Goal: Information Seeking & Learning: Learn about a topic

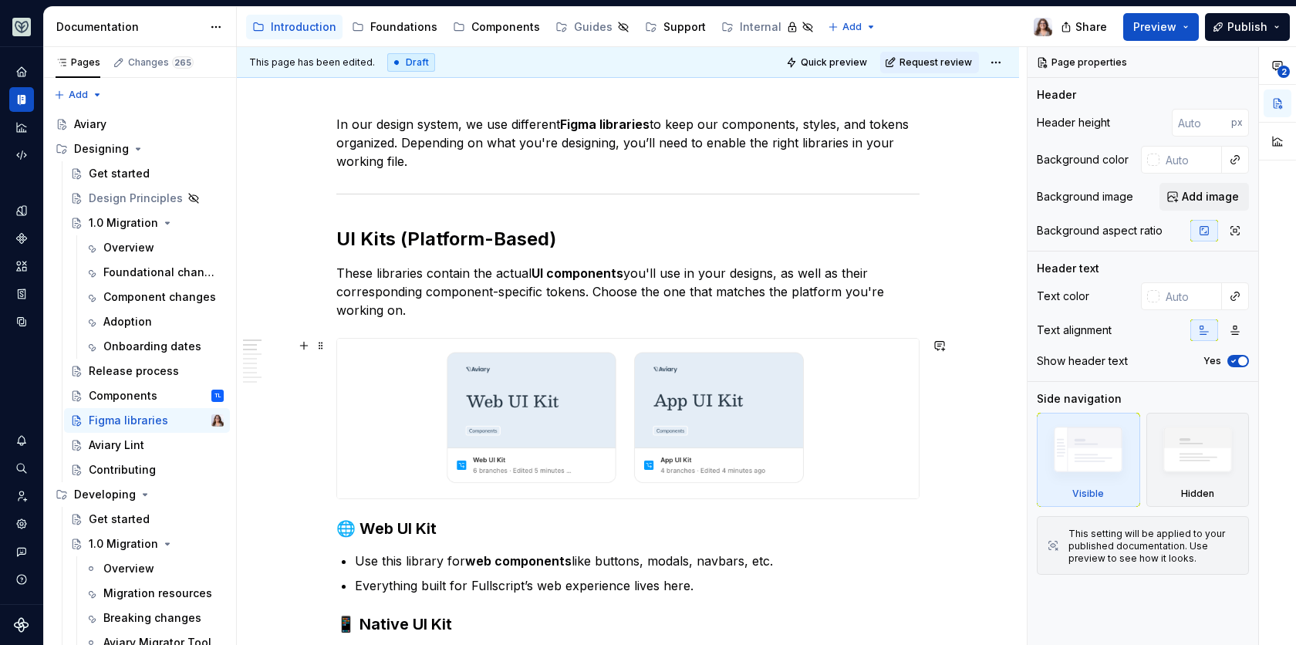
scroll to position [235, 0]
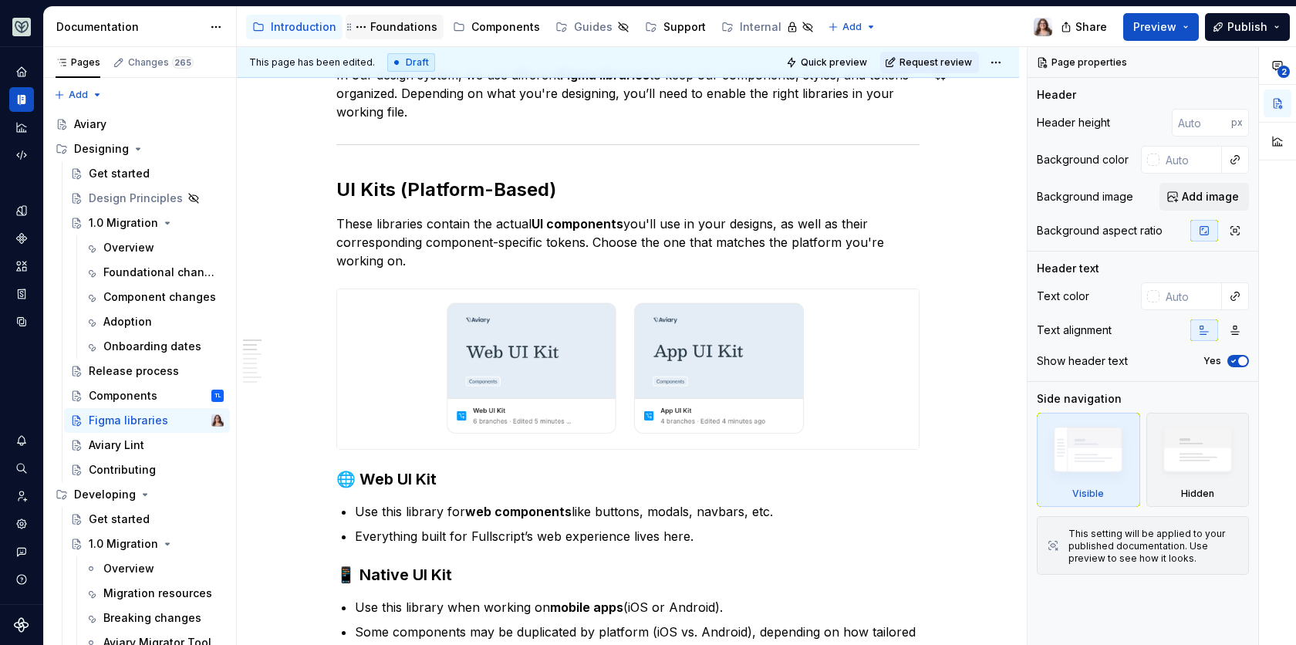
click at [391, 34] on div "Foundations" at bounding box center [403, 26] width 67 height 15
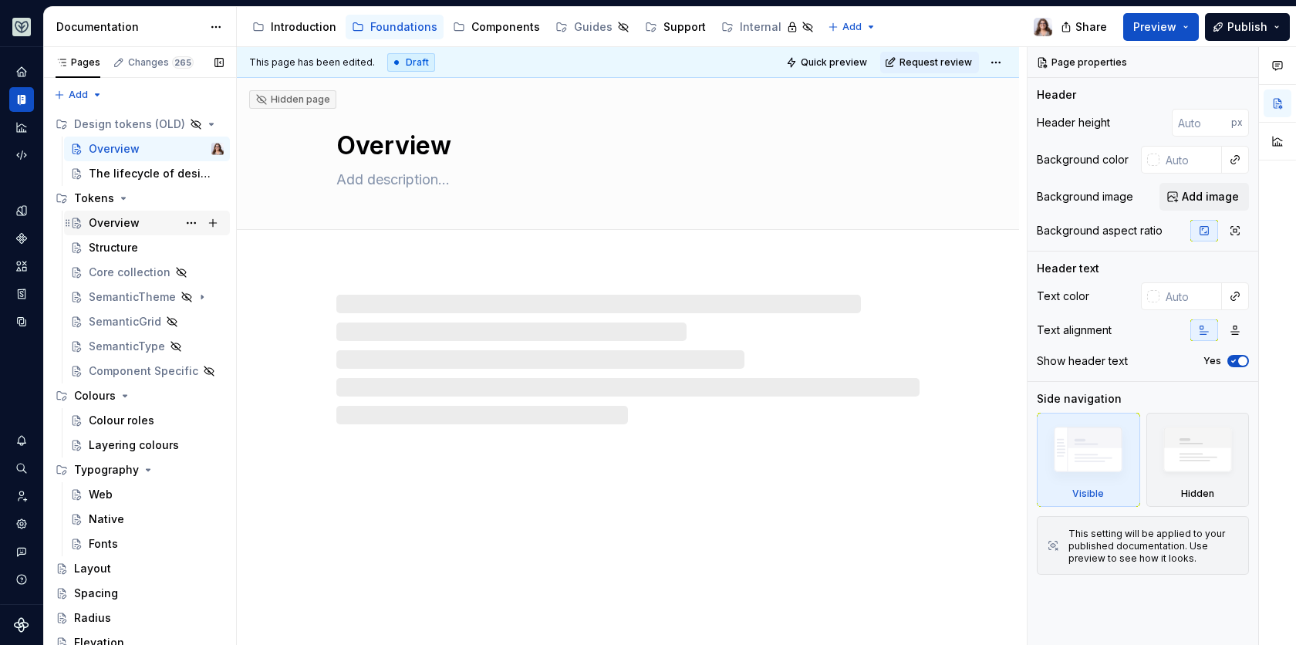
click at [113, 225] on div "Overview" at bounding box center [114, 222] width 51 height 15
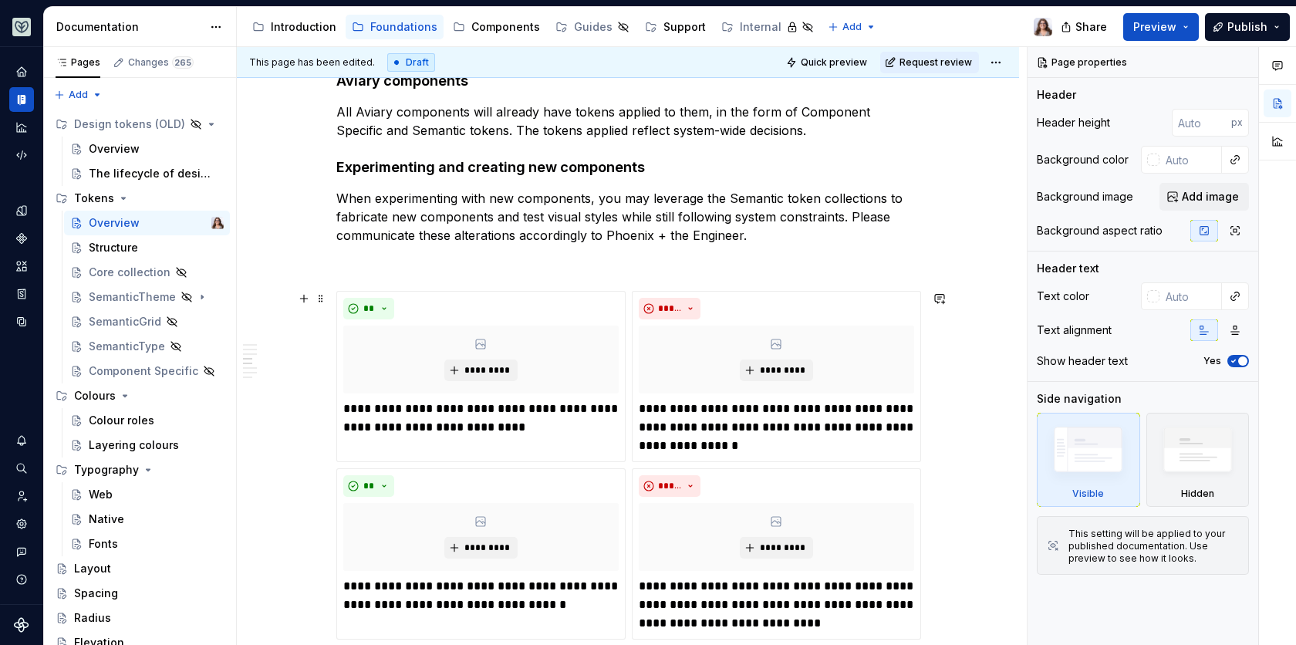
scroll to position [1313, 0]
click at [749, 235] on p "When experimenting with new components, you may leverage the Semantic token col…" at bounding box center [627, 216] width 583 height 56
type textarea "*"
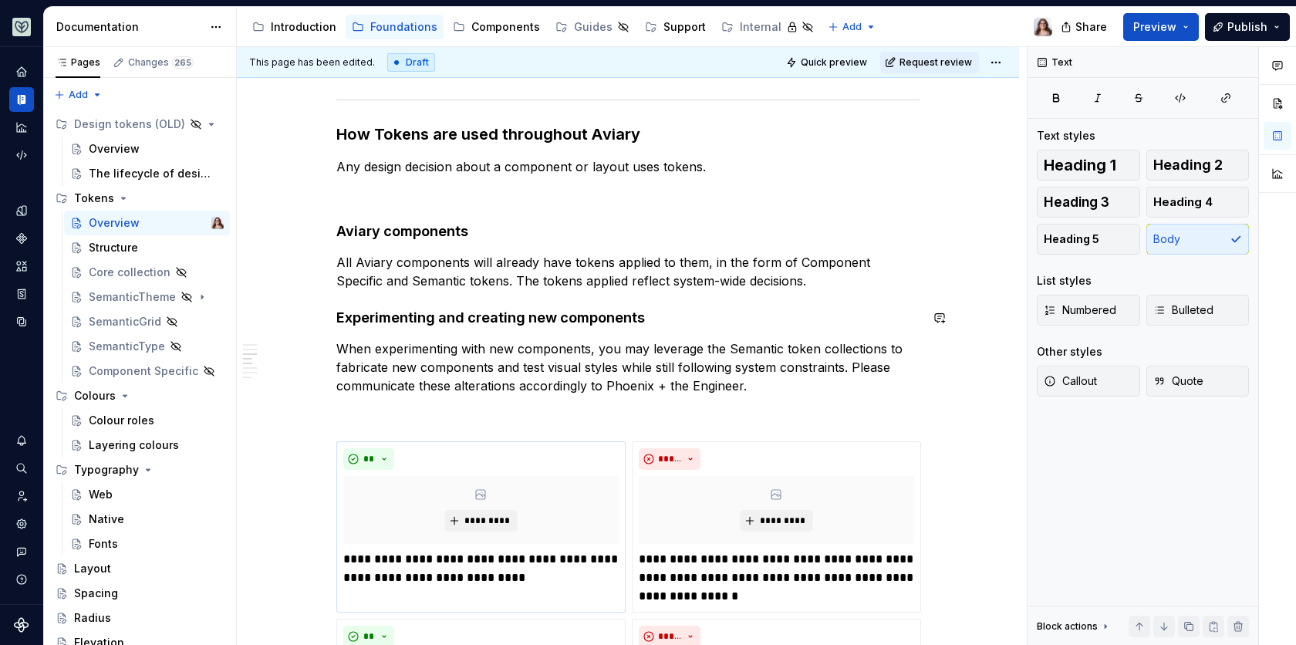
scroll to position [1150, 0]
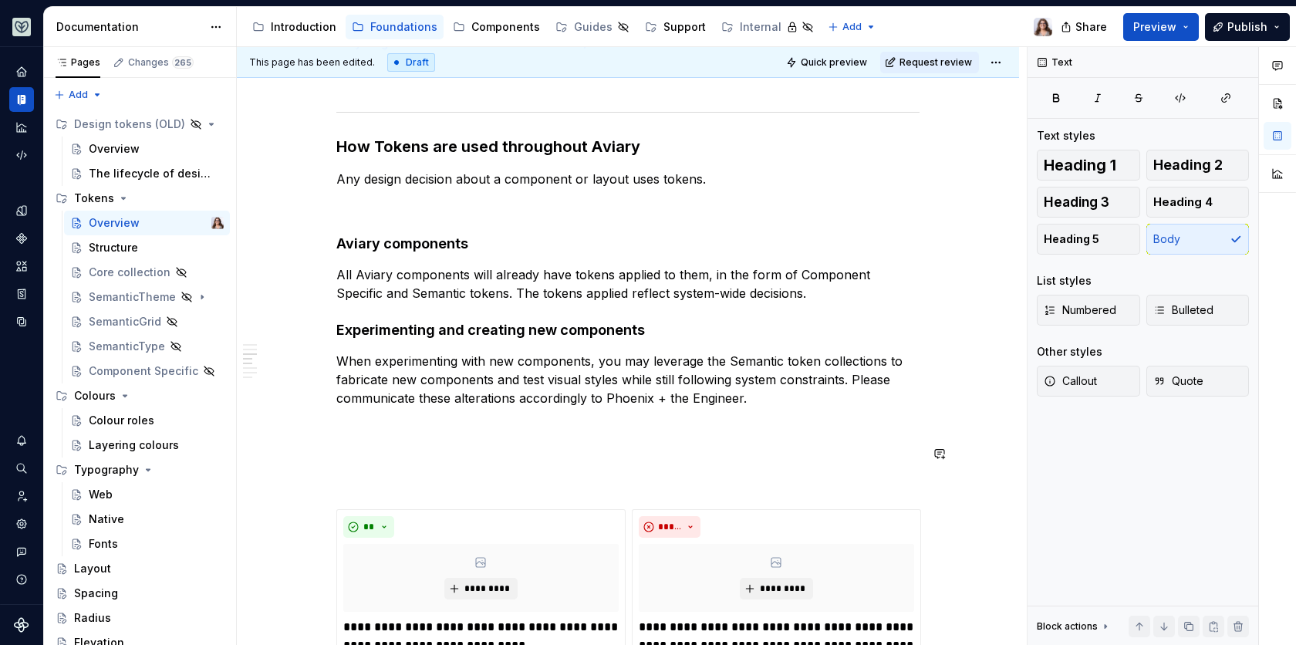
click at [333, 441] on div "What are tokens in a design system? Design tokens are the named style values us…" at bounding box center [628, 426] width 782 height 2624
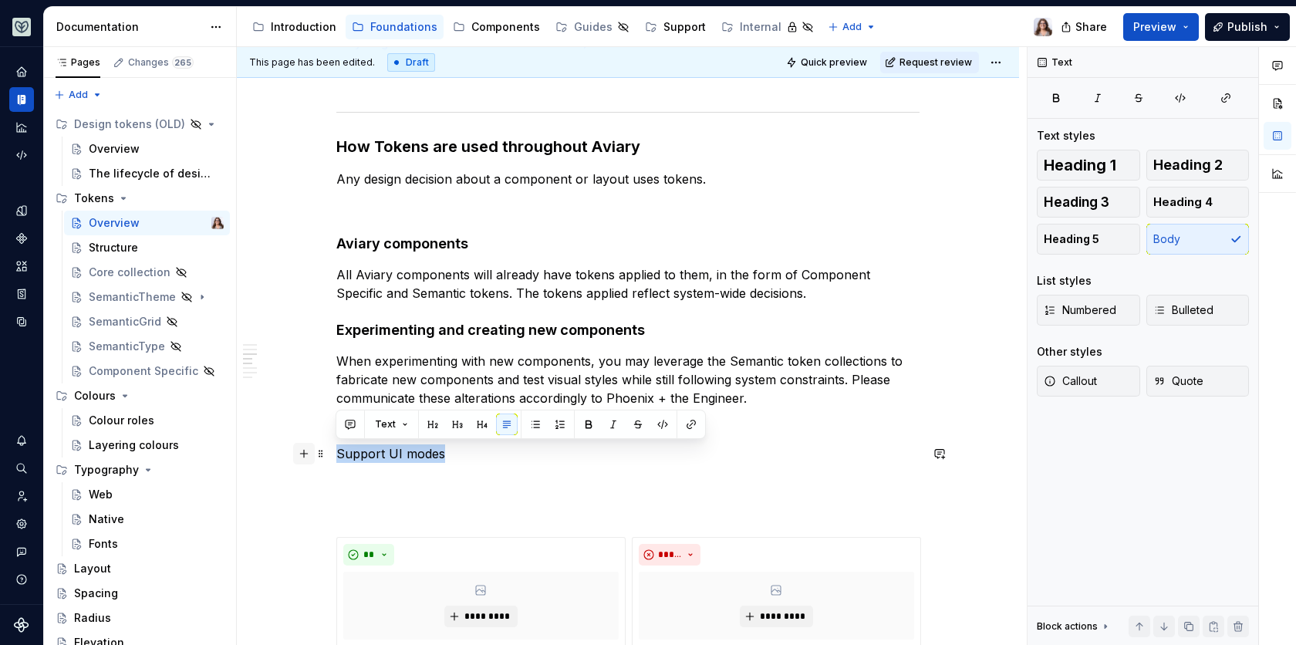
drag, startPoint x: 440, startPoint y: 453, endPoint x: 304, endPoint y: 452, distance: 135.7
click at [336, 453] on div "What are tokens in a design system? Design tokens are the named style values us…" at bounding box center [627, 361] width 583 height 2421
click at [472, 424] on button "button" at bounding box center [482, 424] width 22 height 22
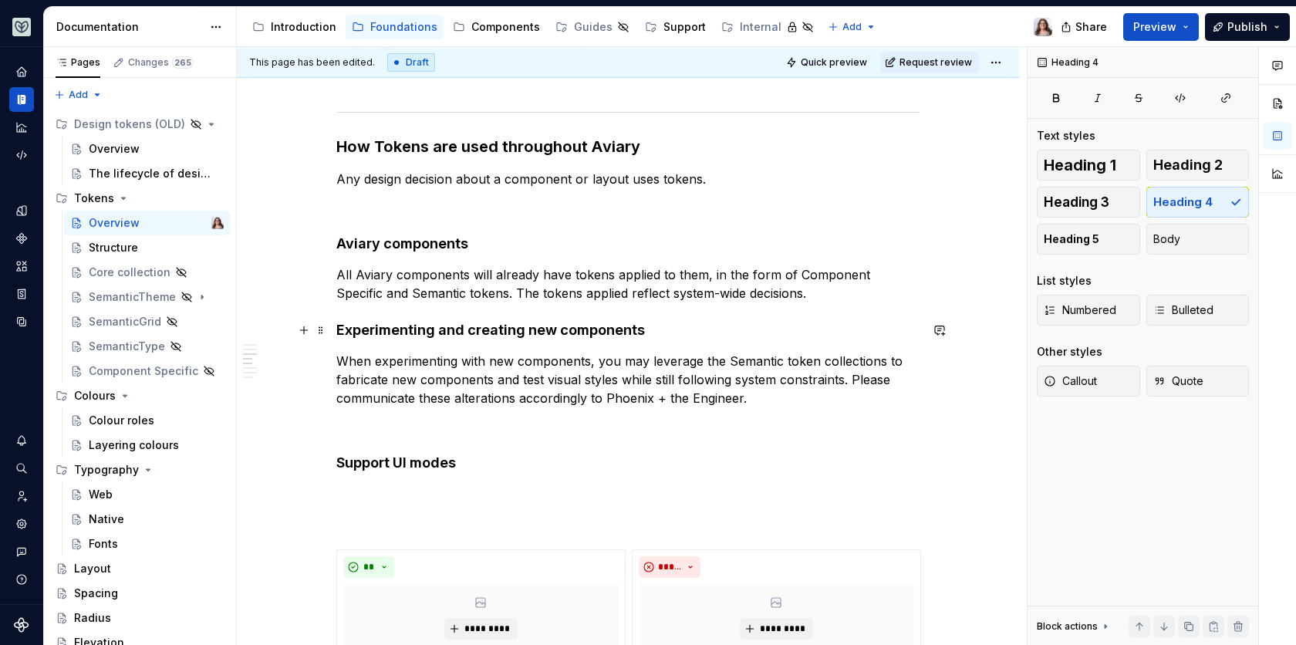
click at [550, 329] on h4 "Experimenting and creating new components" at bounding box center [627, 330] width 583 height 19
click at [383, 484] on p at bounding box center [627, 493] width 583 height 19
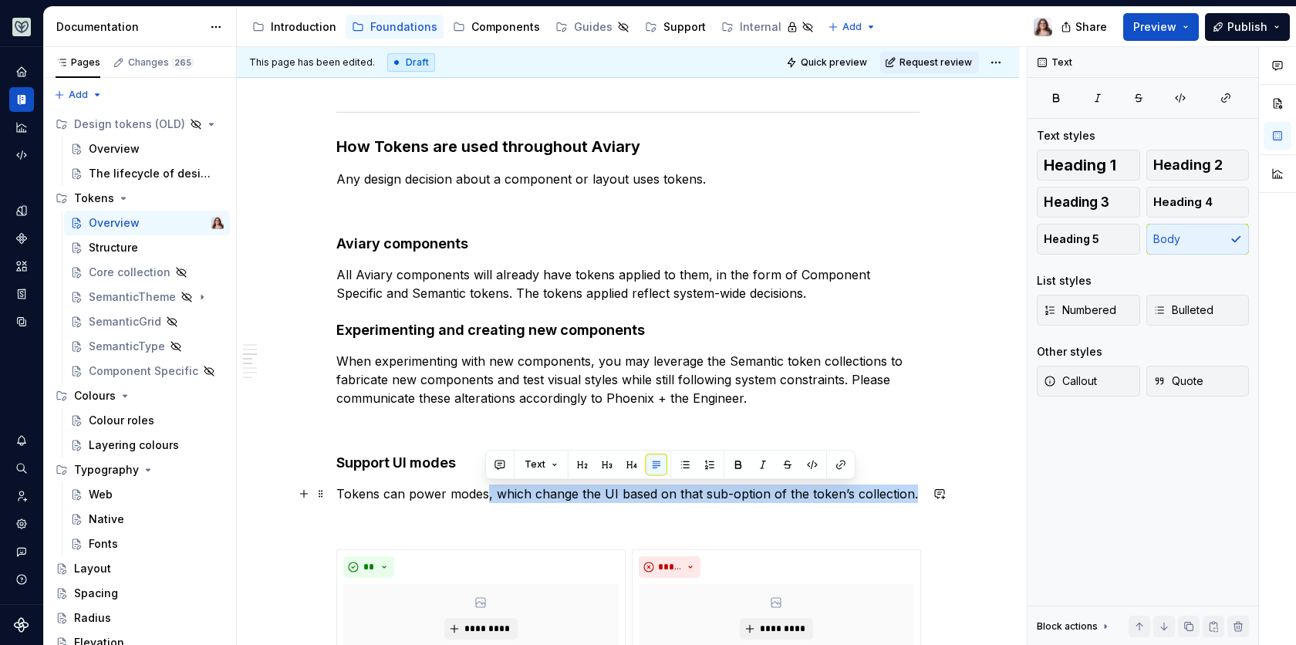
drag, startPoint x: 485, startPoint y: 492, endPoint x: 907, endPoint y: 491, distance: 421.8
click at [907, 491] on p "Tokens can power modes, which change the UI based on that sub-option of the tok…" at bounding box center [627, 493] width 583 height 19
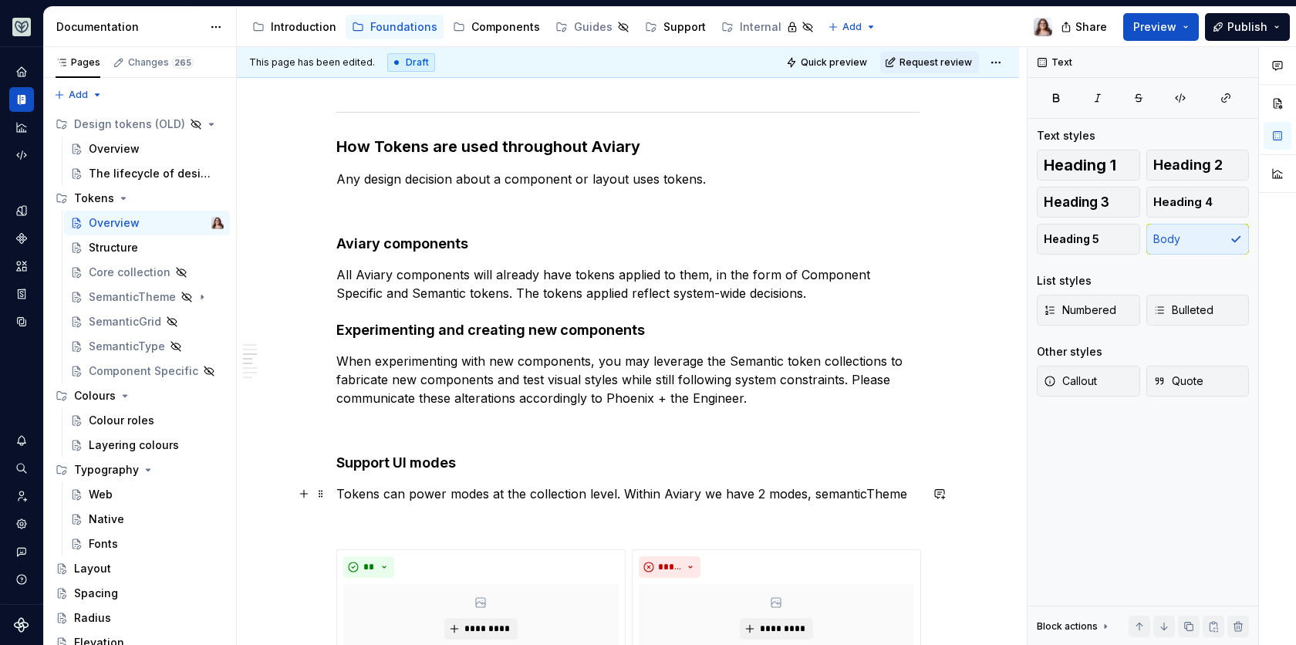
click at [762, 495] on p "Tokens can power modes at the collection level. Within Aviary we have 2 modes, …" at bounding box center [627, 493] width 583 height 19
click at [900, 492] on p "Tokens can power modes at the collection level. Within Aviary we have 2 collect…" at bounding box center [627, 502] width 583 height 37
click at [432, 511] on p "Tokens can power modes at the collection level. Within Aviary we have 2 collect…" at bounding box center [627, 502] width 583 height 37
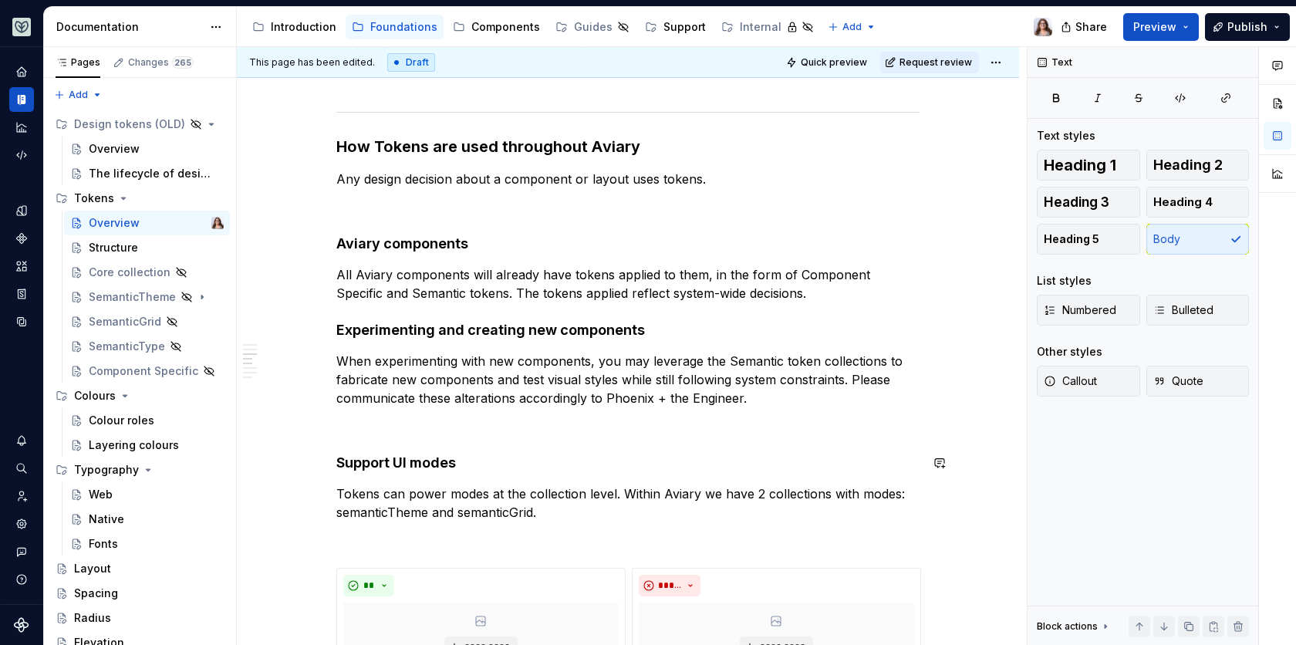
click at [379, 430] on p at bounding box center [627, 425] width 583 height 19
click at [337, 315] on div "What are tokens in a design system? Design tokens are the named style values us…" at bounding box center [627, 367] width 583 height 2433
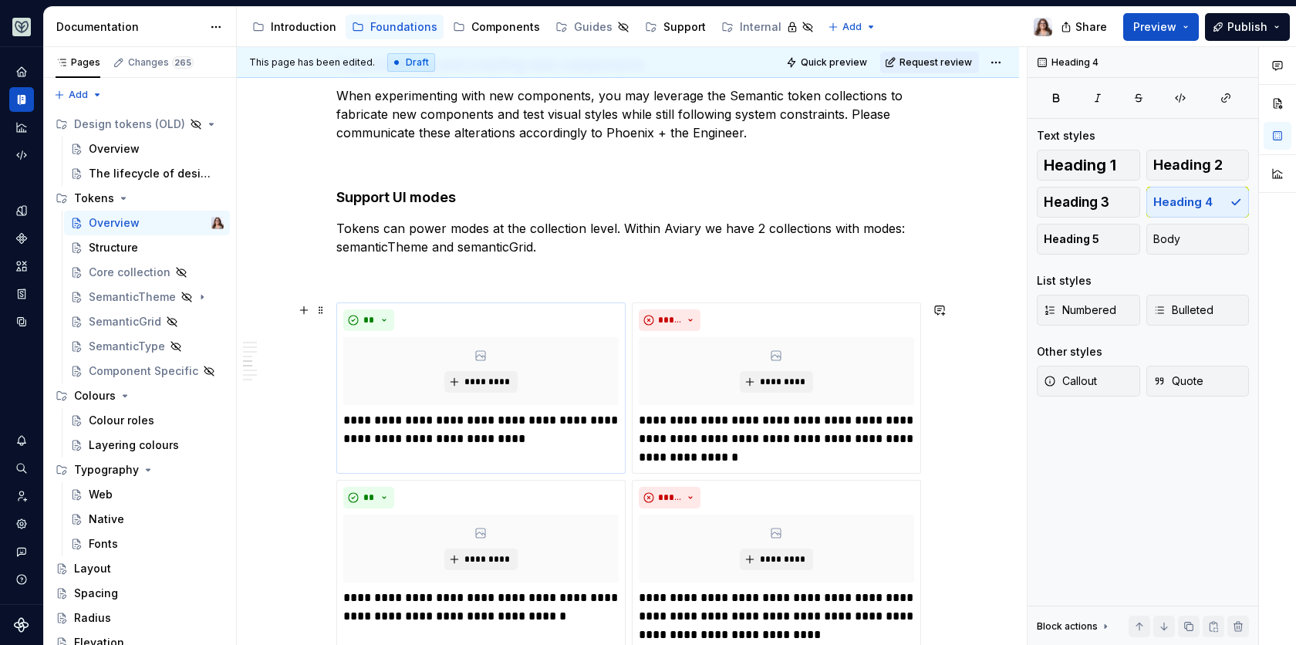
scroll to position [1426, 0]
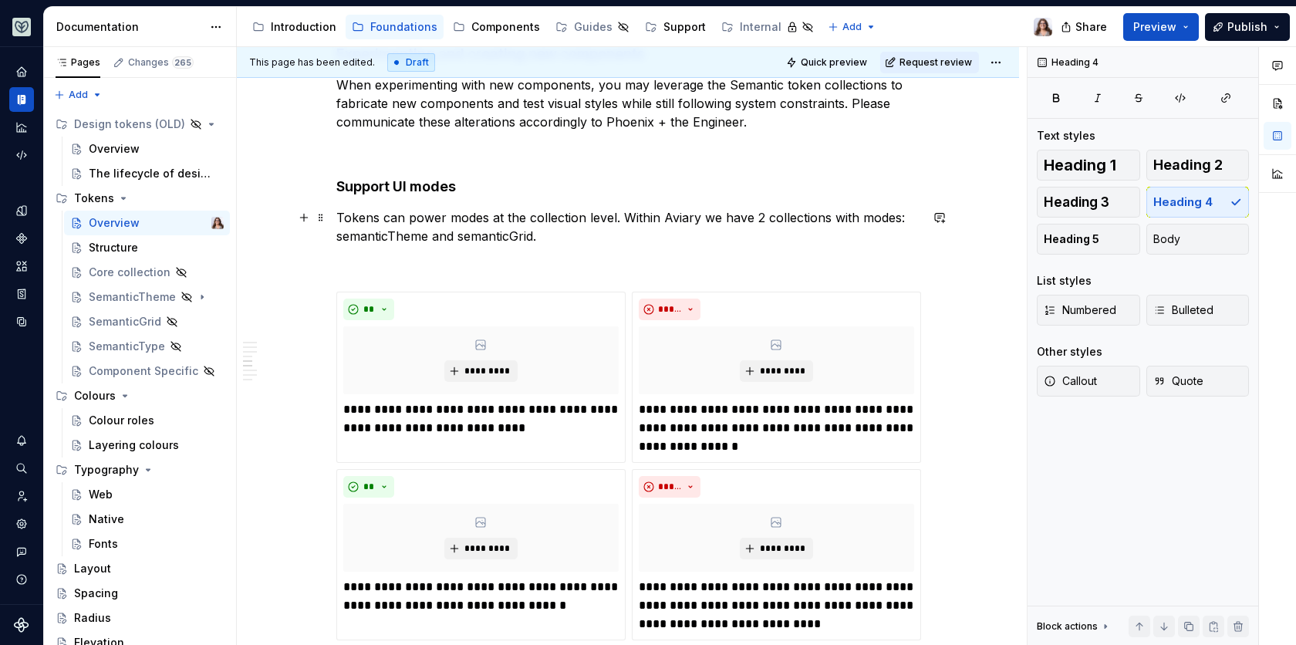
click at [543, 238] on p "Tokens can power modes at the collection level. Within Aviary we have 2 collect…" at bounding box center [627, 226] width 583 height 37
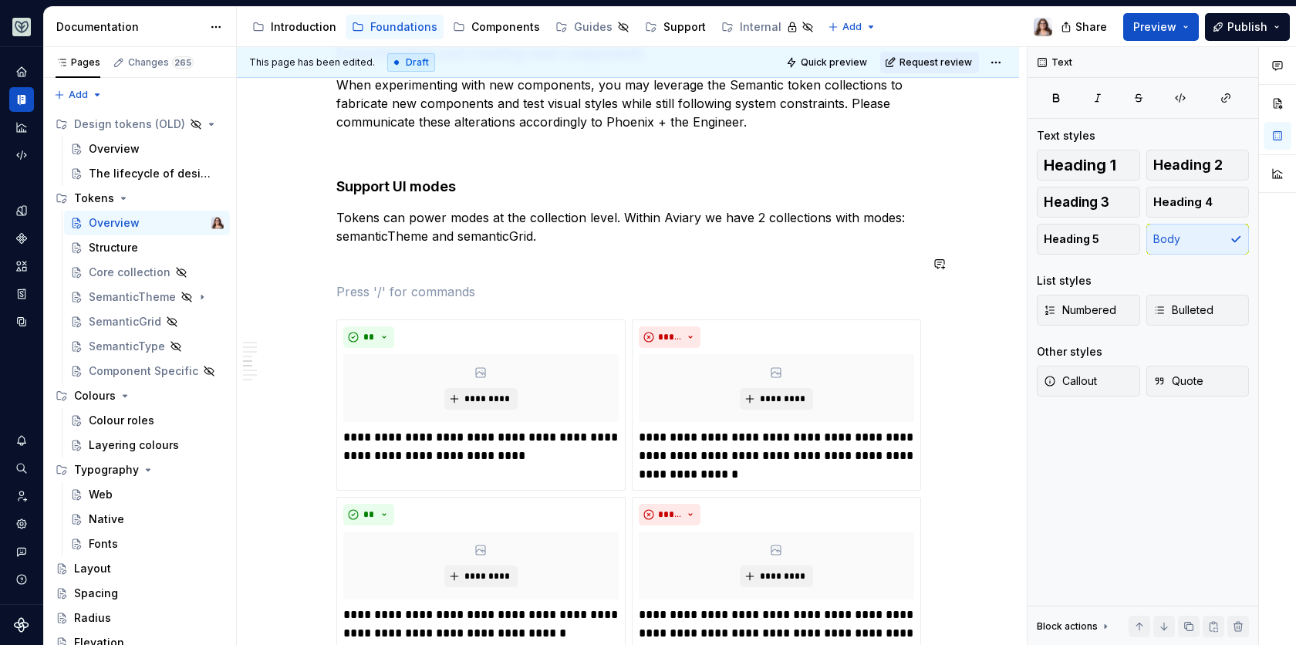
click at [460, 272] on div "What are tokens in a design system? Design tokens are the named style values us…" at bounding box center [627, 105] width 583 height 2461
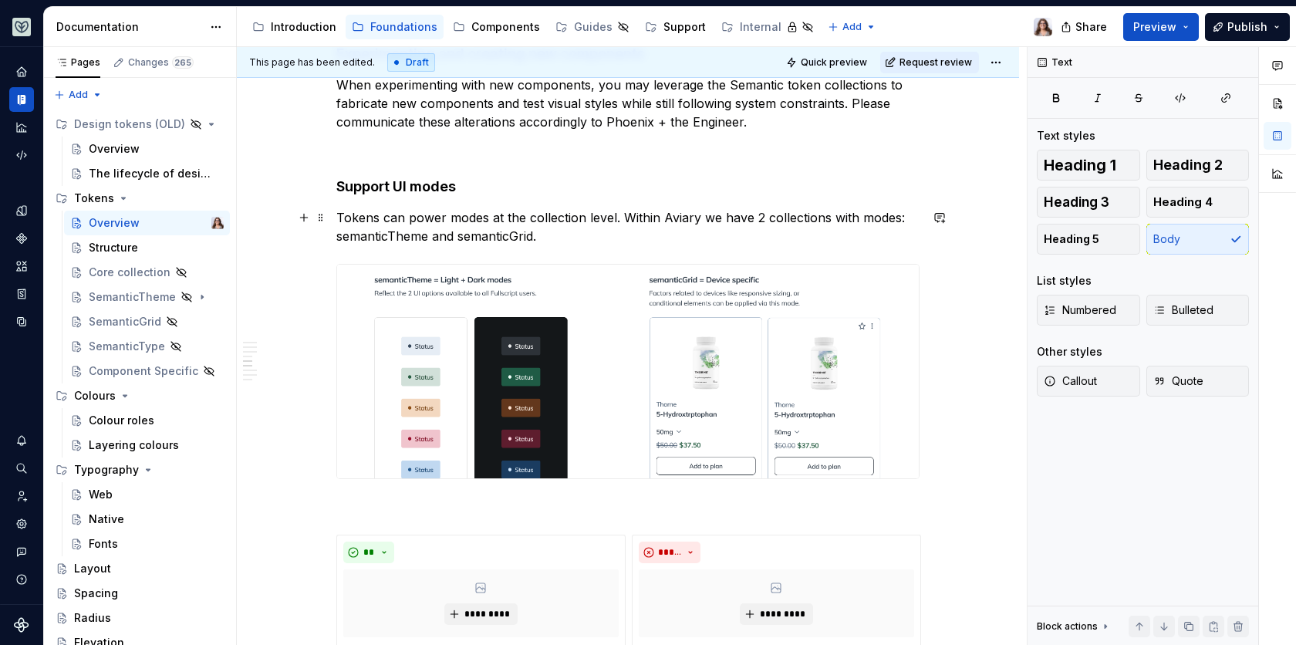
click at [559, 230] on p "Tokens can power modes at the collection level. Within Aviary we have 2 collect…" at bounding box center [627, 226] width 583 height 37
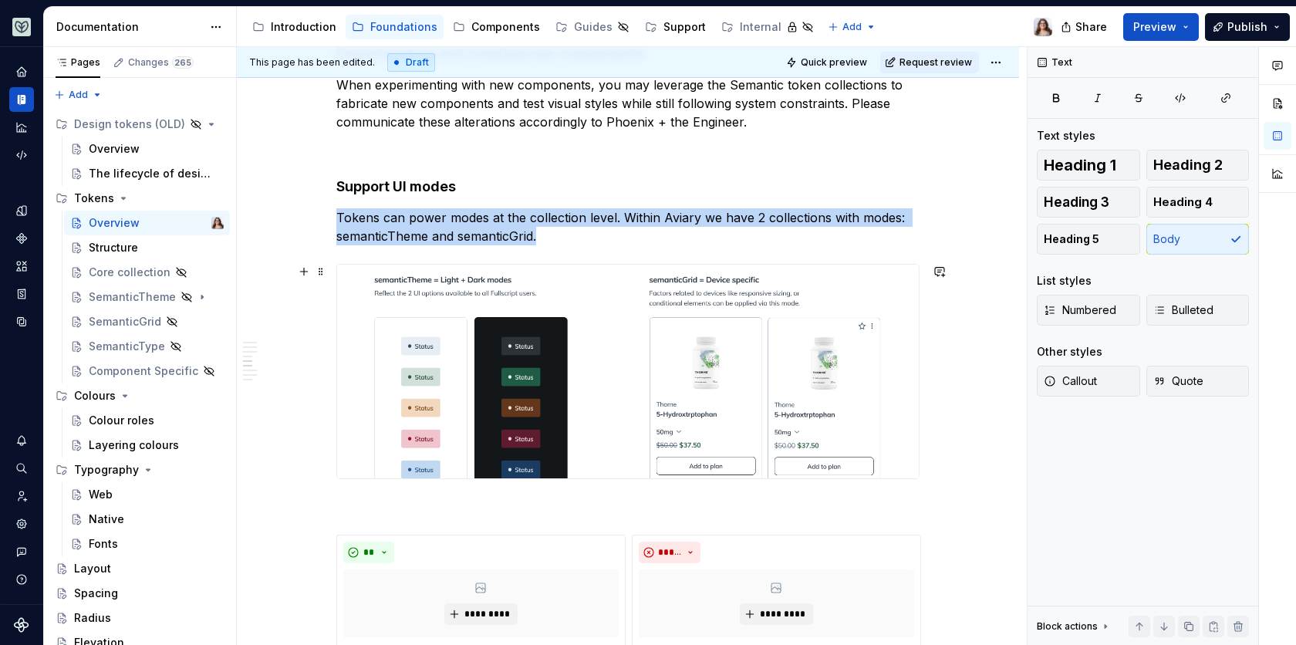
click at [766, 338] on img at bounding box center [627, 372] width 581 height 214
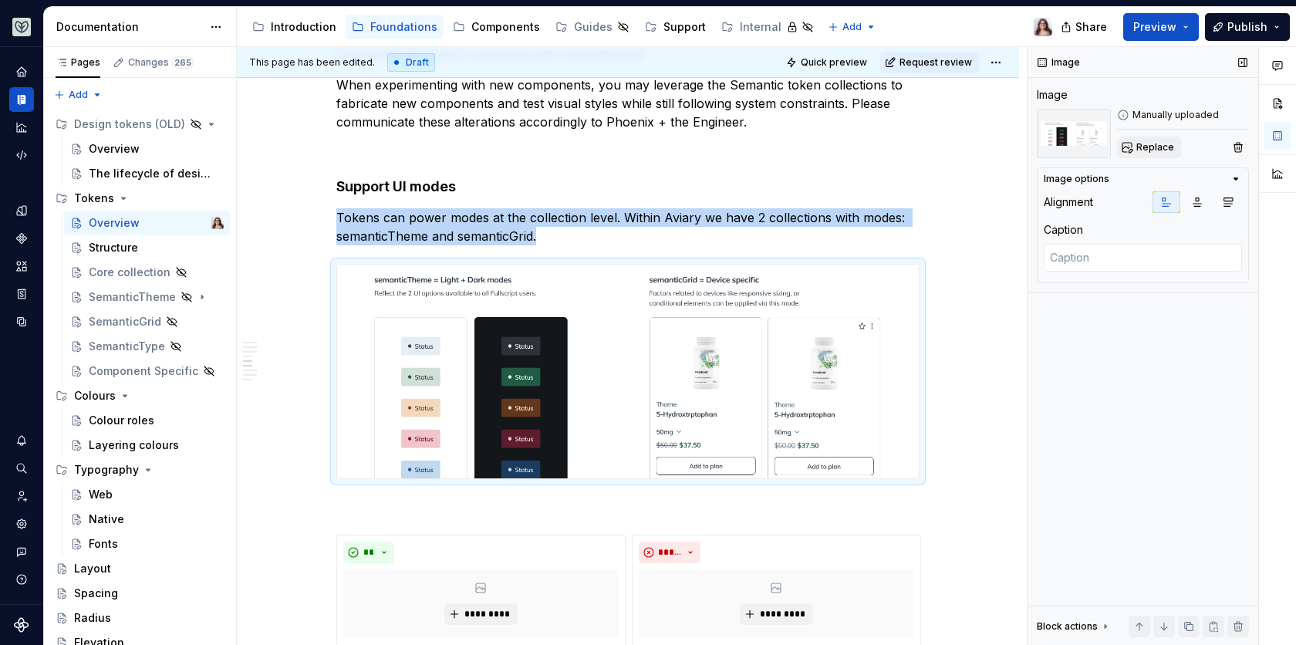
click at [1153, 152] on span "Replace" at bounding box center [1155, 147] width 38 height 12
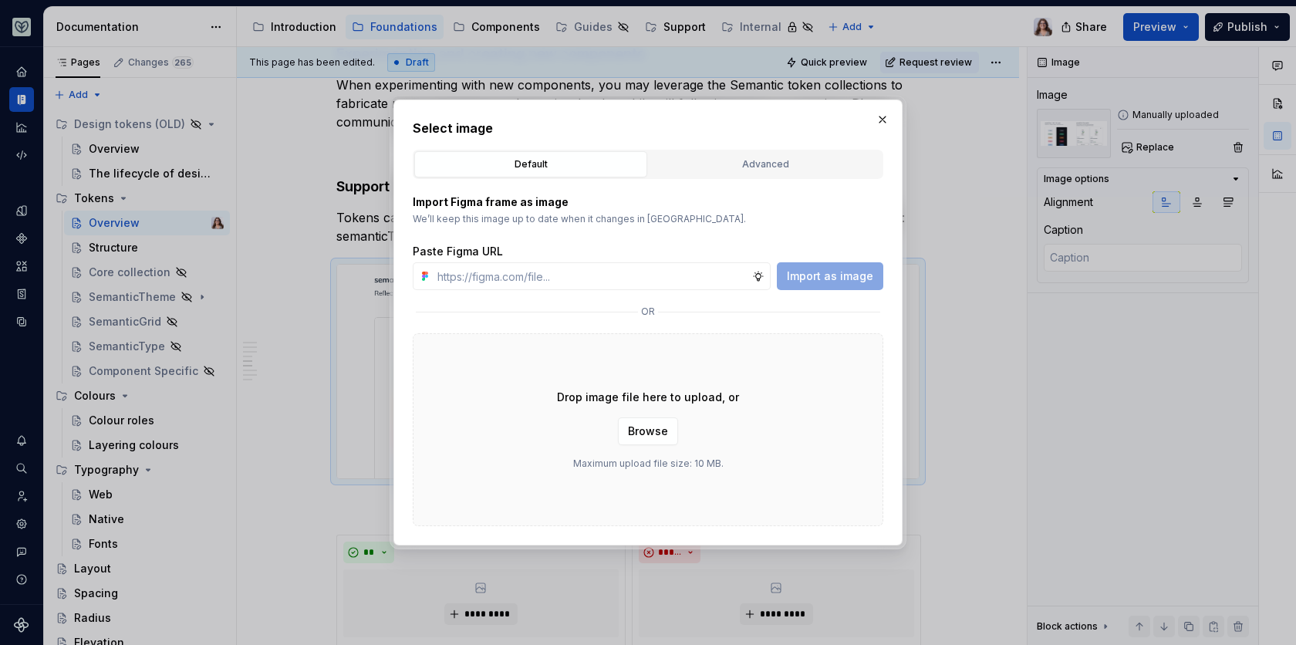
click at [407, 386] on div "Select image Default Advanced Import Figma frame as image We’ll keep this image…" at bounding box center [647, 322] width 509 height 446
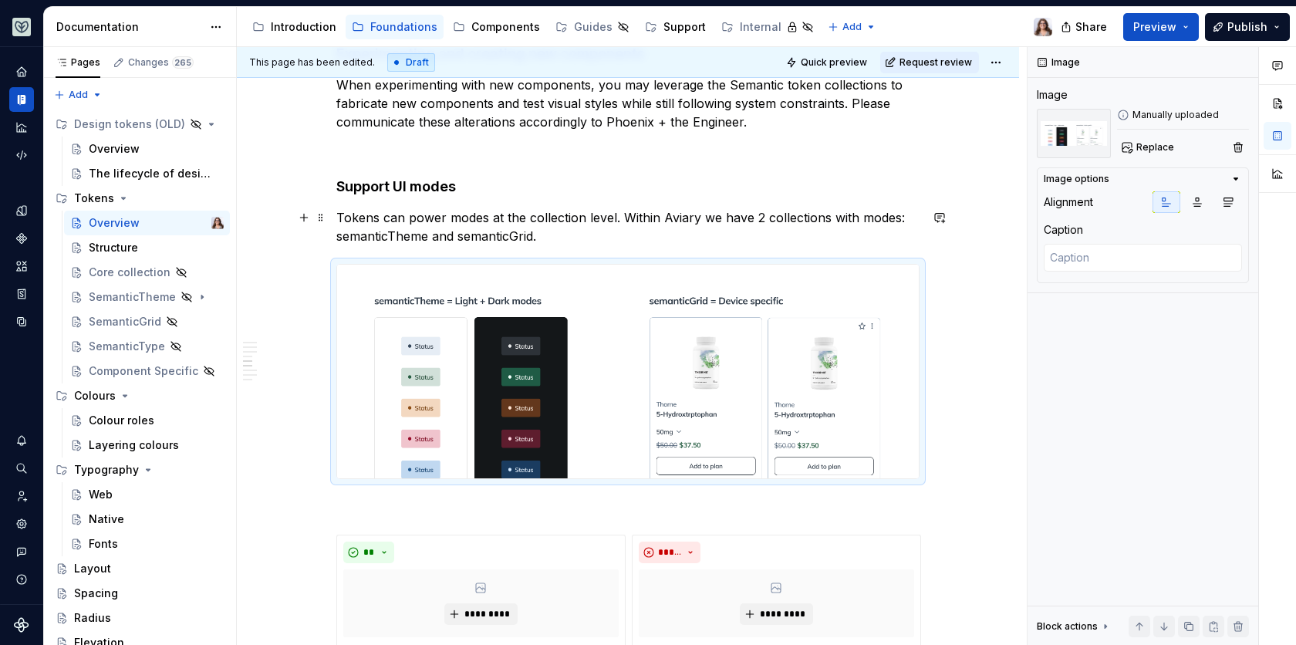
click at [554, 231] on p "Tokens can power modes at the collection level. Within Aviary we have 2 collect…" at bounding box center [627, 226] width 583 height 37
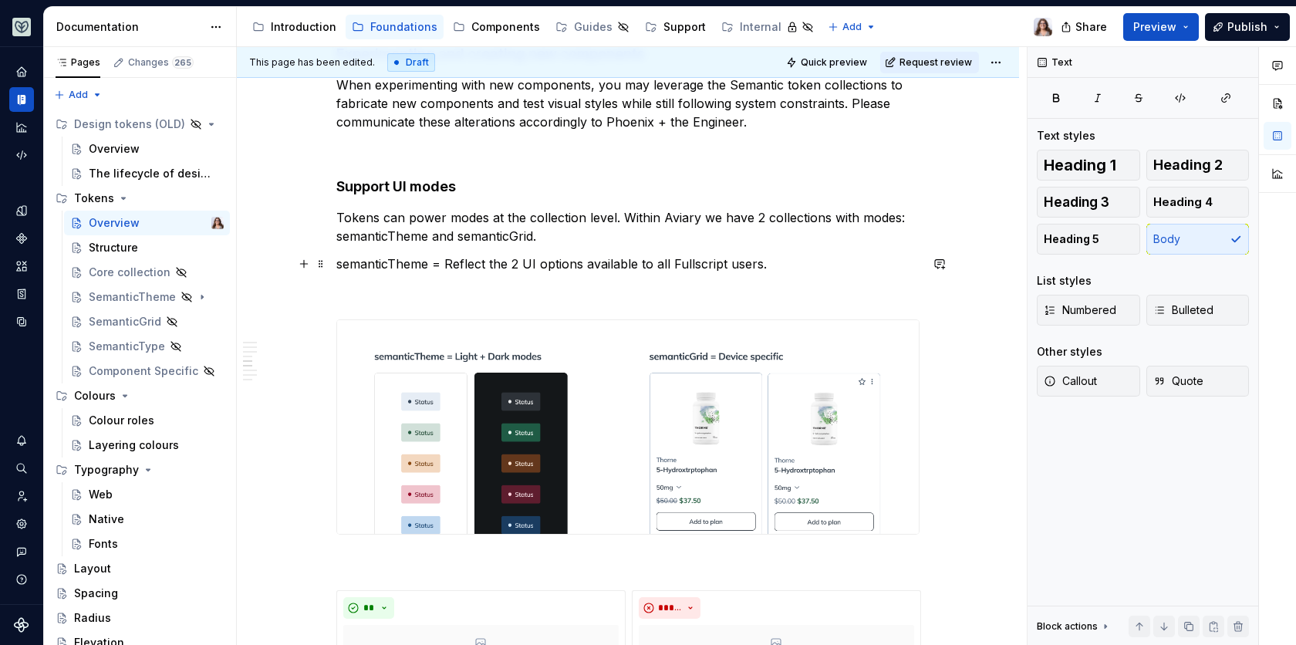
click at [484, 262] on p "semanticTheme = Reflect the 2 UI options available to all Fullscript users." at bounding box center [627, 263] width 583 height 19
click at [519, 285] on p at bounding box center [627, 291] width 583 height 19
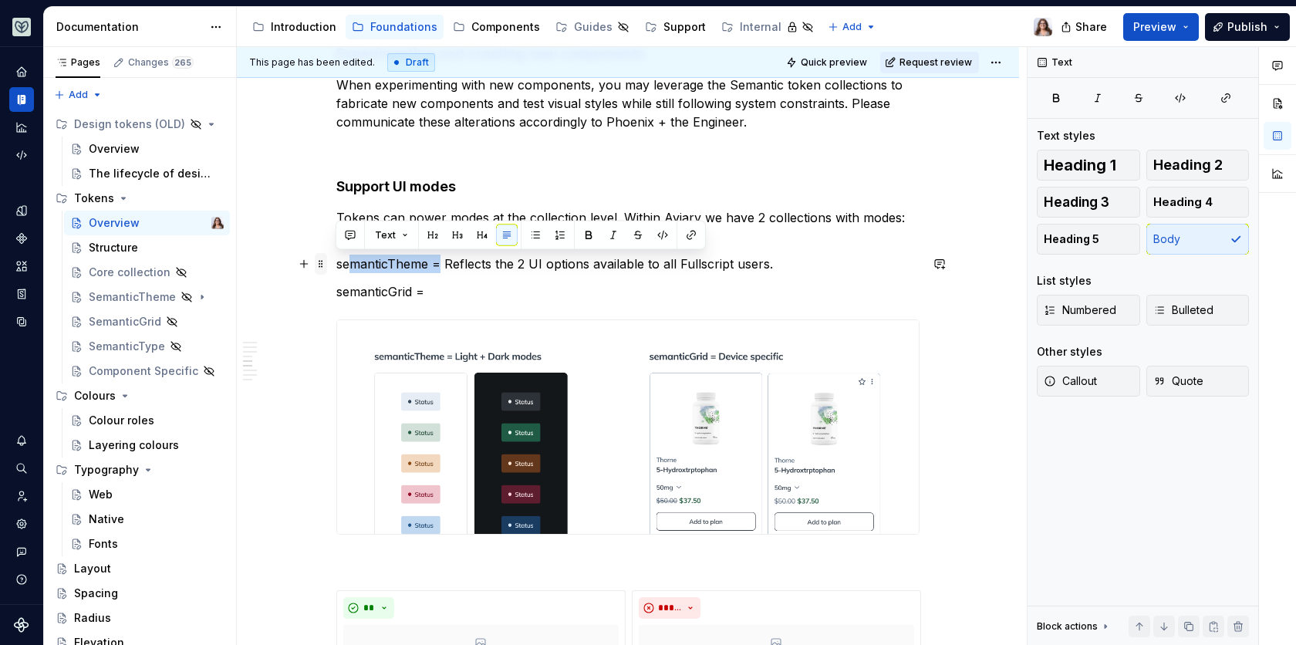
drag, startPoint x: 440, startPoint y: 263, endPoint x: 318, endPoint y: 263, distance: 121.8
click at [336, 263] on div "What are tokens in a design system? Design tokens are the named style values us…" at bounding box center [627, 250] width 583 height 2750
click at [342, 265] on p "semanticTheme = Reflects the 2 UI options available to all Fullscript users." at bounding box center [627, 263] width 583 height 19
drag, startPoint x: 335, startPoint y: 265, endPoint x: 443, endPoint y: 265, distance: 107.2
click at [443, 265] on p "semanticTheme = Reflects the 2 UI options available to all Fullscript users." at bounding box center [627, 263] width 583 height 19
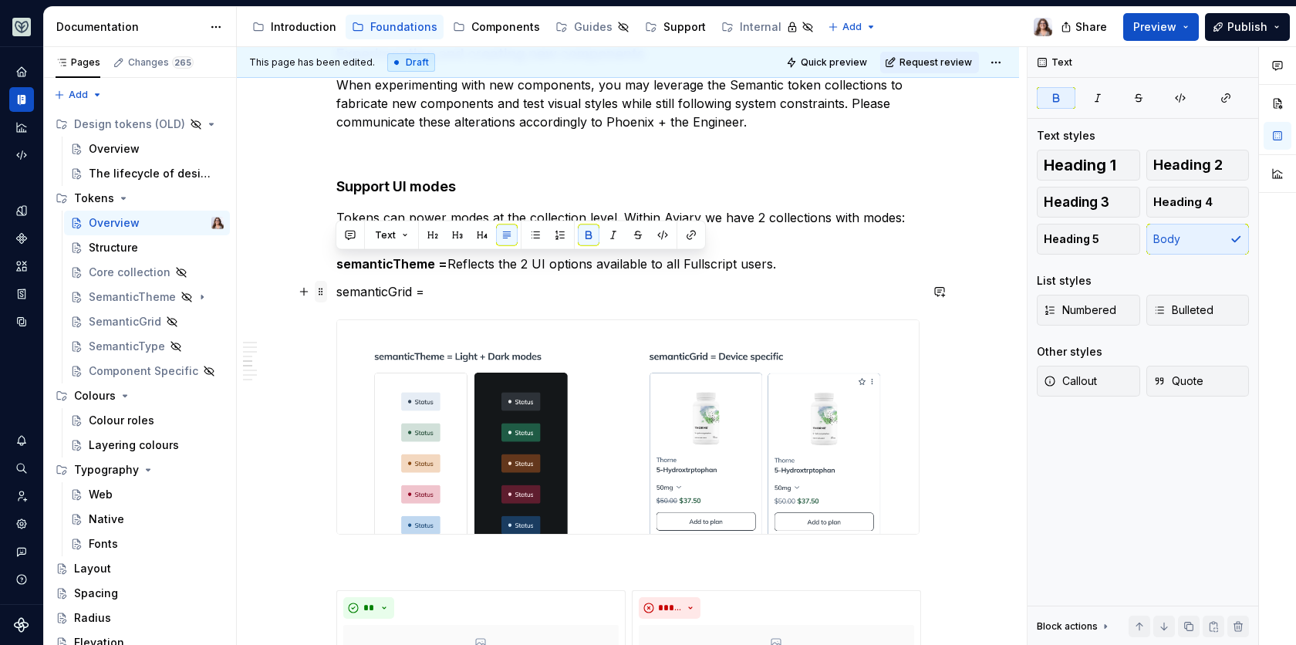
click at [320, 290] on span at bounding box center [321, 292] width 12 height 22
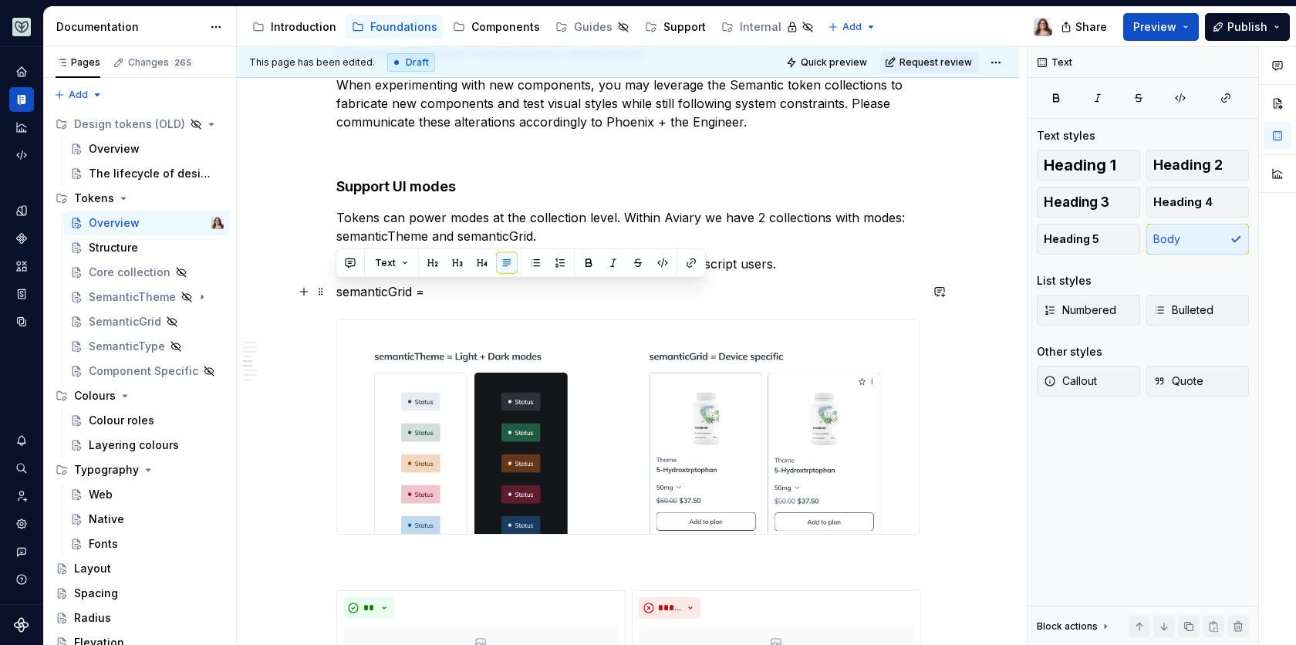
drag, startPoint x: 337, startPoint y: 294, endPoint x: 427, endPoint y: 295, distance: 90.2
click at [427, 295] on p "semanticGrid =" at bounding box center [627, 291] width 583 height 19
click at [446, 292] on p "semanticGrid =" at bounding box center [627, 291] width 583 height 19
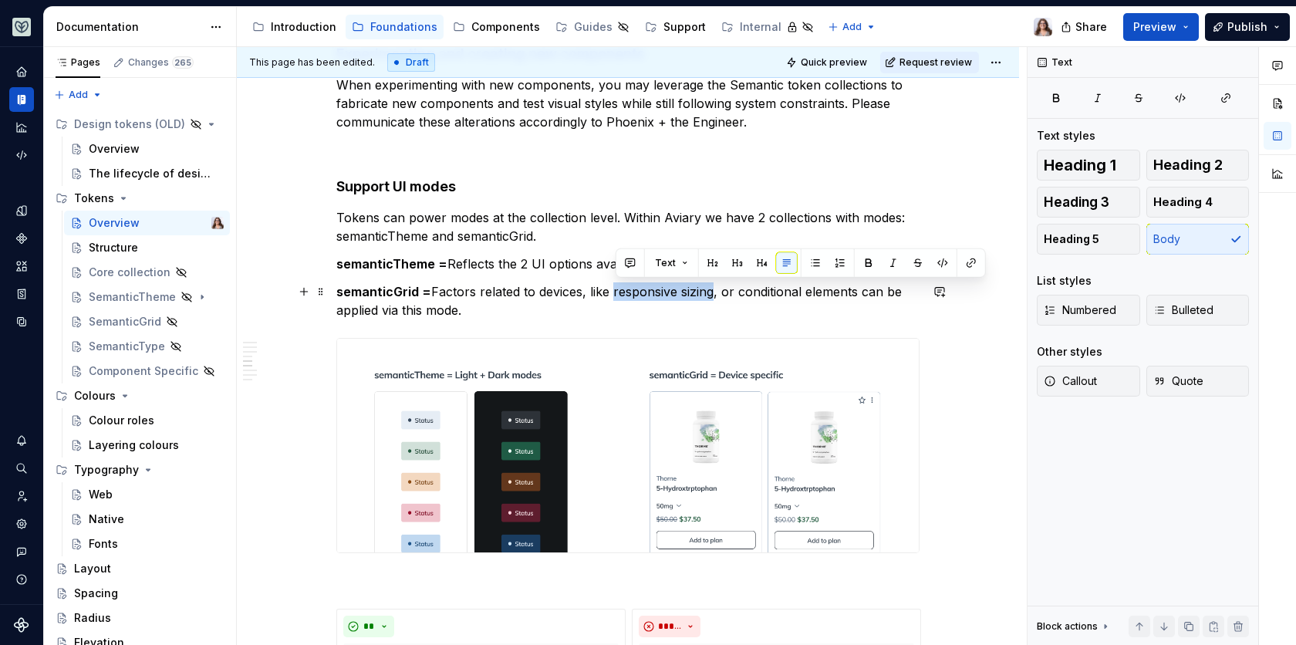
drag, startPoint x: 711, startPoint y: 292, endPoint x: 612, endPoint y: 287, distance: 98.8
click at [612, 287] on p "semanticGrid = Factors related to devices, like responsive sizing, or condition…" at bounding box center [627, 300] width 583 height 37
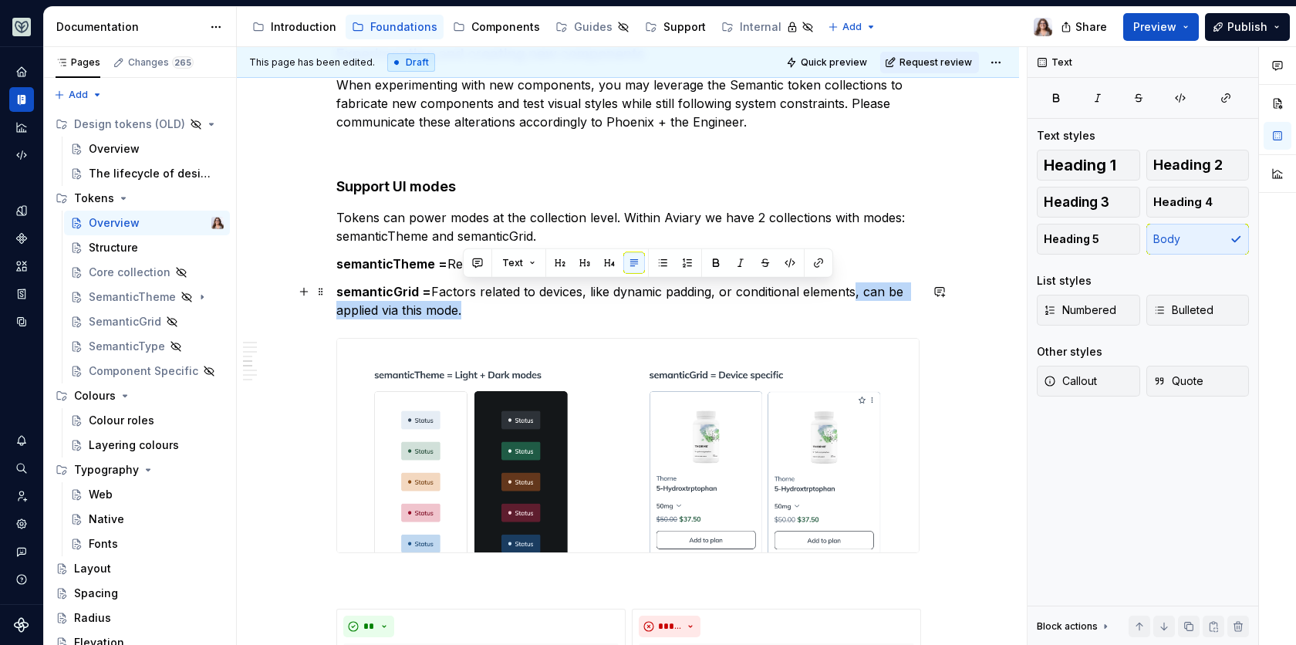
drag, startPoint x: 854, startPoint y: 292, endPoint x: 885, endPoint y: 305, distance: 33.8
click at [885, 305] on p "semanticGrid = Factors related to devices, like dynamic padding, or conditional…" at bounding box center [627, 300] width 583 height 37
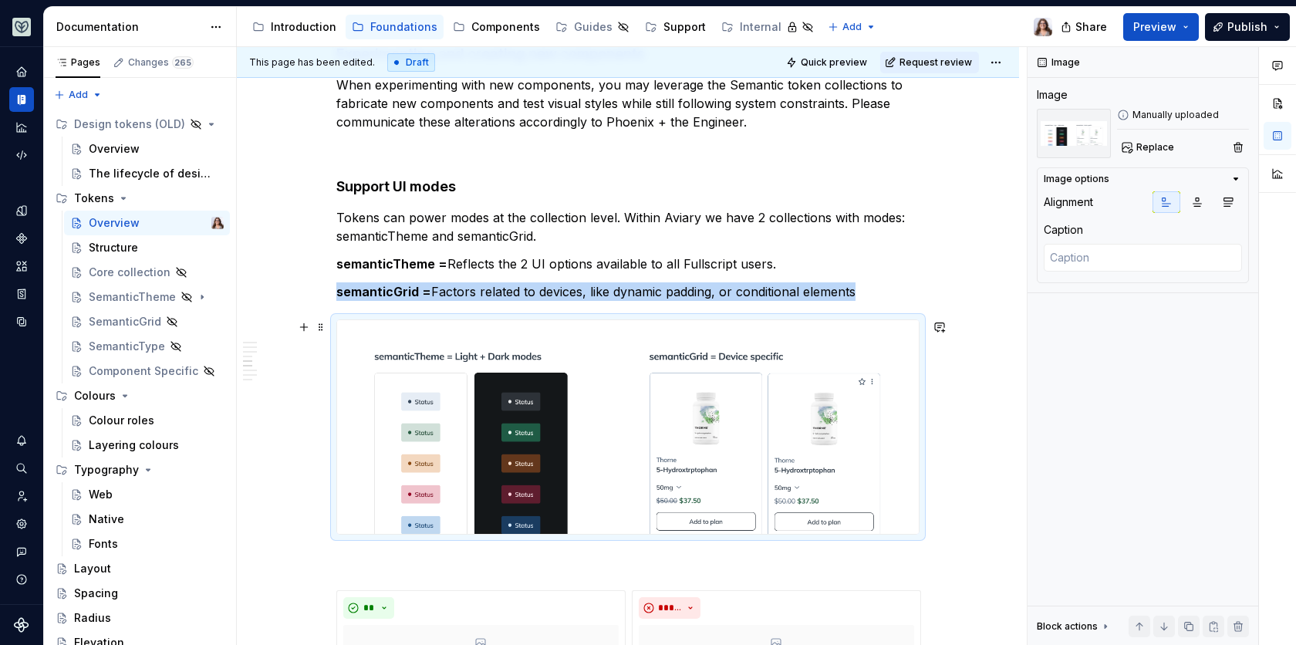
click at [715, 480] on img at bounding box center [627, 427] width 581 height 214
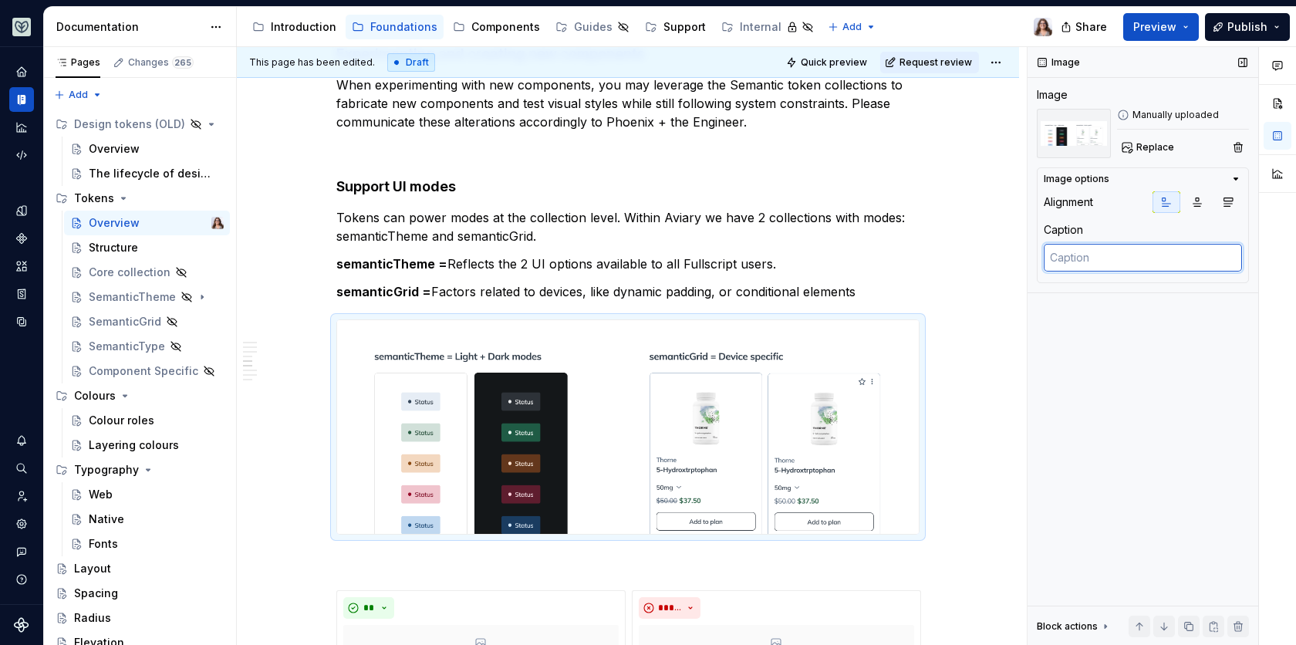
click at [1093, 253] on textarea at bounding box center [1142, 258] width 198 height 28
type textarea "*"
type textarea "s"
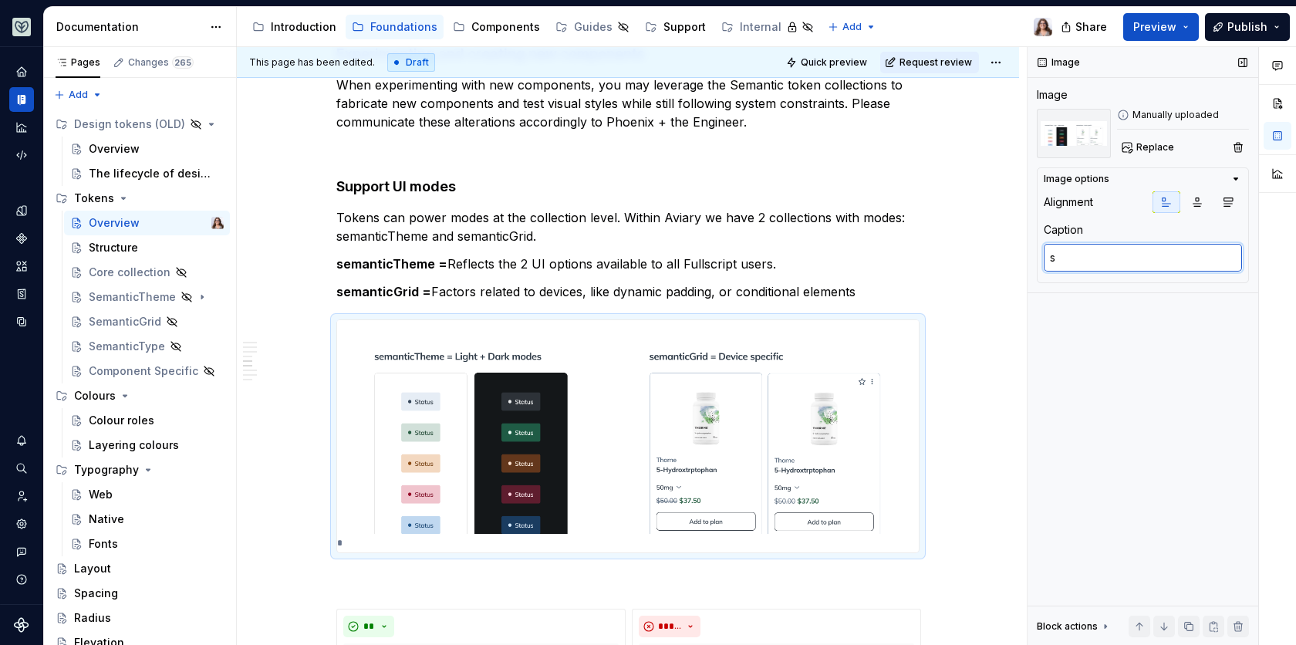
type textarea "*"
type textarea "se"
type textarea "*"
type textarea "sem"
type textarea "*"
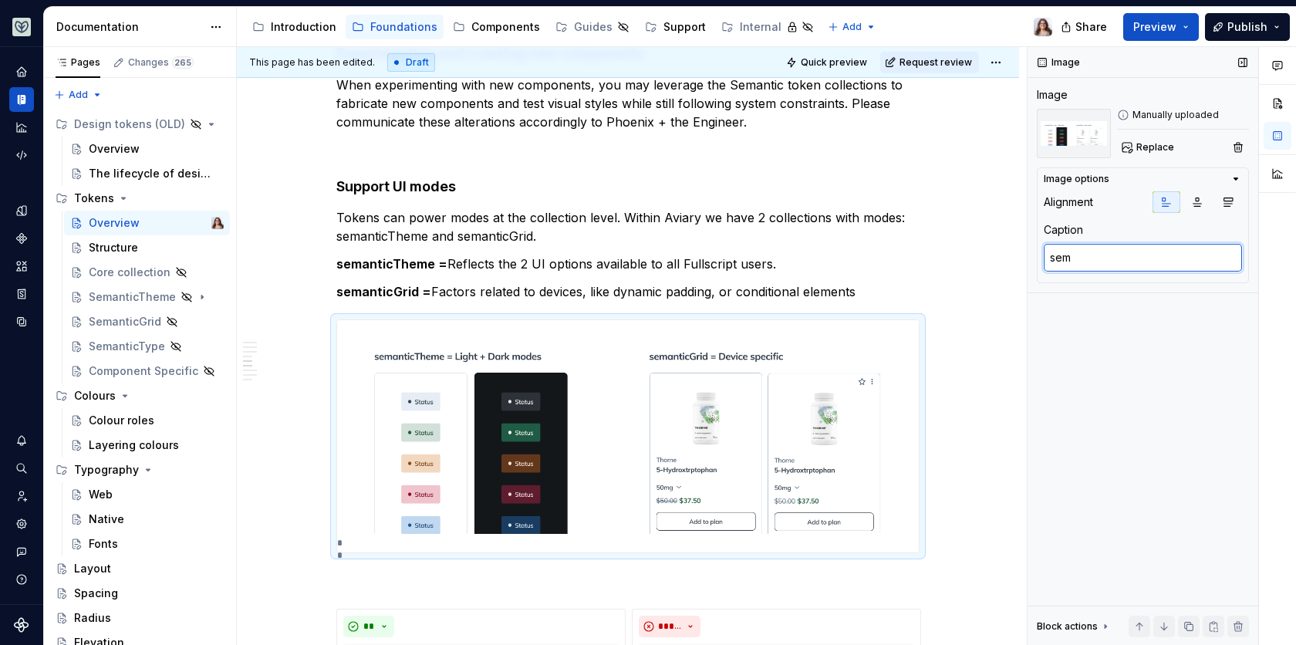
type textarea "sema"
type textarea "*"
type textarea "[PERSON_NAME]"
type textarea "*"
type textarea "semant"
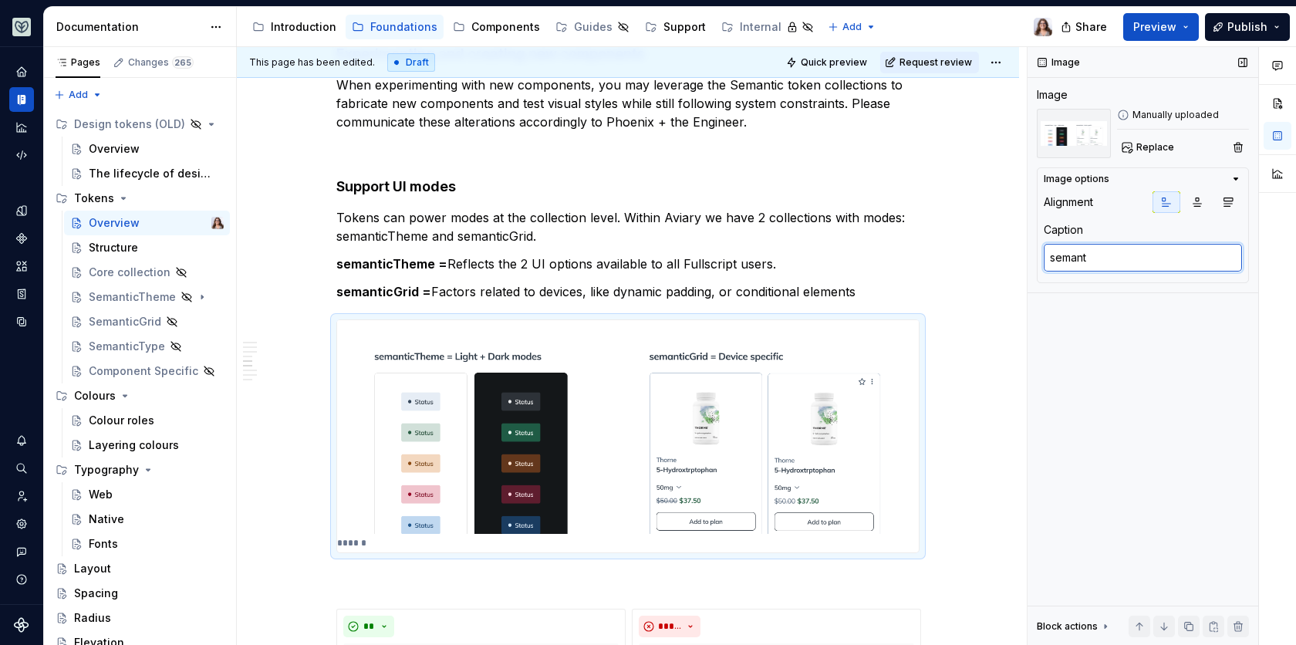
type textarea "*"
type textarea "[PERSON_NAME]"
type textarea "*"
type textarea "semantic"
type textarea "*"
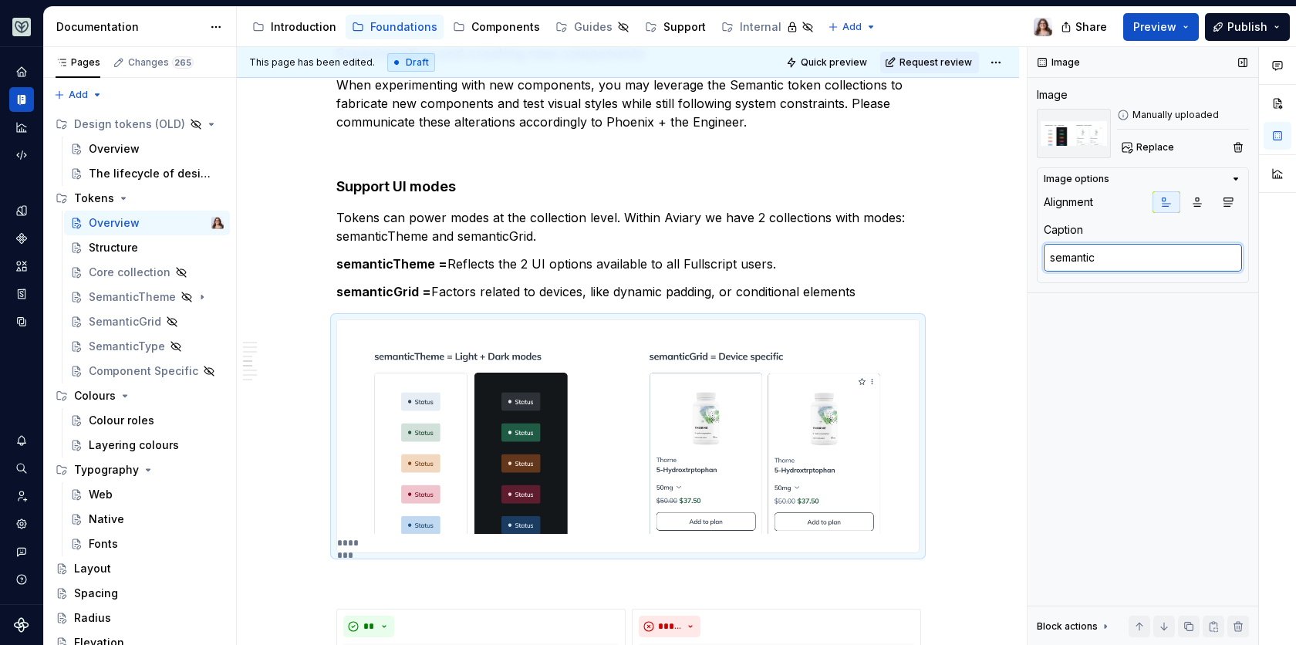
type textarea "semantic"
type textarea "*"
type textarea "semantic T"
type textarea "*"
type textarea "semantic Th"
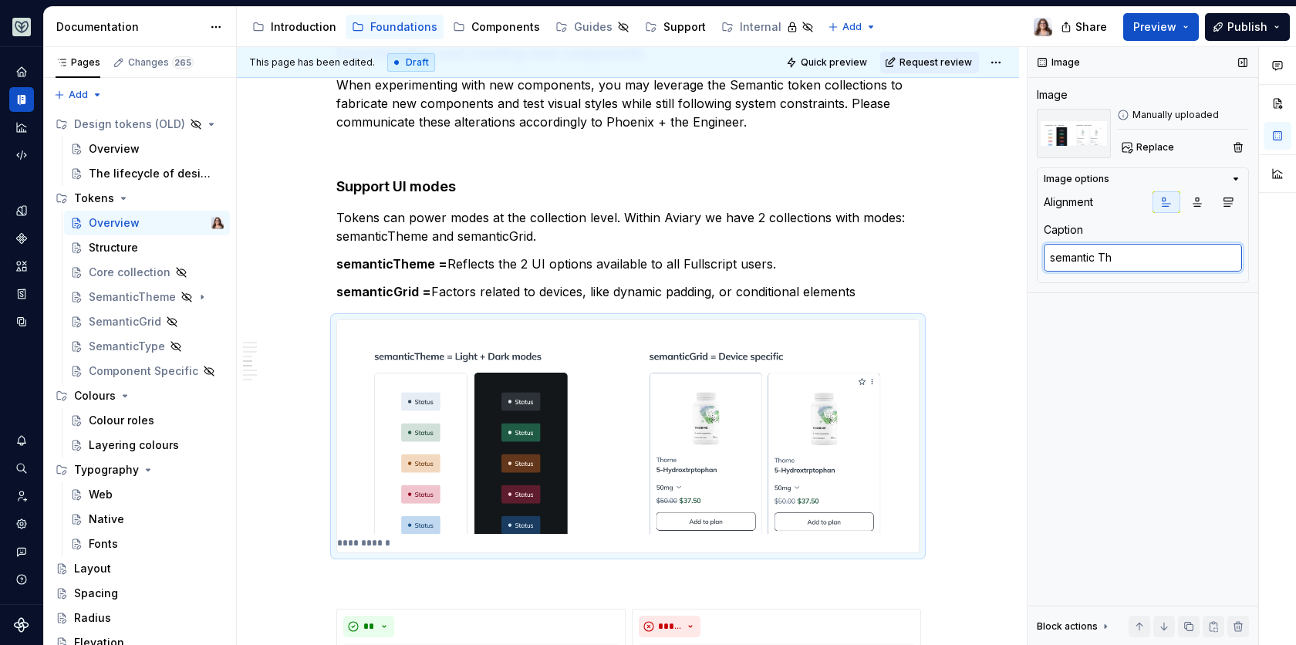
type textarea "*"
type textarea "semantic The"
type textarea "*"
type textarea "semantic Them"
type textarea "*"
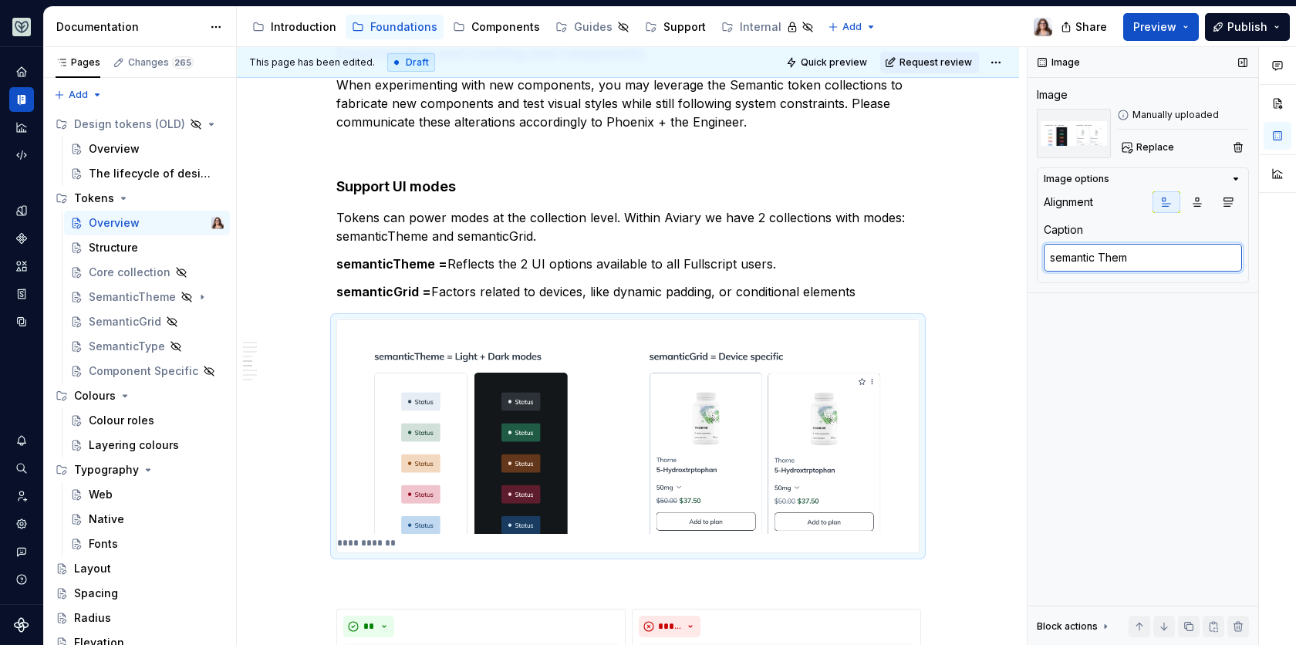
type textarea "semantic Theme"
type textarea "*"
type textarea "semantic Theme"
type textarea "*"
type textarea "semantic Theme s"
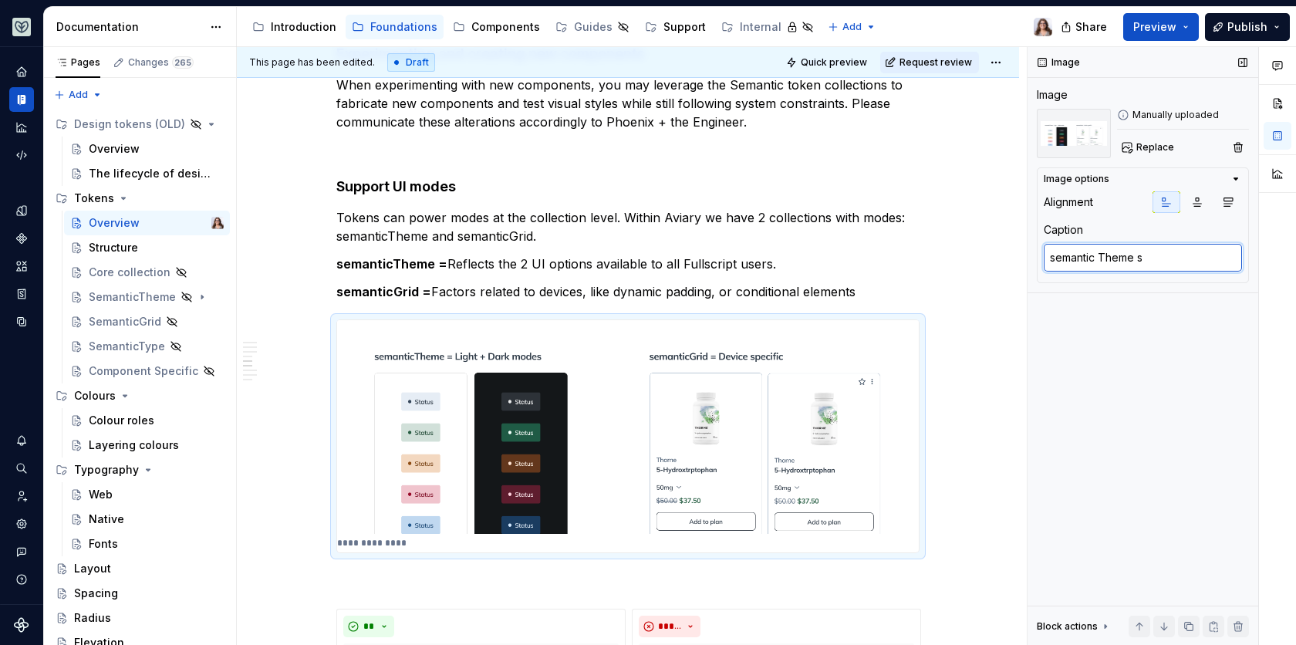
type textarea "*"
type textarea "semantic Theme sh"
type textarea "*"
type textarea "semantic Theme sho"
type textarea "*"
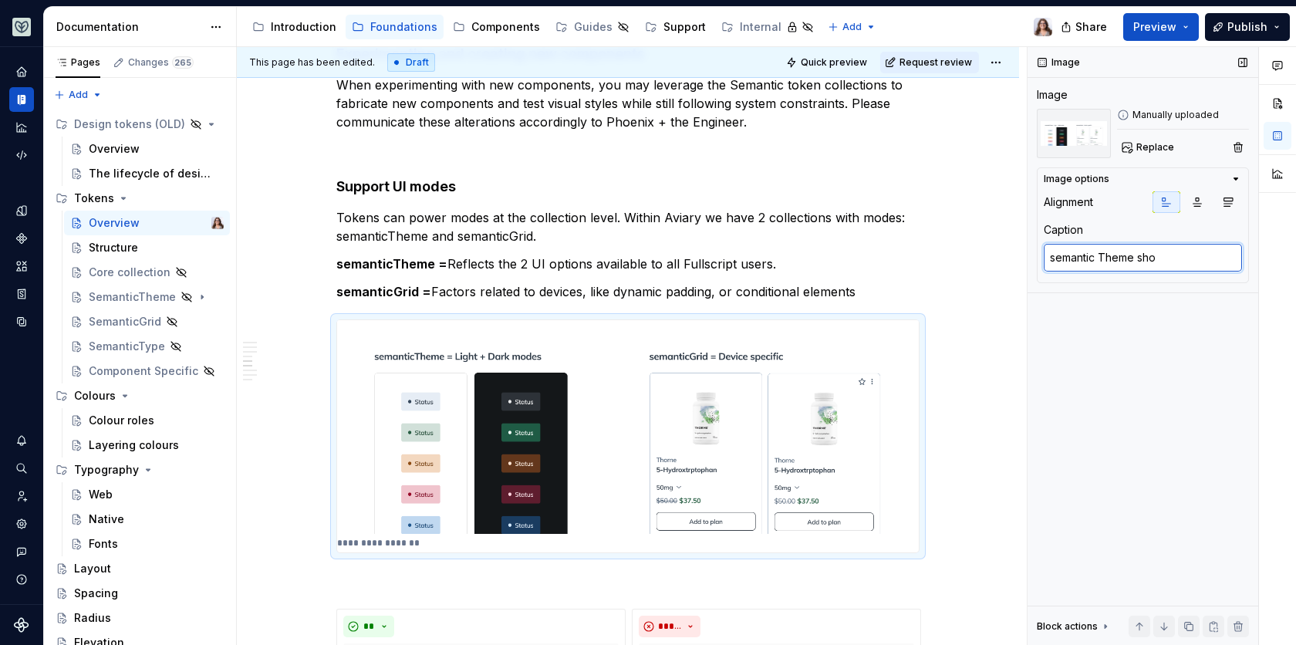
type textarea "semantic Theme show"
type textarea "*"
type textarea "semantic Theme shows"
type textarea "*"
type textarea "semantic Theme shows"
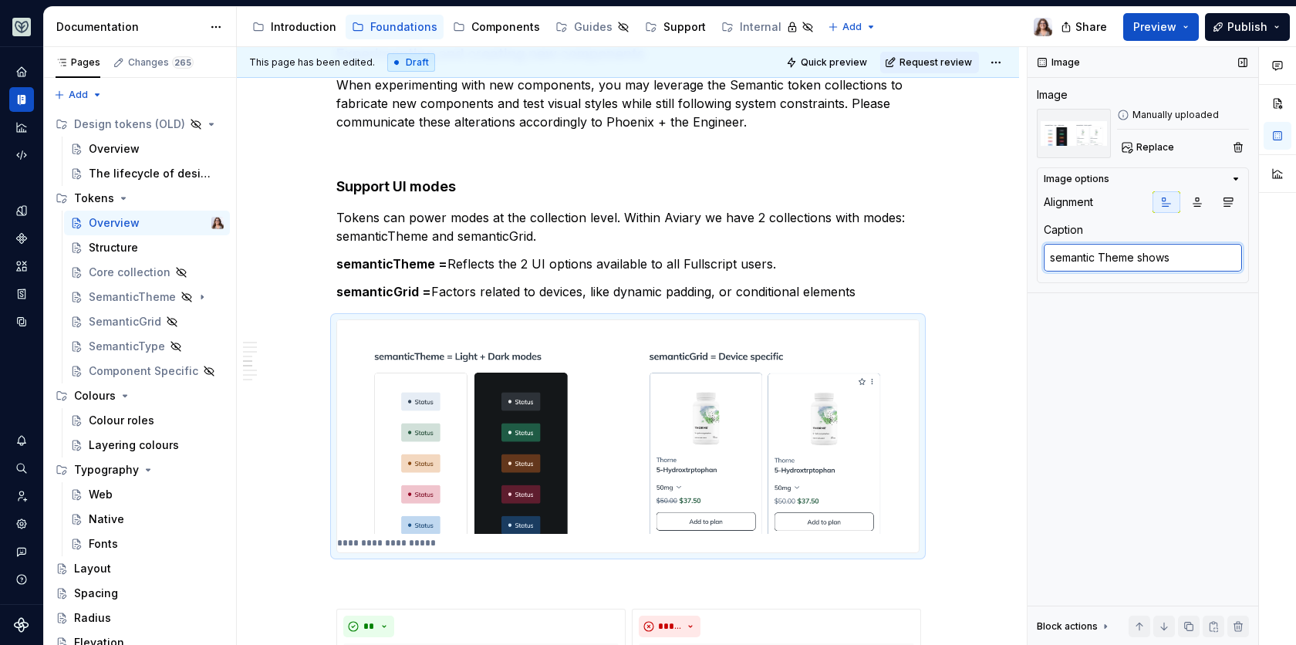
type textarea "*"
type textarea "semantic Theme shows h"
type textarea "*"
type textarea "semantic Theme shows ho"
type textarea "*"
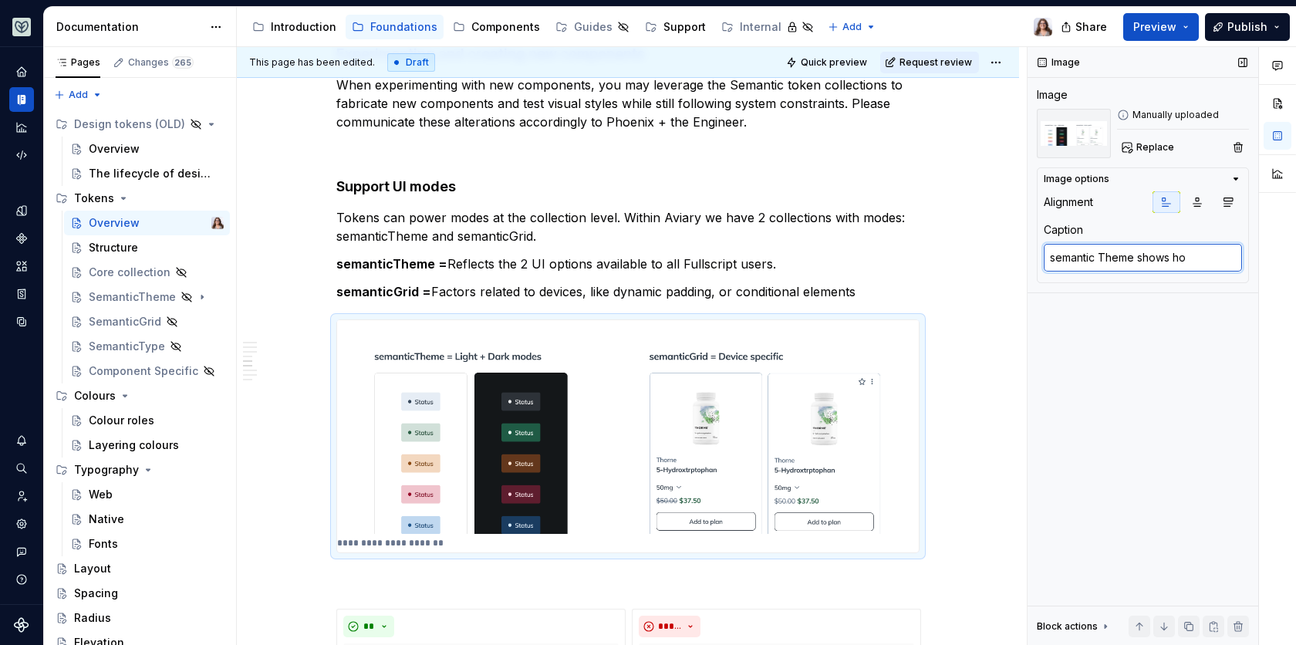
type textarea "semantic Theme shows how"
type textarea "*"
type textarea "semantic Theme shows how"
type textarea "*"
type textarea "semantic Theme shows how t"
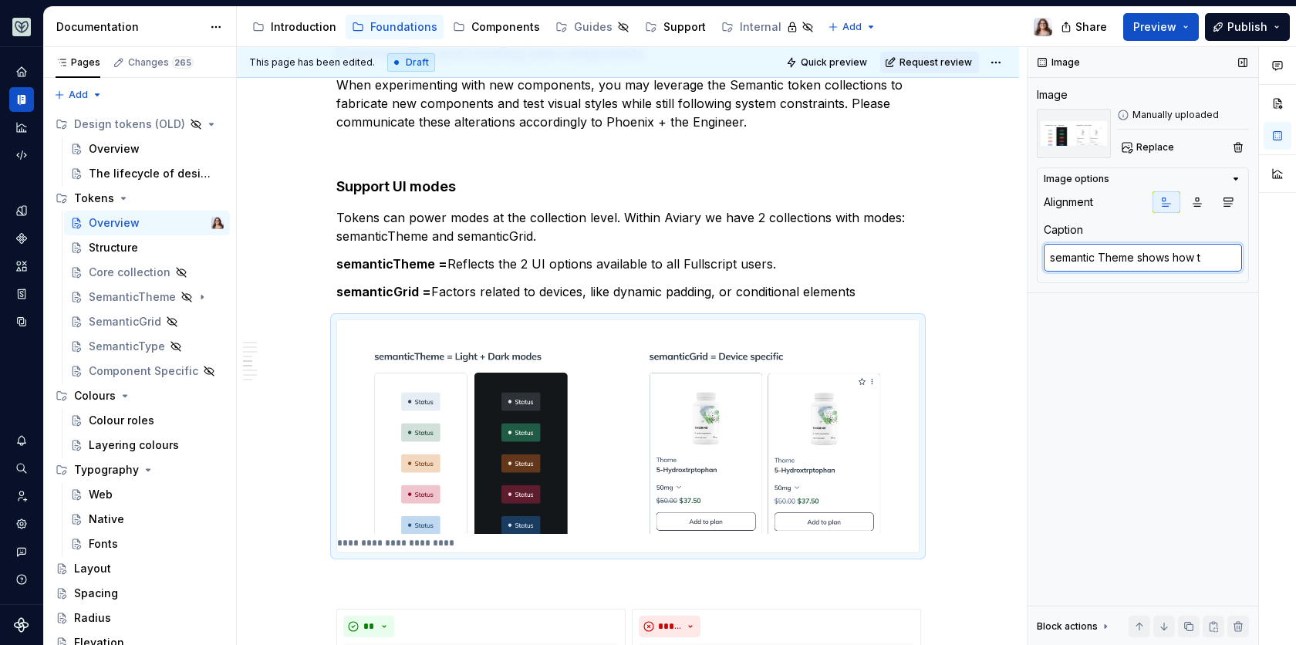
type textarea "*"
type textarea "semantic Theme shows how th"
type textarea "*"
type textarea "semantic Theme shows how the"
type textarea "*"
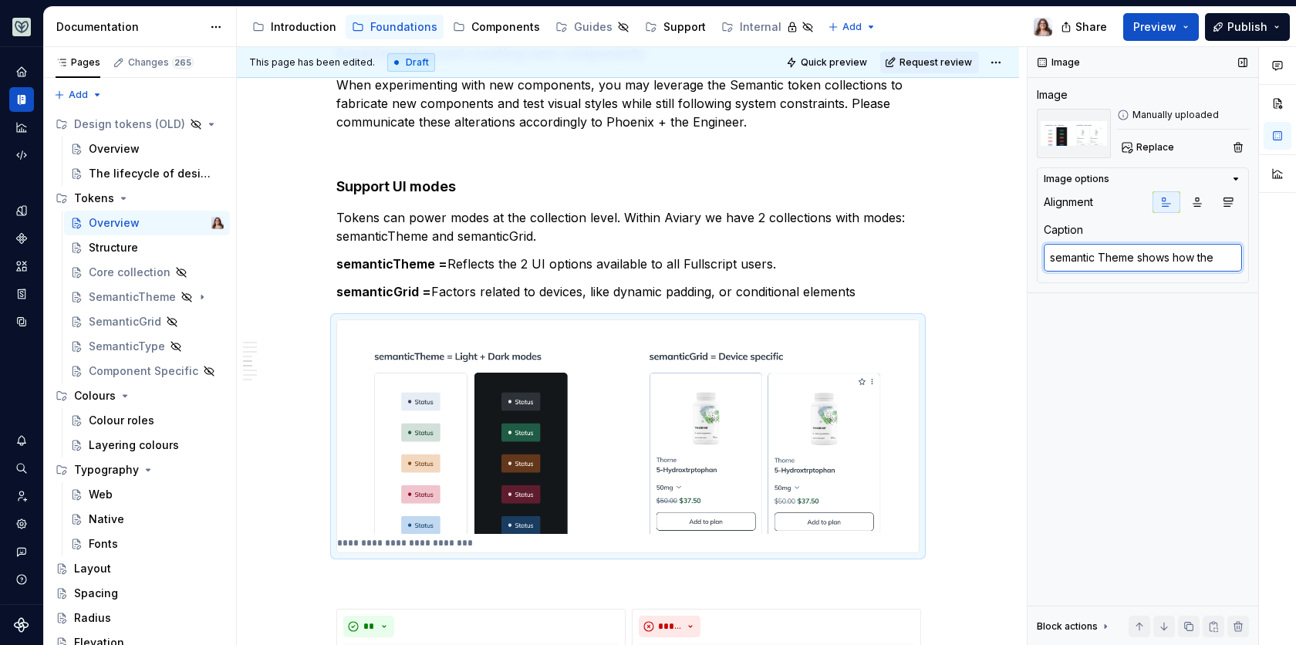
type textarea "semantic Theme shows how the"
type textarea "*"
type textarea "semantic Theme shows how the S"
type textarea "*"
type textarea "semantic Theme shows how the St"
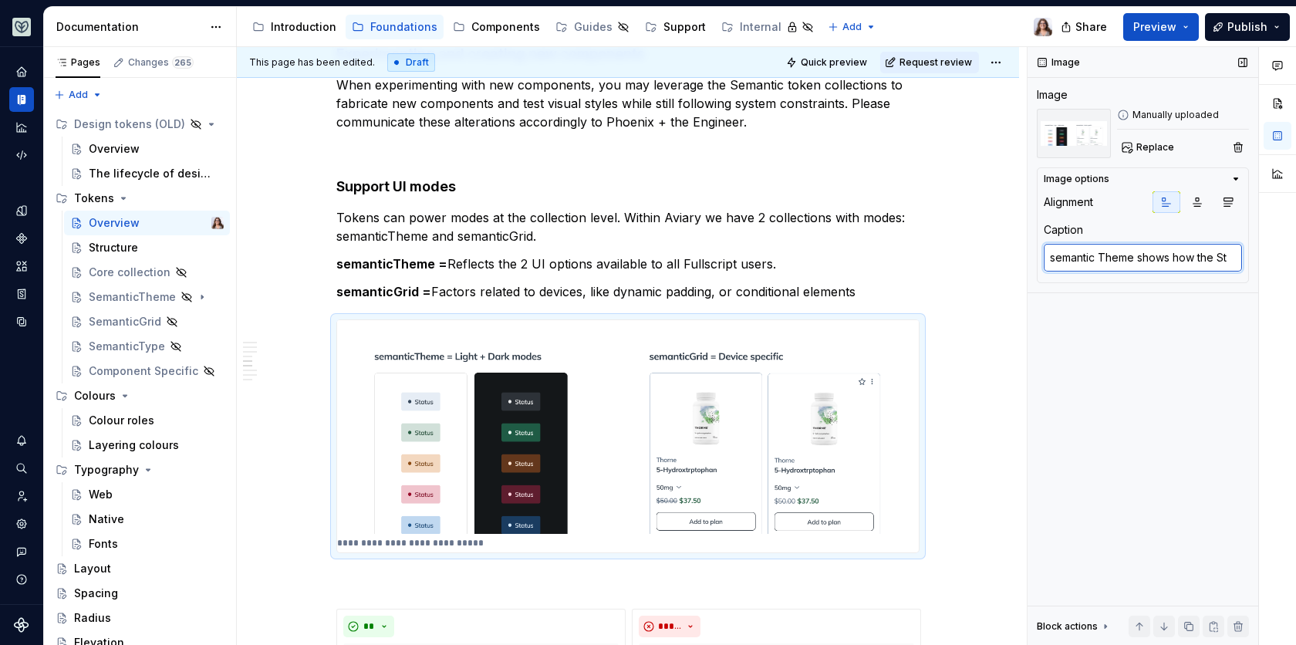
type textarea "*"
type textarea "semantic Theme shows how the Sta"
type textarea "*"
type textarea "semantic Theme shows how the Stat"
type textarea "*"
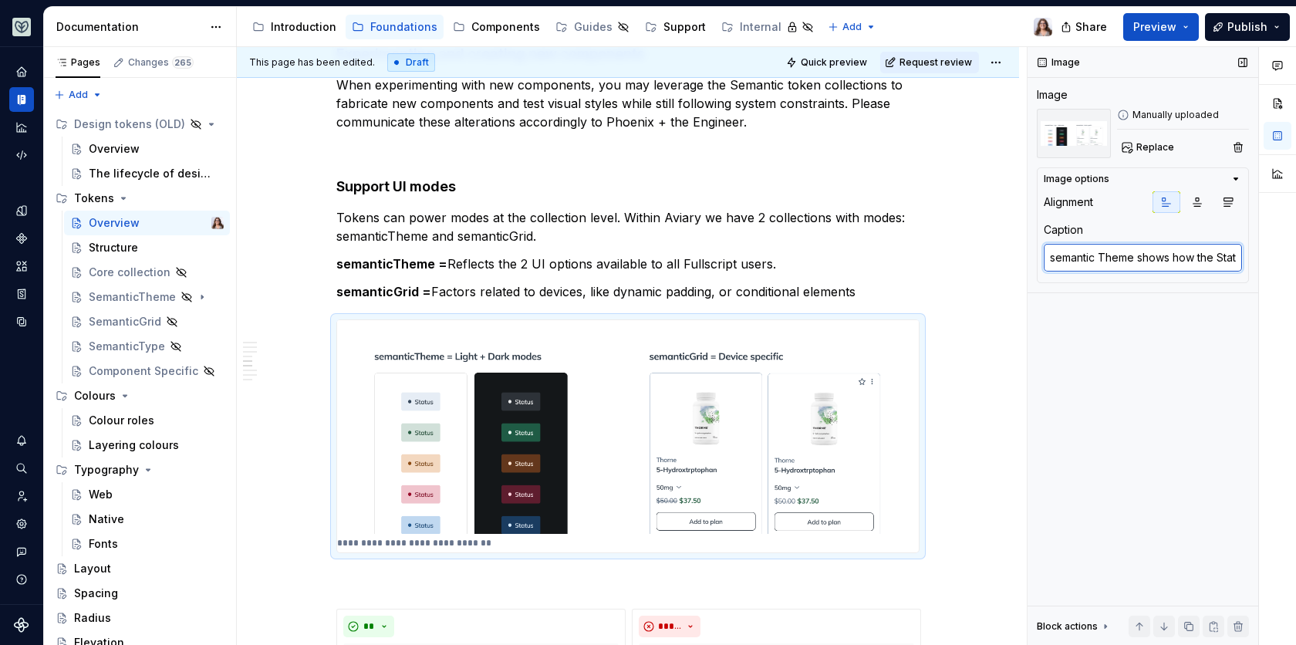
type textarea "semantic Theme shows how the Statu"
type textarea "*"
type textarea "semantic Theme shows how the Status"
type textarea "*"
type textarea "semantic Theme shows how the Status"
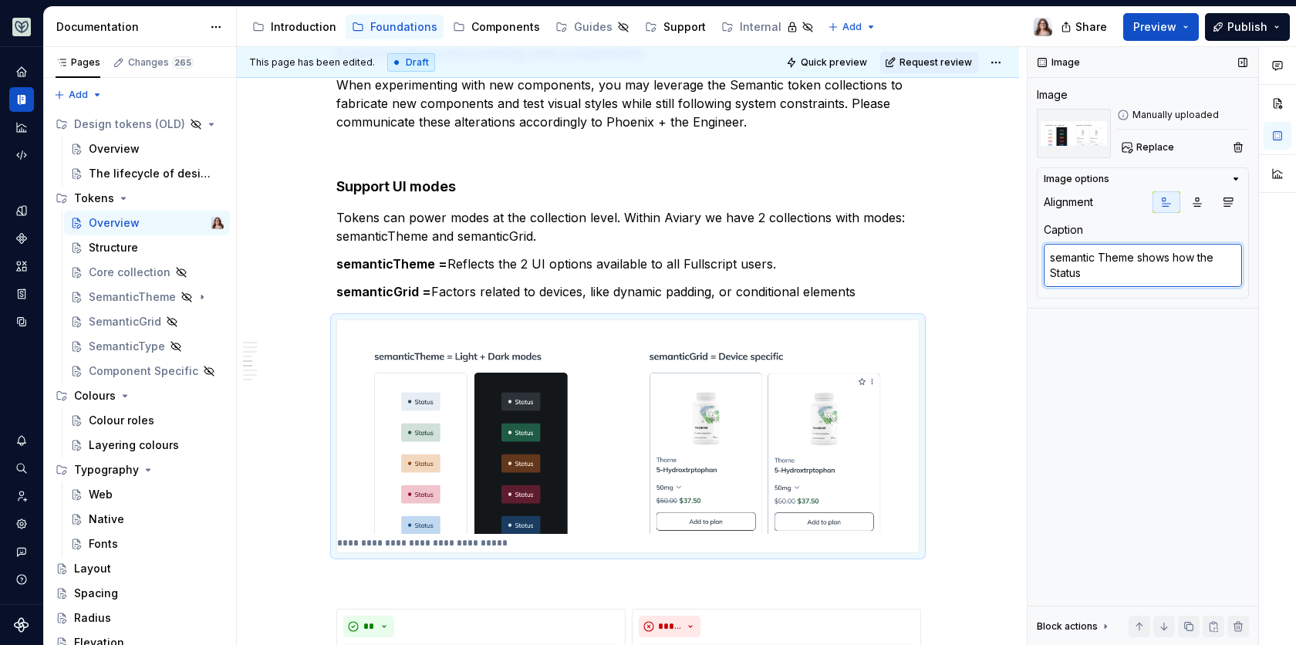
type textarea "*"
type textarea "semantic Theme shows how the Status c"
type textarea "*"
type textarea "semantic Theme shows how the Status co"
type textarea "*"
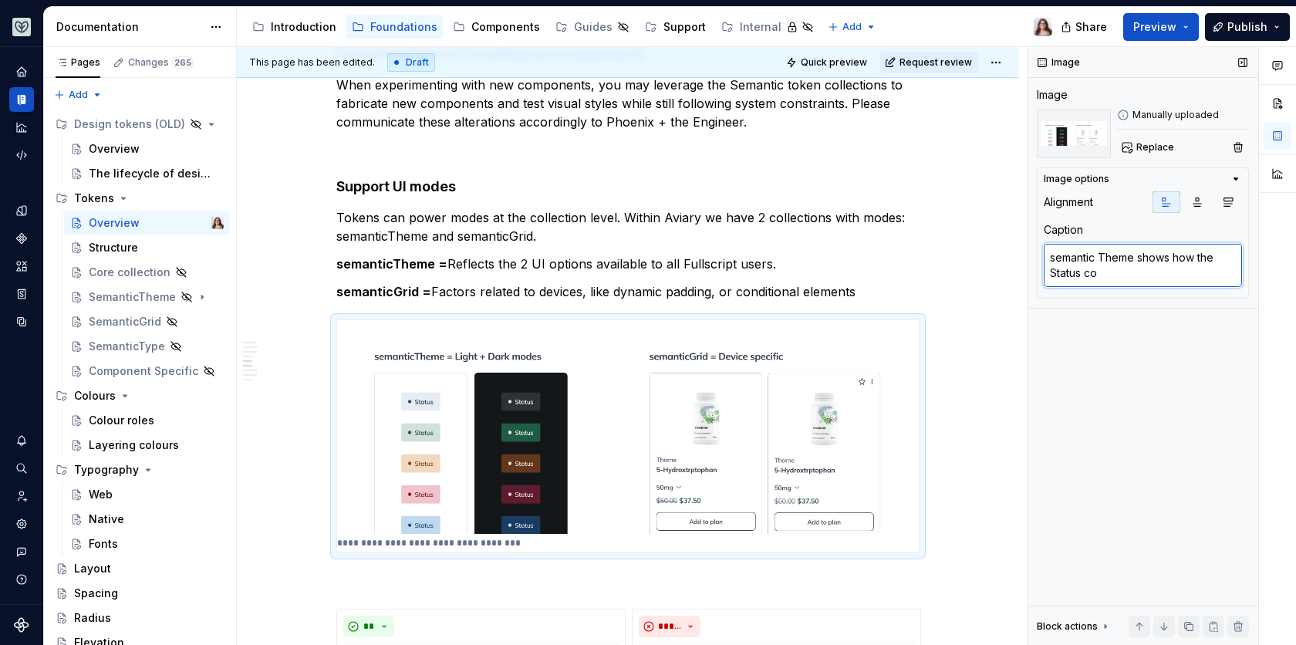
type textarea "semantic Theme shows how the Status com"
type textarea "*"
type textarea "semantic Theme shows how the Status comp"
type textarea "*"
type textarea "semantic Theme shows how the Status compo"
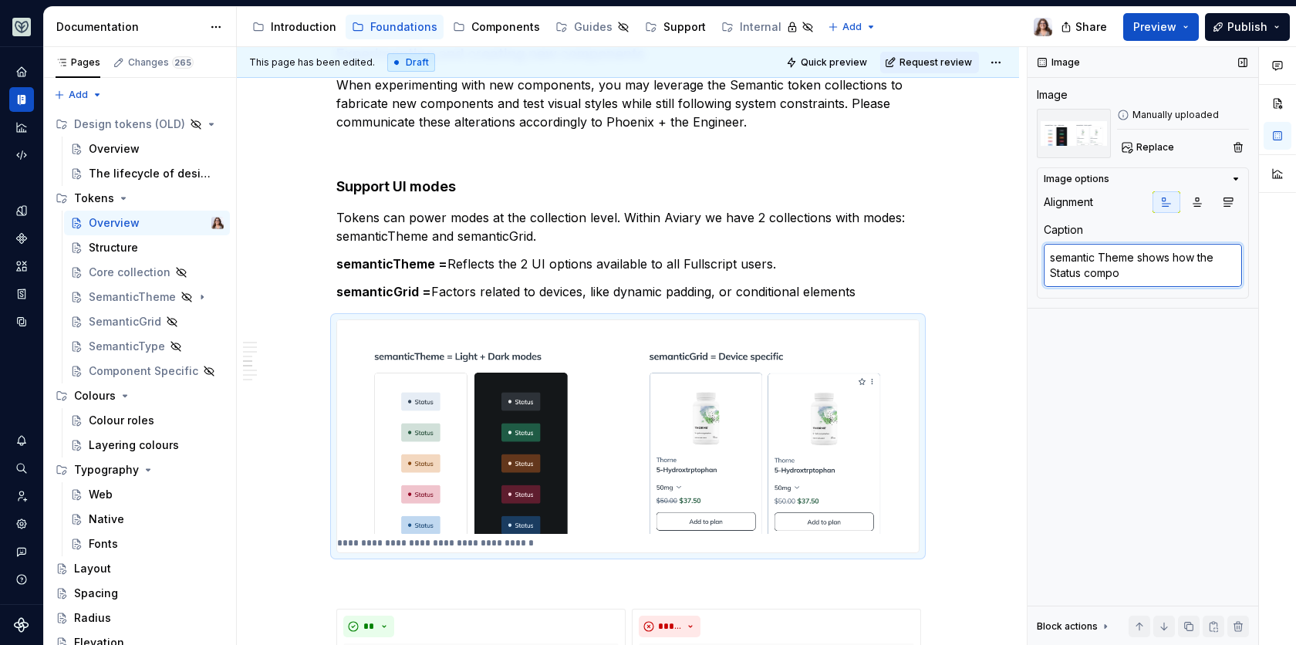
type textarea "*"
type textarea "semantic Theme shows how the Status compon"
type textarea "*"
type textarea "semantic Theme shows how the Status compone"
type textarea "*"
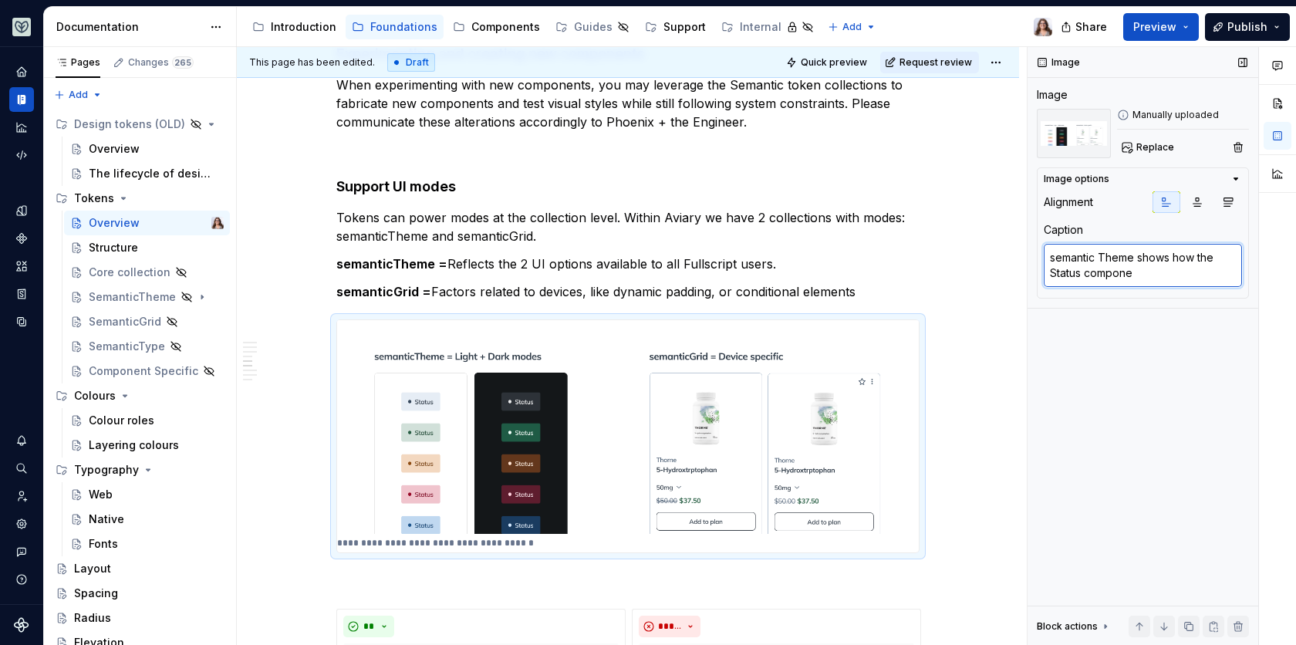
type textarea "semantic Theme shows how the Status componen"
type textarea "*"
type textarea "semantic Theme shows how the Status component"
type textarea "*"
type textarea "semantic Theme shows how the Status component"
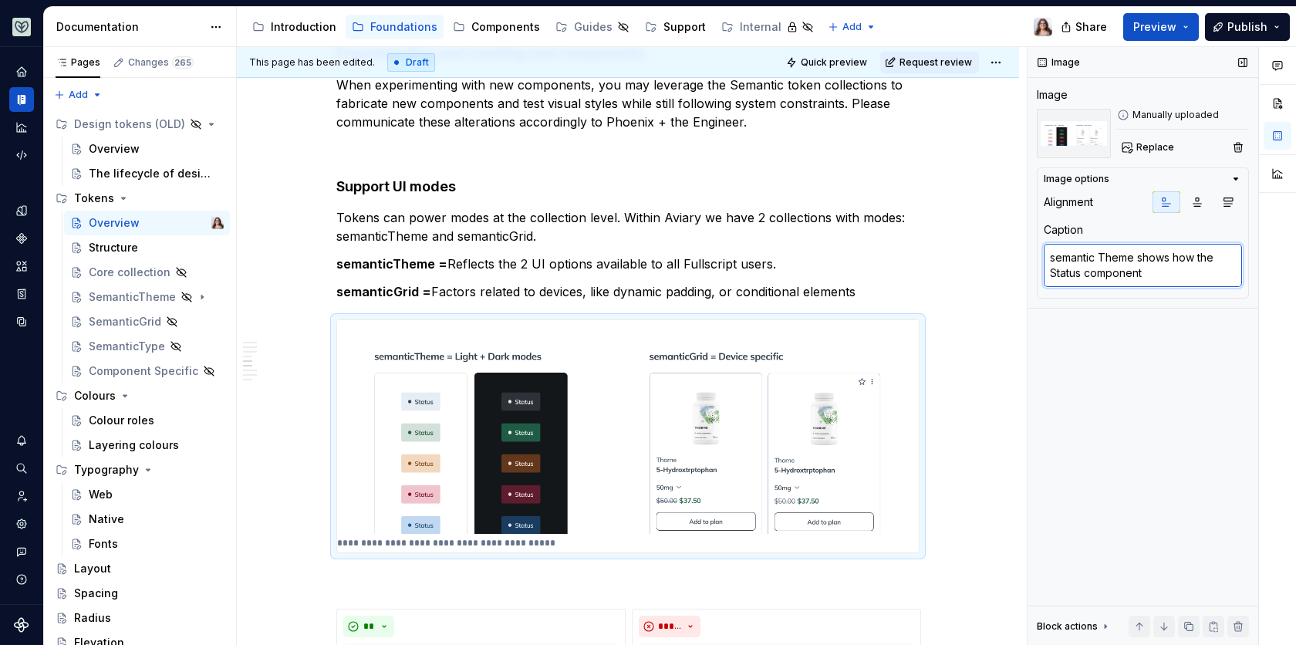
type textarea "*"
type textarea "semantic Theme shows how the Status component ch"
type textarea "*"
type textarea "semantic Theme shows how the Status component cha"
type textarea "*"
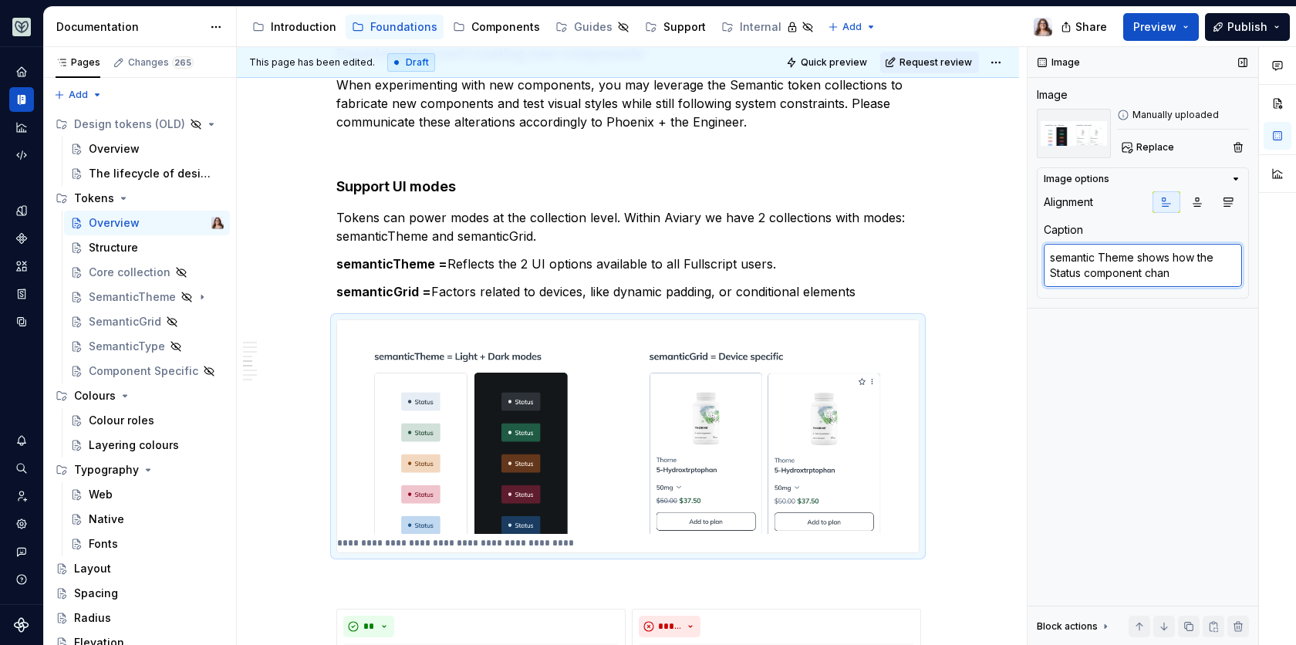
type textarea "semantic Theme shows how the Status component [PERSON_NAME]"
type textarea "*"
type textarea "semantic Theme shows how the Status component change"
type textarea "*"
type textarea "semantic Theme shows how the Status component changes"
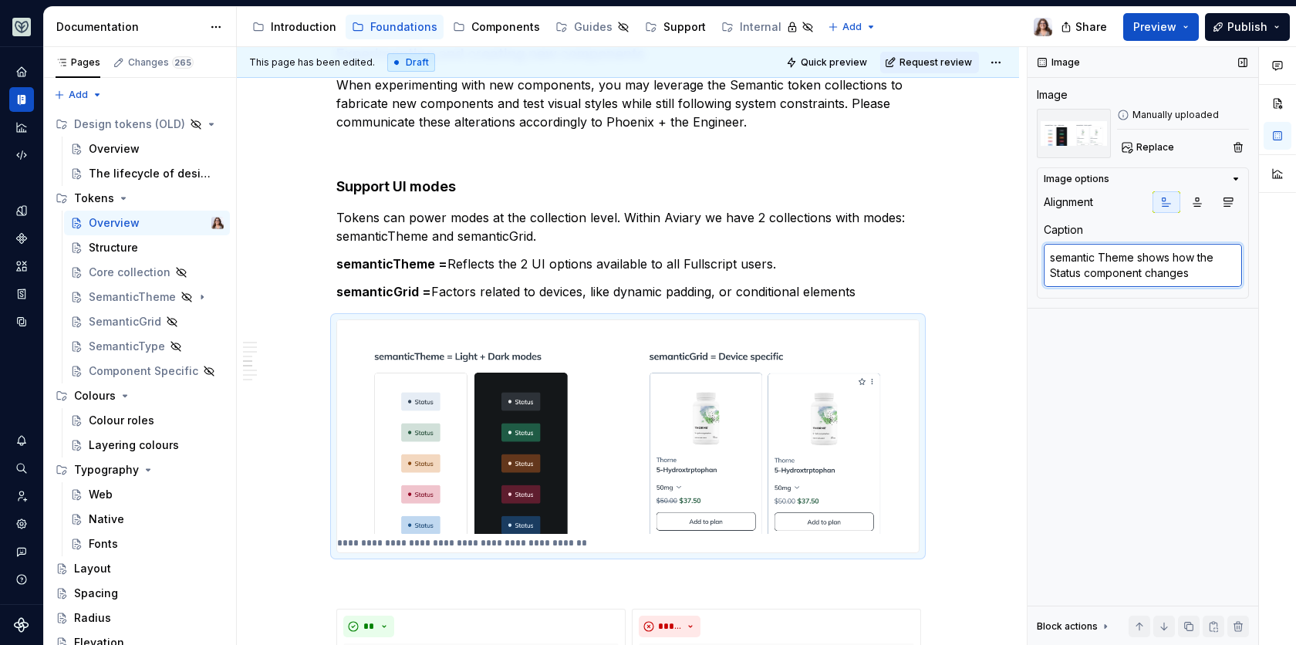
type textarea "*"
type textarea "semantic Theme shows how the Status component changes f"
type textarea "*"
type textarea "semantic Theme shows how the Status component changes fr"
type textarea "*"
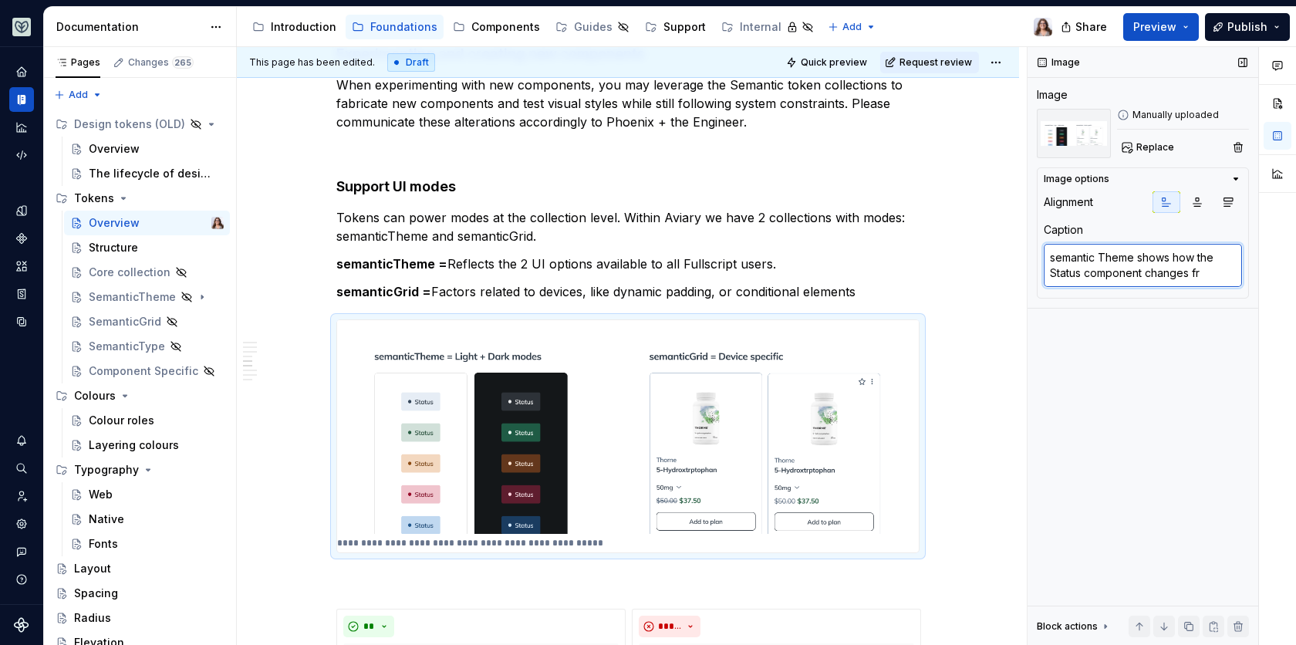
type textarea "semantic Theme shows how the Status component changes fro"
type textarea "*"
type textarea "semantic Theme shows how the Status component changes from"
type textarea "*"
type textarea "semantic Theme shows how the Status component changes from"
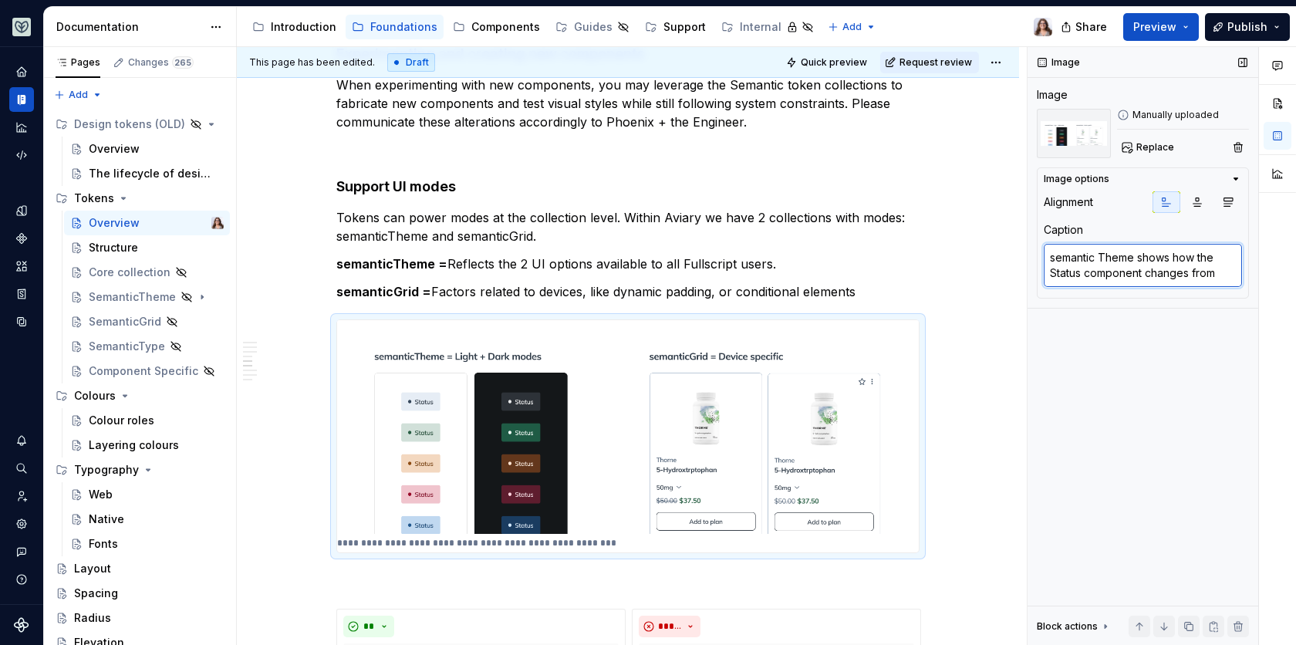
type textarea "*"
type textarea "semantic Theme shows how the Status component changes from"
type textarea "*"
type textarea "semantic Theme shows how the Status component changes fro"
type textarea "*"
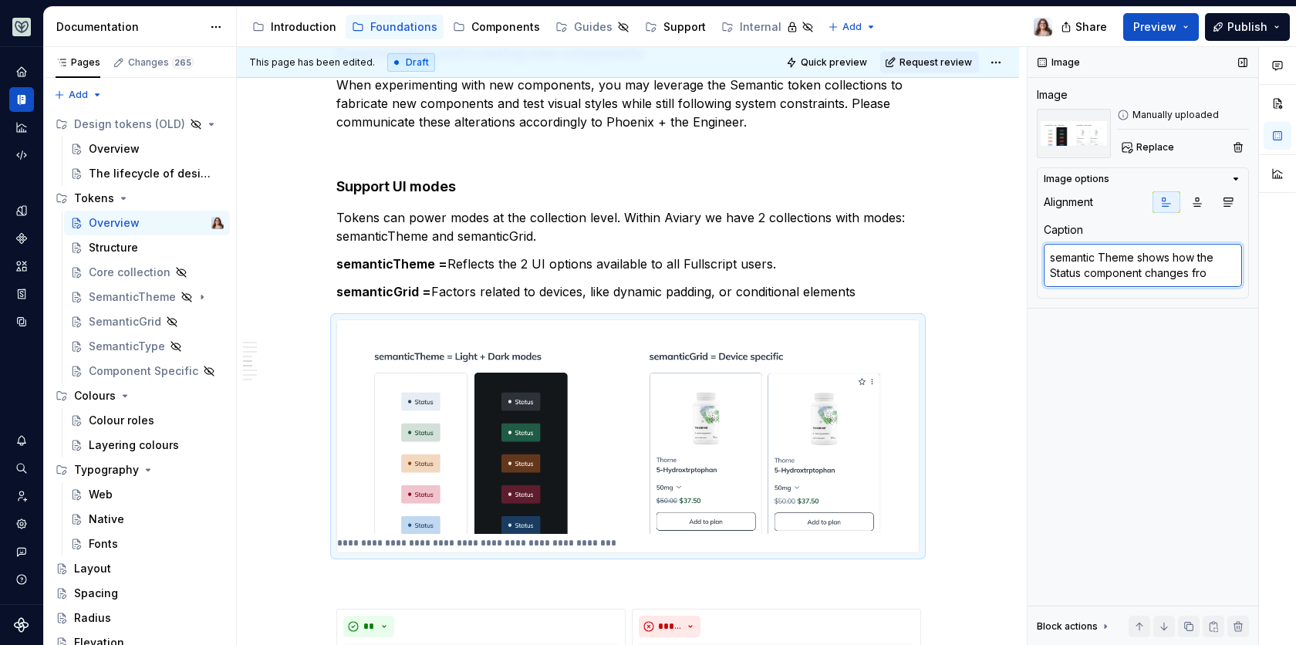
type textarea "semantic Theme shows how the Status component changes fr"
type textarea "*"
type textarea "semantic Theme shows how the Status component changes f"
type textarea "*"
type textarea "semantic Theme shows how the Status component changes"
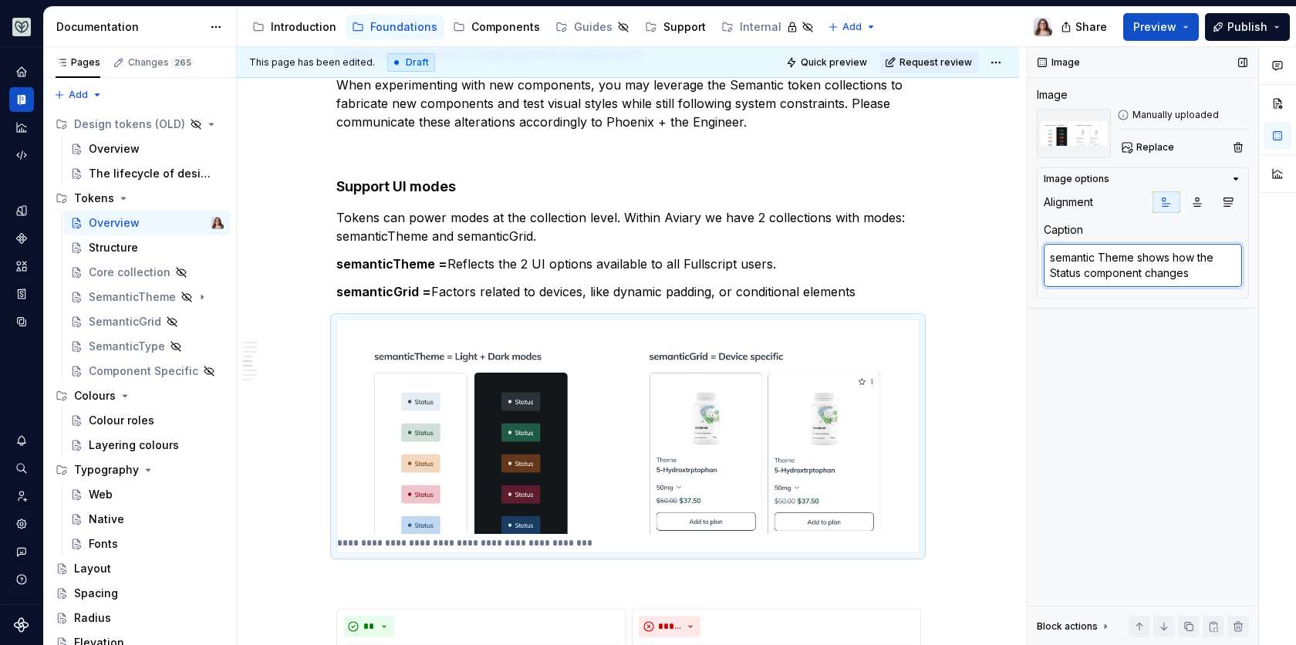
type textarea "*"
type textarea "semantic Theme shows how the Status component changes w"
type textarea "*"
type textarea "semantic Theme shows how the Status component changes wi"
type textarea "*"
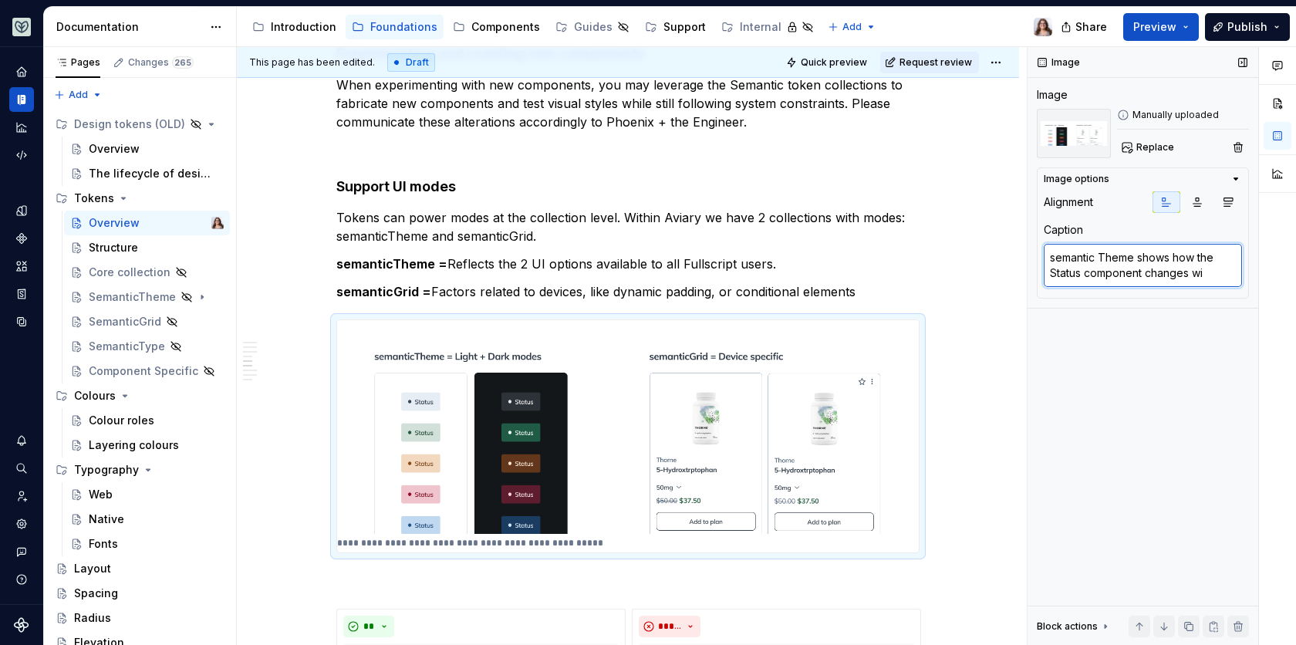
type textarea "semantic Theme shows how the Status component changes wit"
type textarea "*"
type textarea "semantic Theme shows how the Status component changes with"
type textarea "*"
type textarea "semantic Theme shows how the Status component changes withi"
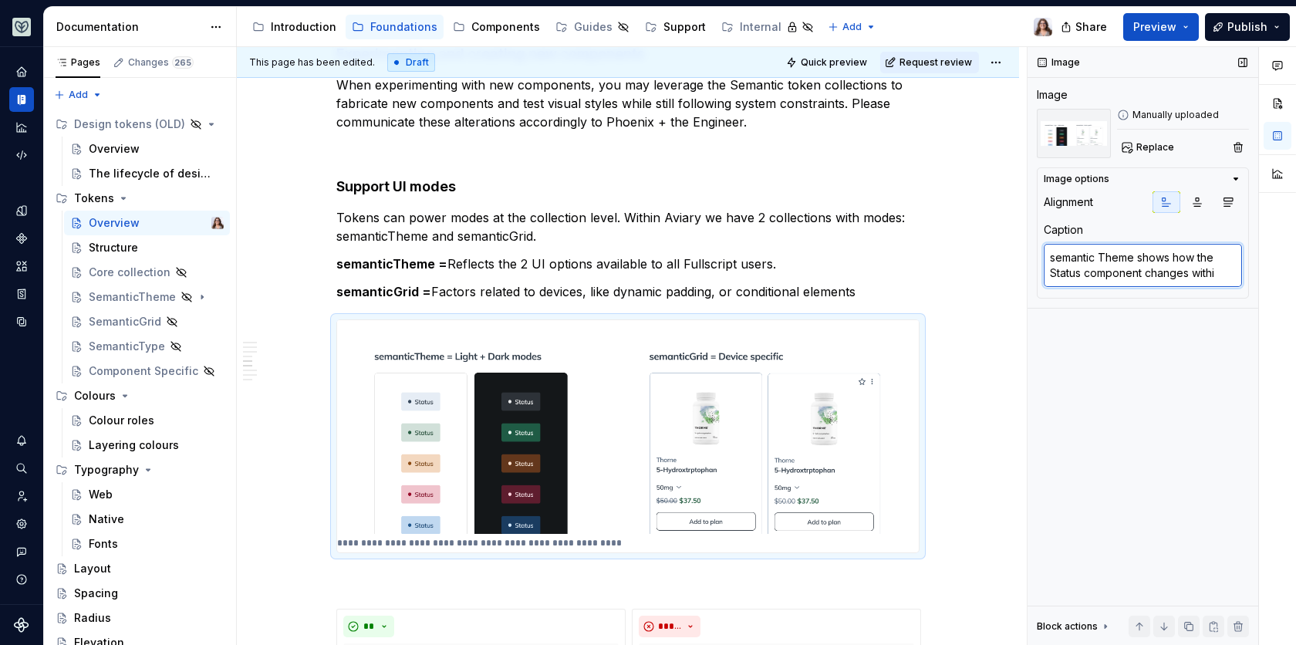
type textarea "*"
type textarea "semantic Theme shows how the Status component changes within"
type textarea "*"
type textarea "semantic Theme shows how the Status component changes within"
type textarea "*"
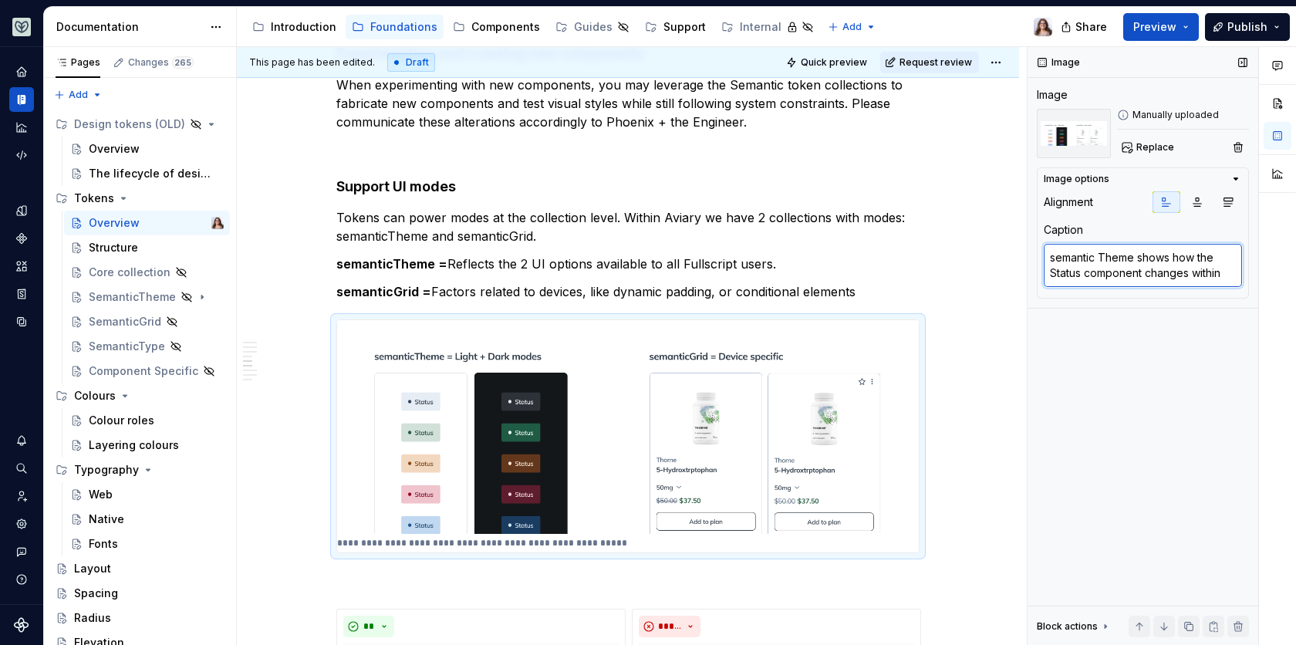
type textarea "semantic Theme shows how the Status component changes within L"
type textarea "*"
type textarea "semantic Theme shows how the Status component changes within Li"
type textarea "*"
type textarea "semantic Theme shows how the Status component changes within Lig"
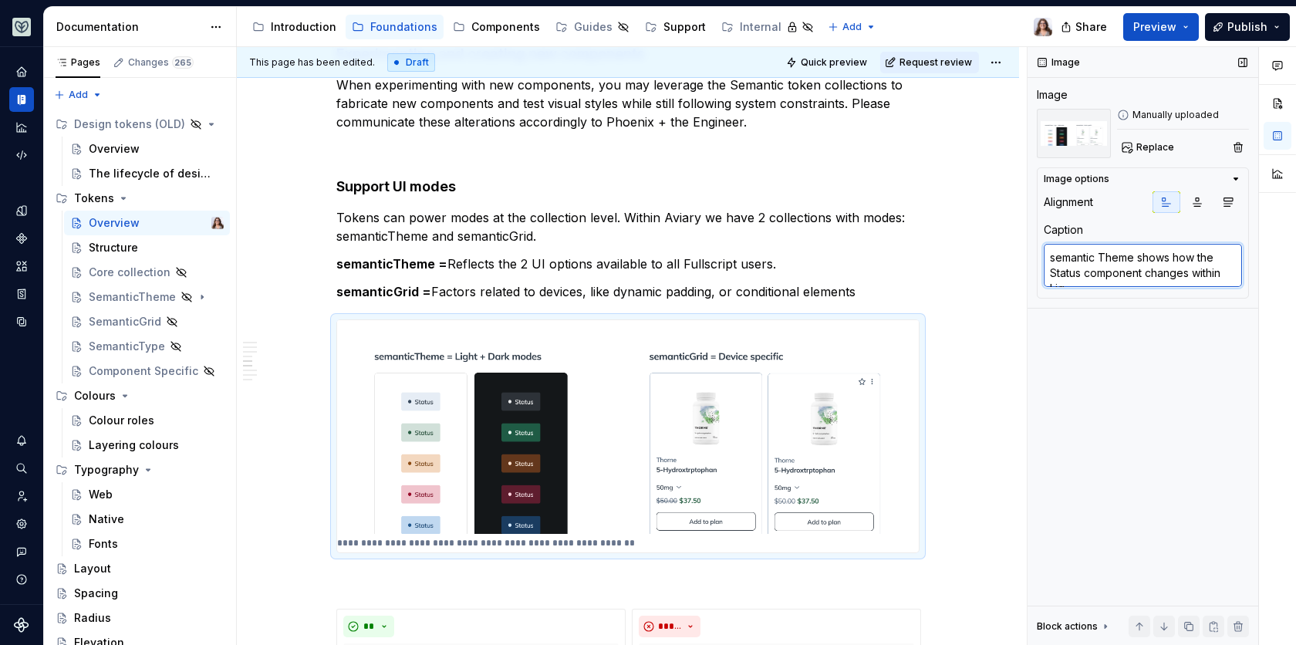
type textarea "*"
type textarea "semantic Theme shows how the Status component changes within Ligh"
type textarea "*"
type textarea "semantic Theme shows how the Status component changes within Light"
type textarea "*"
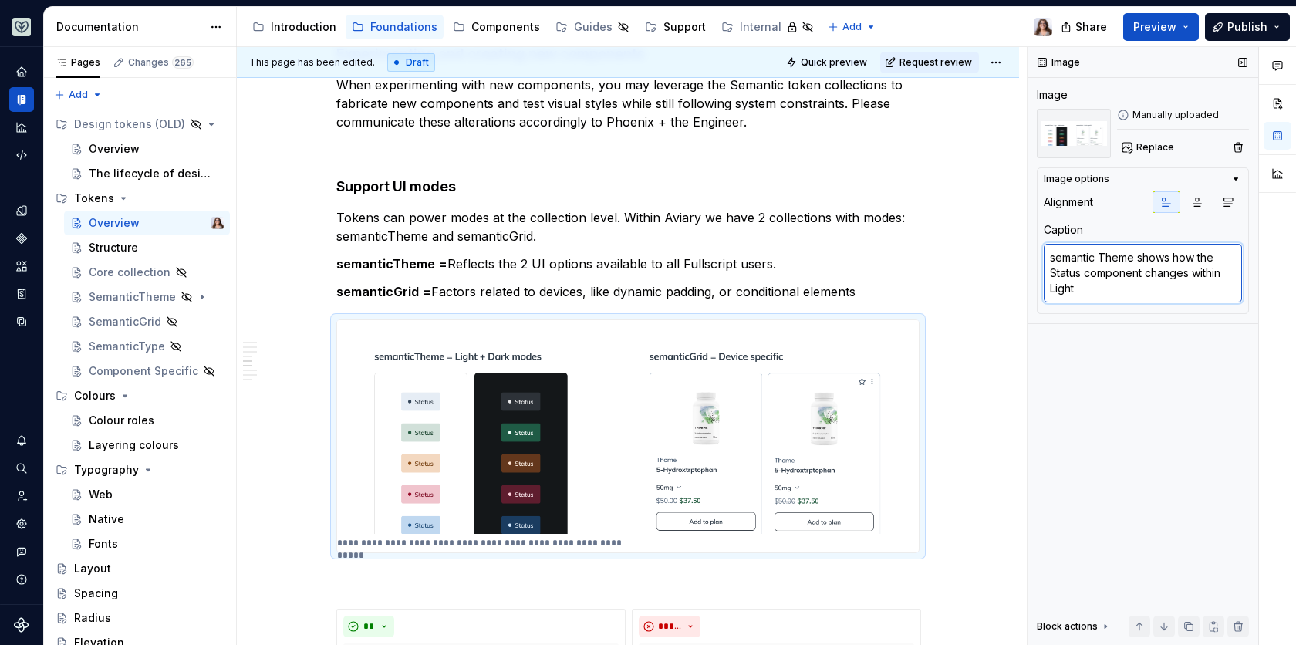
type textarea "semantic Theme shows how the Status component changes within Light"
type textarea "*"
type textarea "semantic Theme shows how the Status component changes within Light a"
type textarea "*"
type textarea "semantic Theme shows how the Status component changes within Light and"
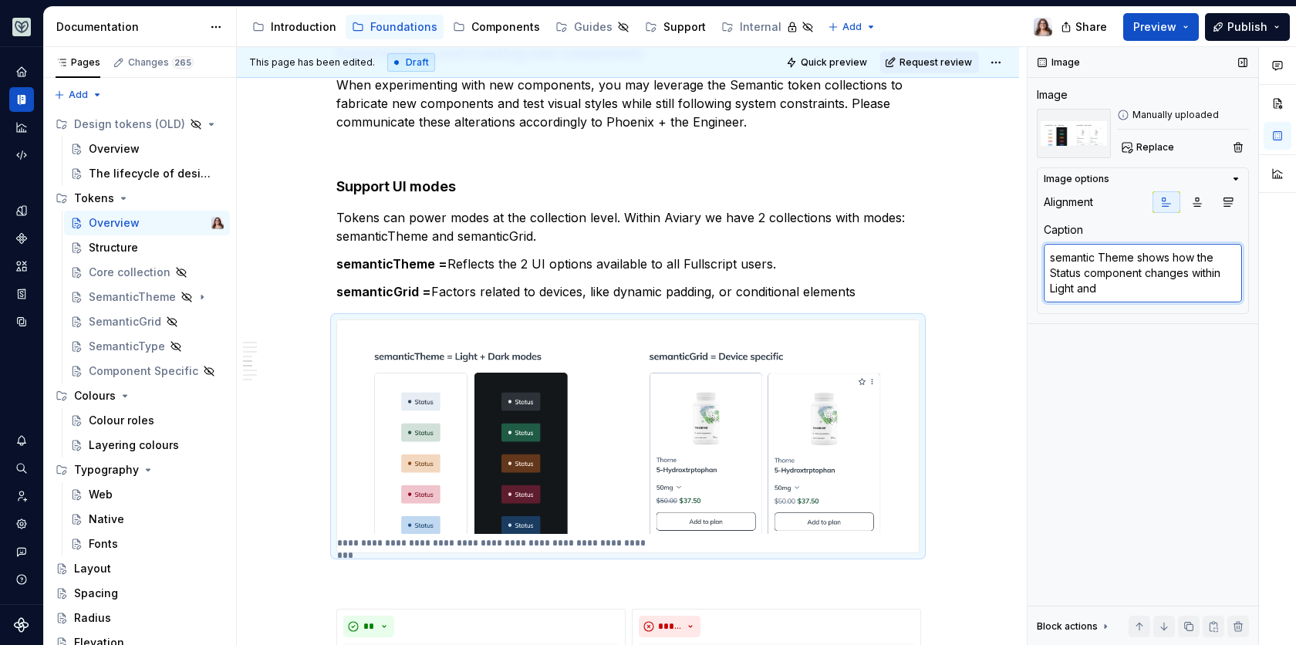
type textarea "*"
type textarea "semantic Theme shows how the Status component changes within Light and"
type textarea "*"
type textarea "semantic Theme shows how the Status component changes within Light and D"
type textarea "*"
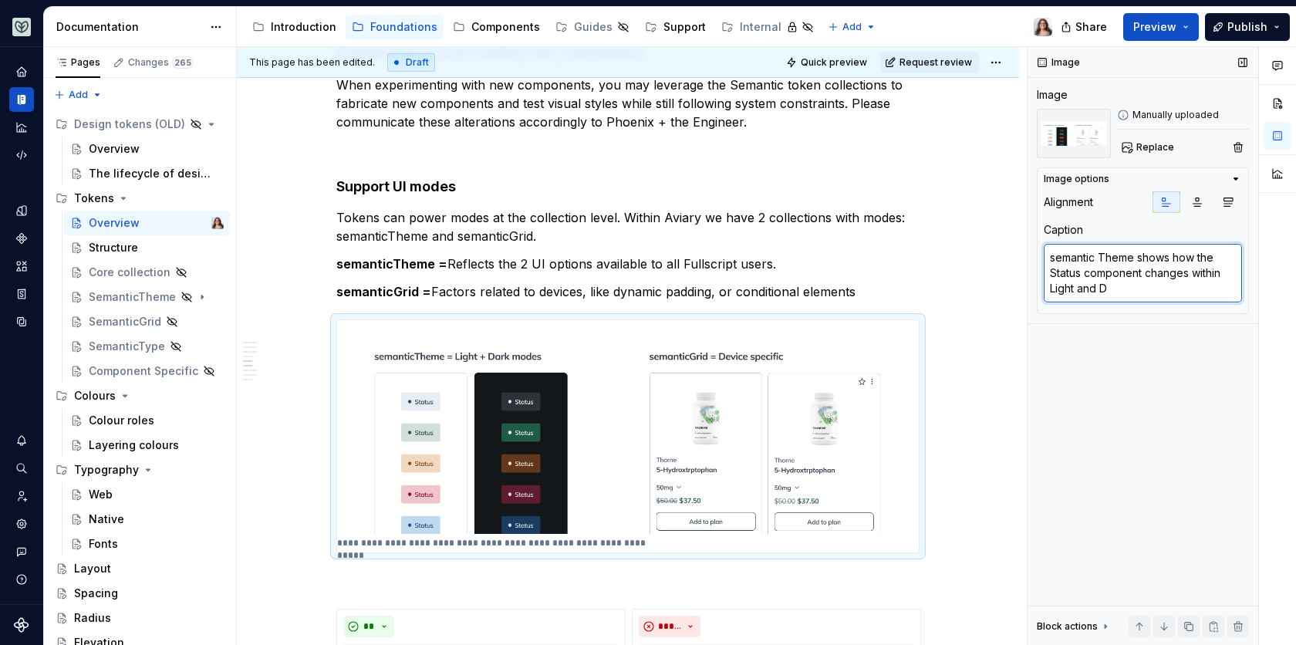
type textarea "semantic Theme shows how the Status component changes within Light and Da"
type textarea "*"
type textarea "semantic Theme shows how the Status component changes within Light and Dar"
type textarea "*"
type textarea "semantic Theme shows how the Status component changes within Light and Dark"
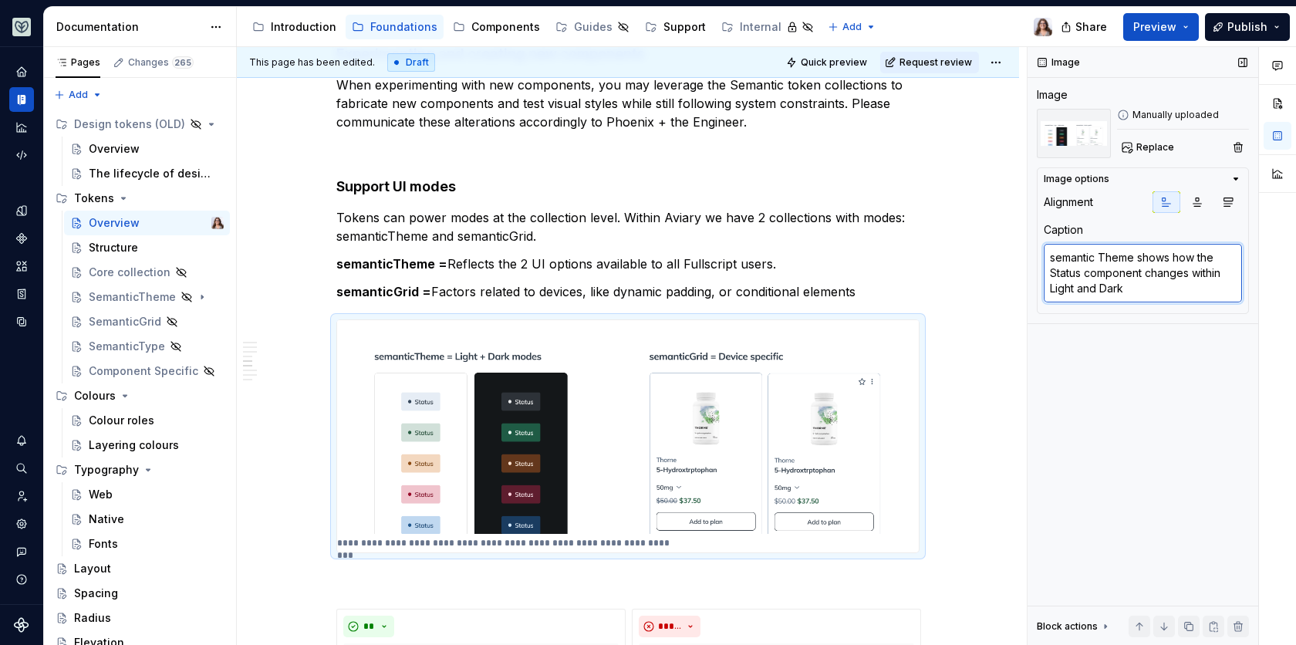
type textarea "*"
type textarea "semantic Theme shows how the Status component changes within Light and Dark"
type textarea "*"
type textarea "semantic Theme shows how the Status component changes within Light and Dark m"
type textarea "*"
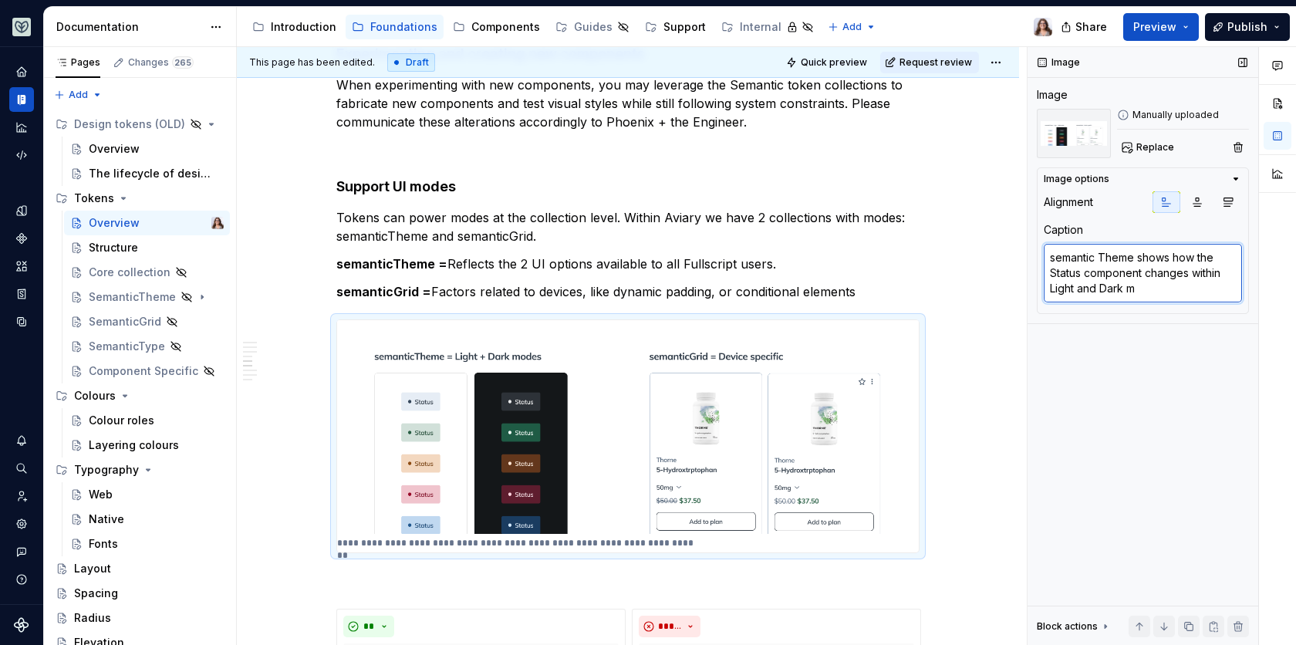
type textarea "semantic Theme shows how the Status component changes within Light and Dark mo"
type textarea "*"
type textarea "semantic Theme shows how the Status component changes within Light and Dark mod"
type textarea "*"
type textarea "semantic Theme shows how the Status component changes within Light and Dark mode"
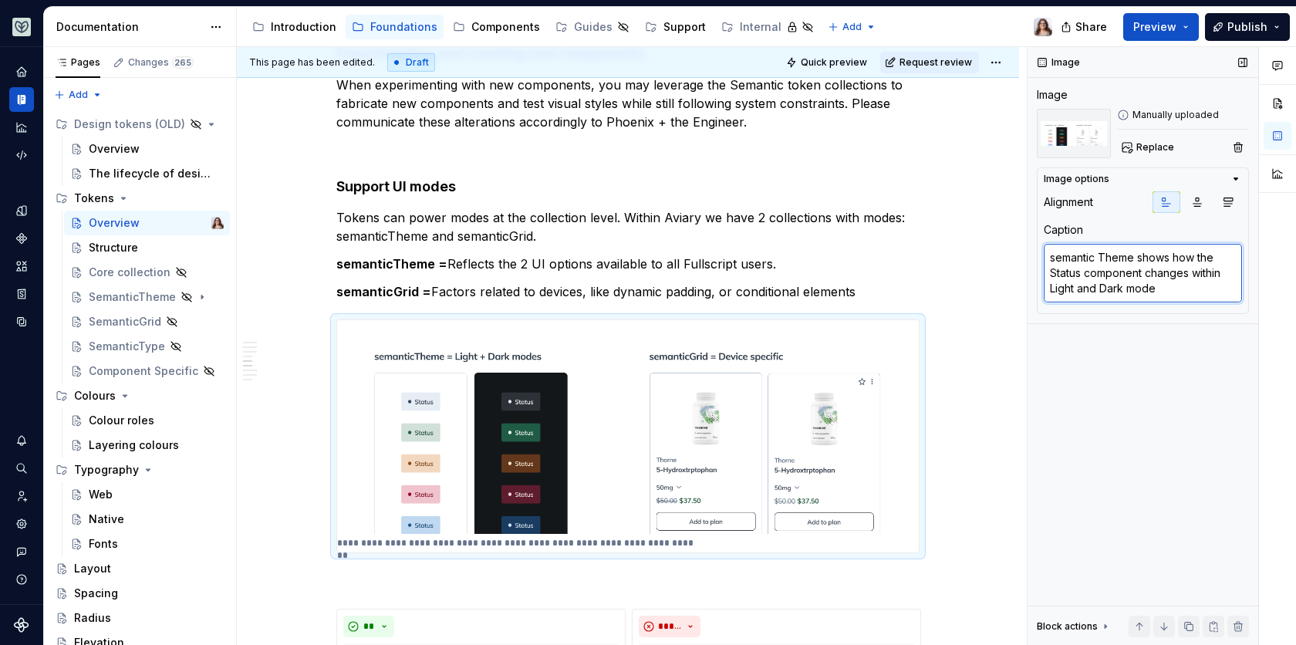
type textarea "*"
type textarea "semantic Theme shows how the Status component changes within Light and Dark mod…"
type textarea "*"
type textarea "semantic Theme shows how the Status component changes within Light and Dark mod…"
type textarea "*"
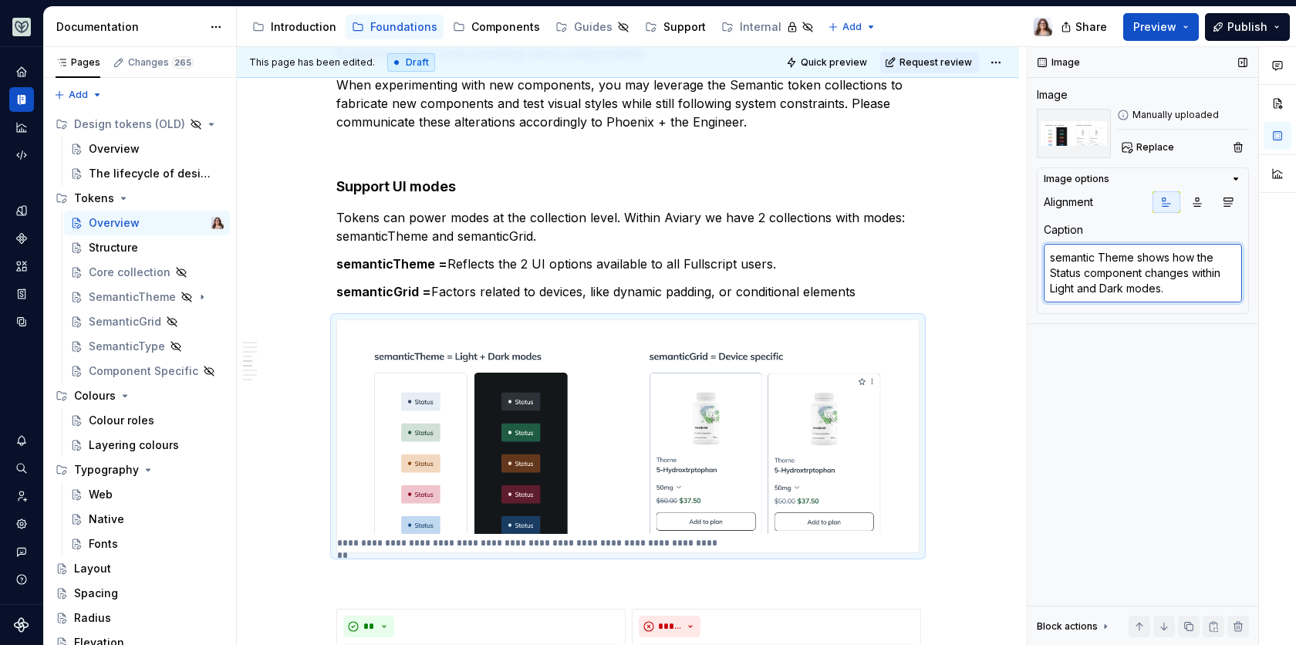
type textarea "semantic Theme shows how the Status component changes within Light and Dark mod…"
type textarea "*"
type textarea "semantic Theme shows how the Status component changes within Light and Dark mod…"
type textarea "*"
type textarea "semantic Theme shows how the Status component changes within Light and Dark mod…"
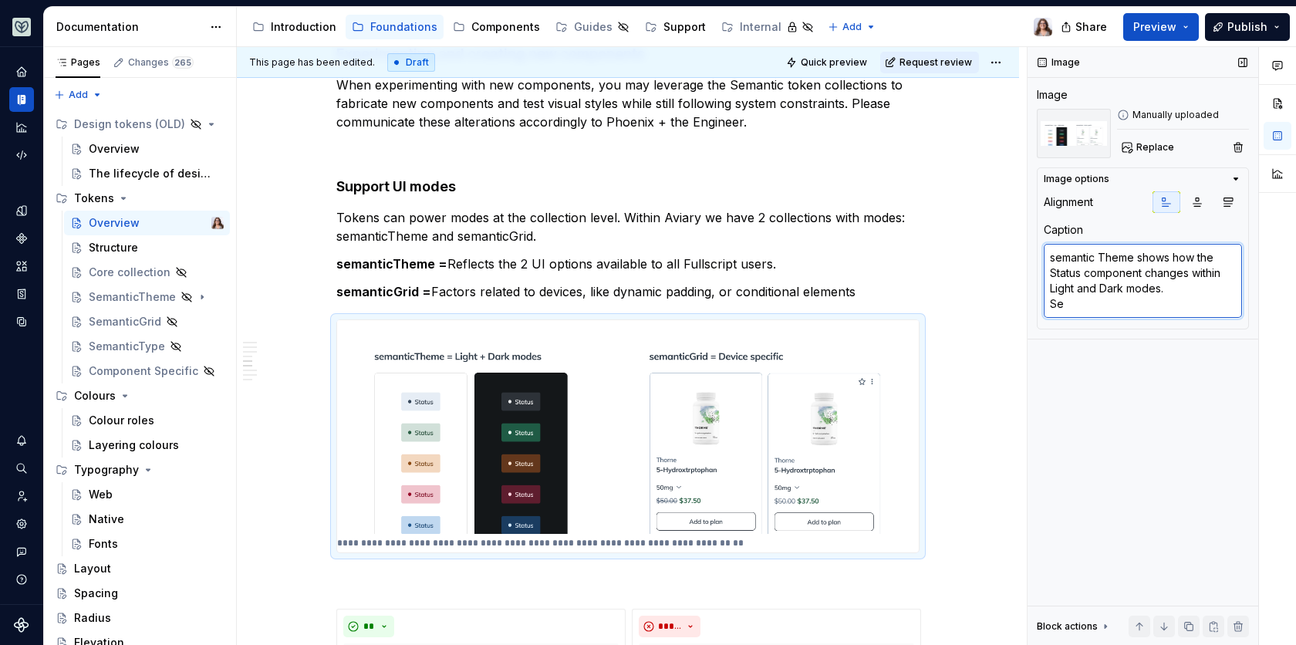
type textarea "*"
type textarea "semantic Theme shows how the Status component changes within Light and Dark mod…"
type textarea "*"
type textarea "semantic Theme shows how the Status component changes within Light and Dark mod…"
type textarea "*"
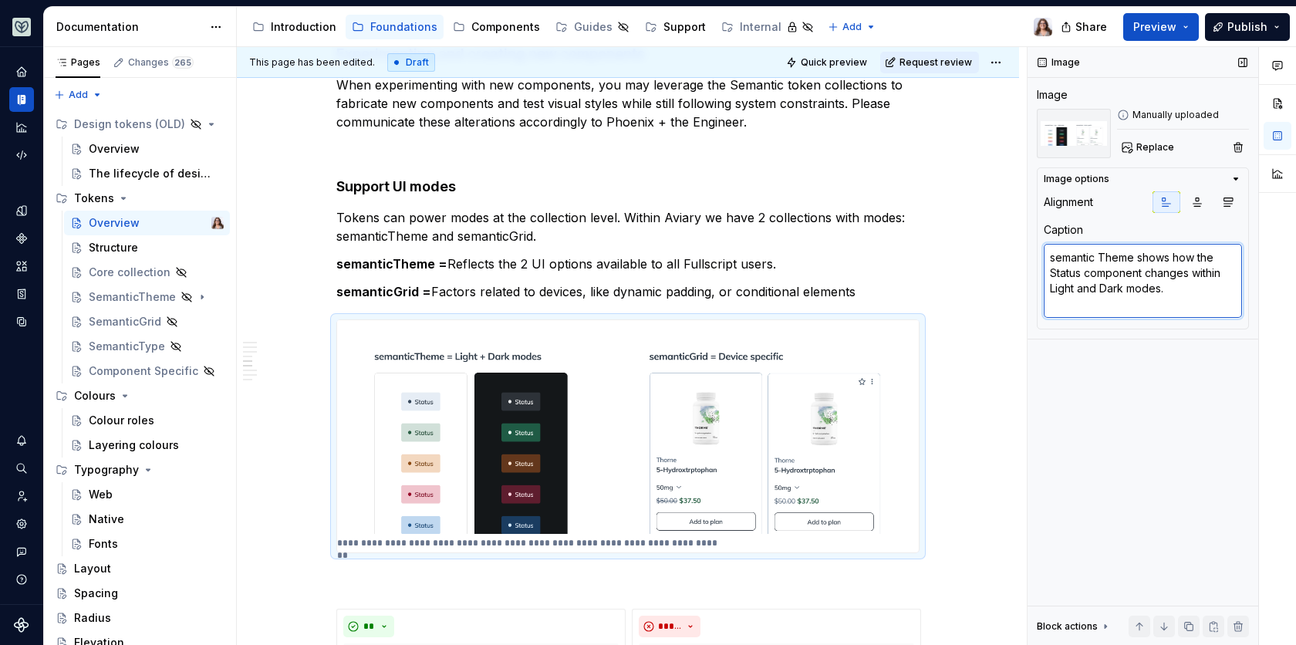
type textarea "semantic Theme shows how the Status component changes within Light and Dark mod…"
type textarea "*"
type textarea "semantic Theme shows how the Status component changes within Light and Dark mod…"
type textarea "*"
type textarea "semantic Theme shows how the Status component changes within Light and Dark mod…"
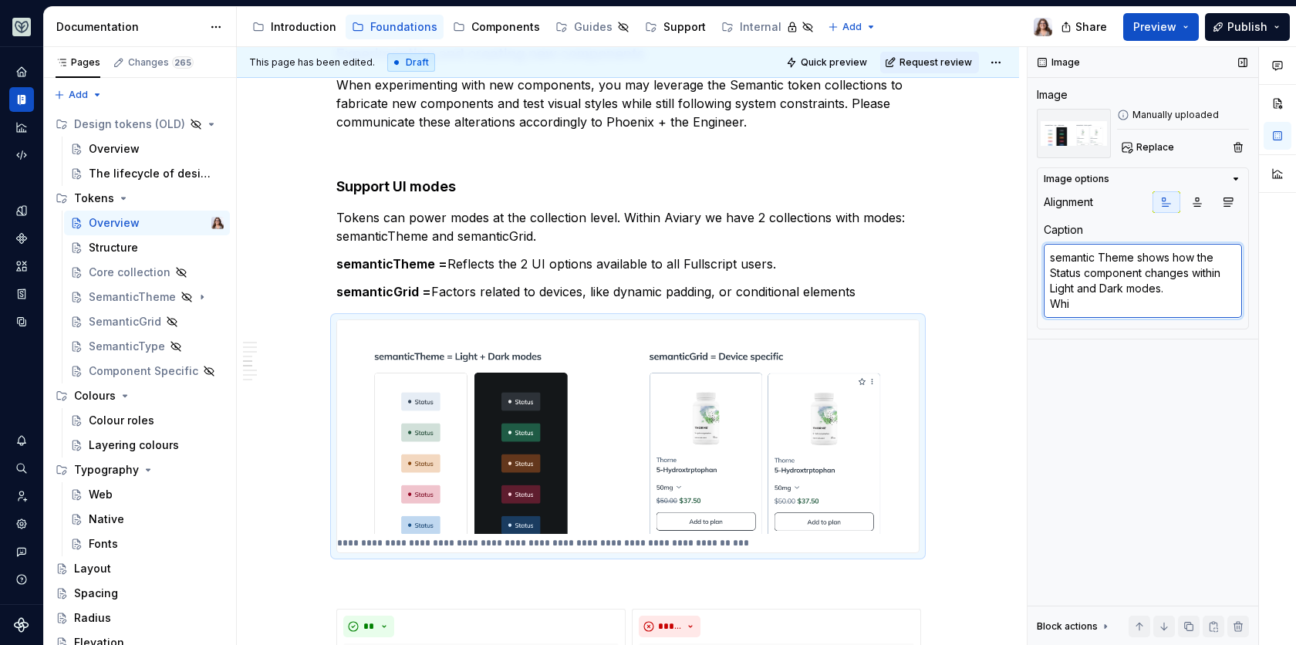
type textarea "*"
type textarea "semantic Theme shows how the Status component changes within Light and Dark mod…"
type textarea "*"
type textarea "semantic Theme shows how the Status component changes within Light and Dark mod…"
type textarea "*"
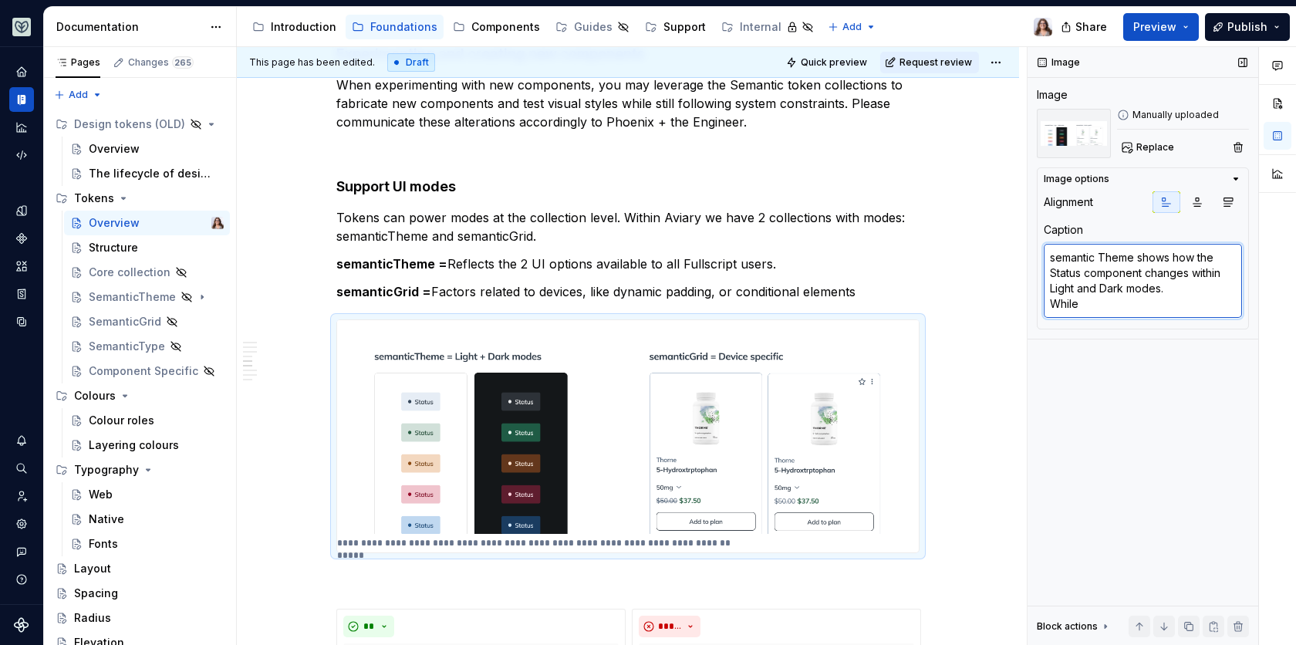
type textarea "semantic Theme shows how the Status component changes within Light and Dark mod…"
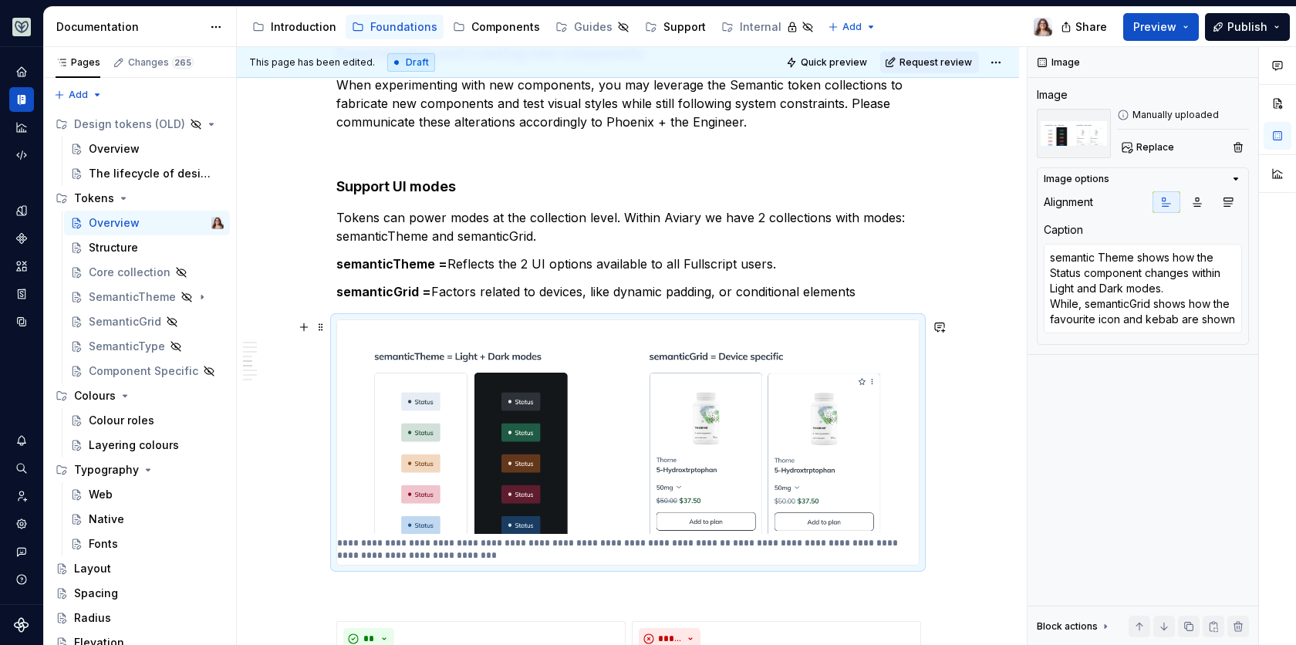
click at [376, 539] on p "**********" at bounding box center [628, 549] width 582 height 25
drag, startPoint x: 499, startPoint y: 551, endPoint x: 337, endPoint y: 544, distance: 162.1
click at [337, 544] on p "**********" at bounding box center [628, 549] width 582 height 25
click at [393, 552] on p "**********" at bounding box center [628, 549] width 582 height 25
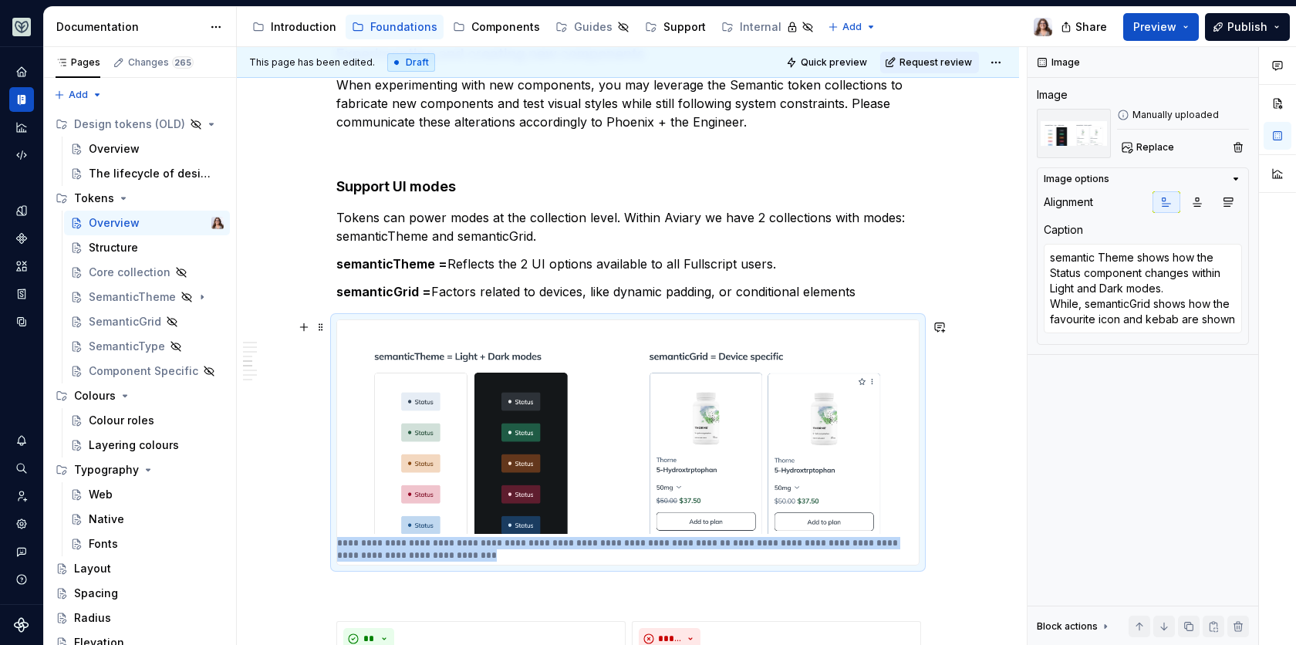
click at [393, 552] on p "**********" at bounding box center [628, 549] width 582 height 25
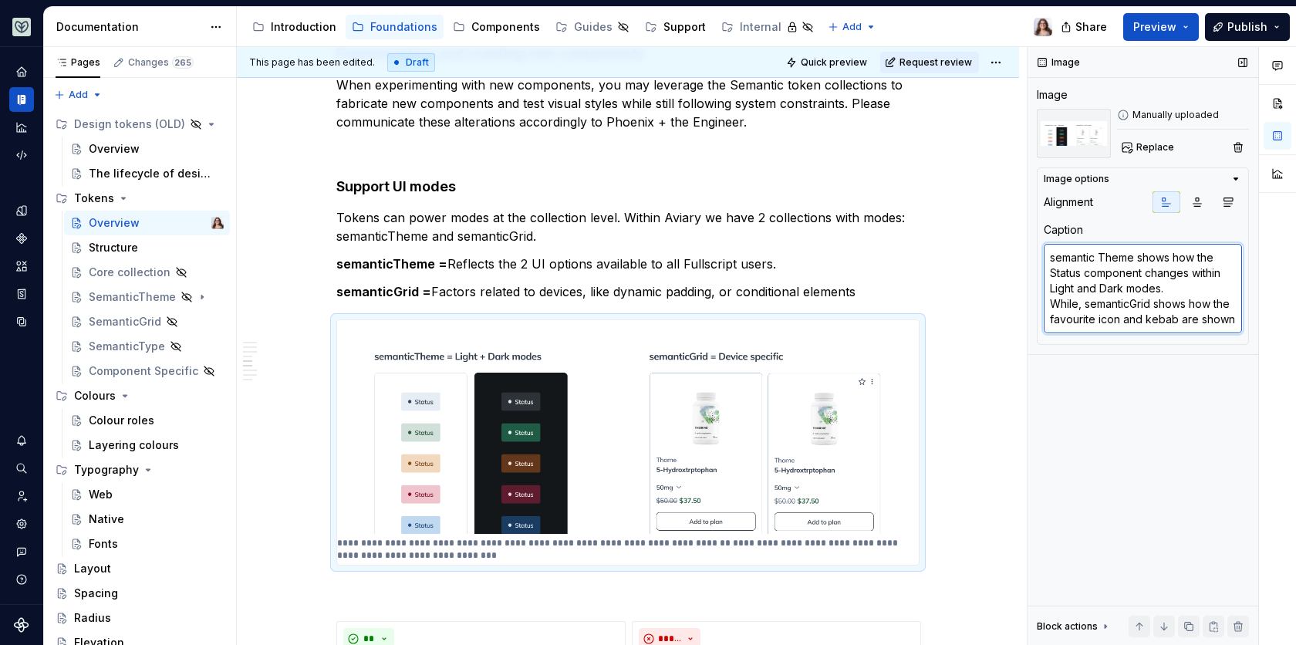
click at [1127, 286] on textarea "semantic Theme shows how the Status component changes within Light and Dark mod…" at bounding box center [1142, 288] width 198 height 89
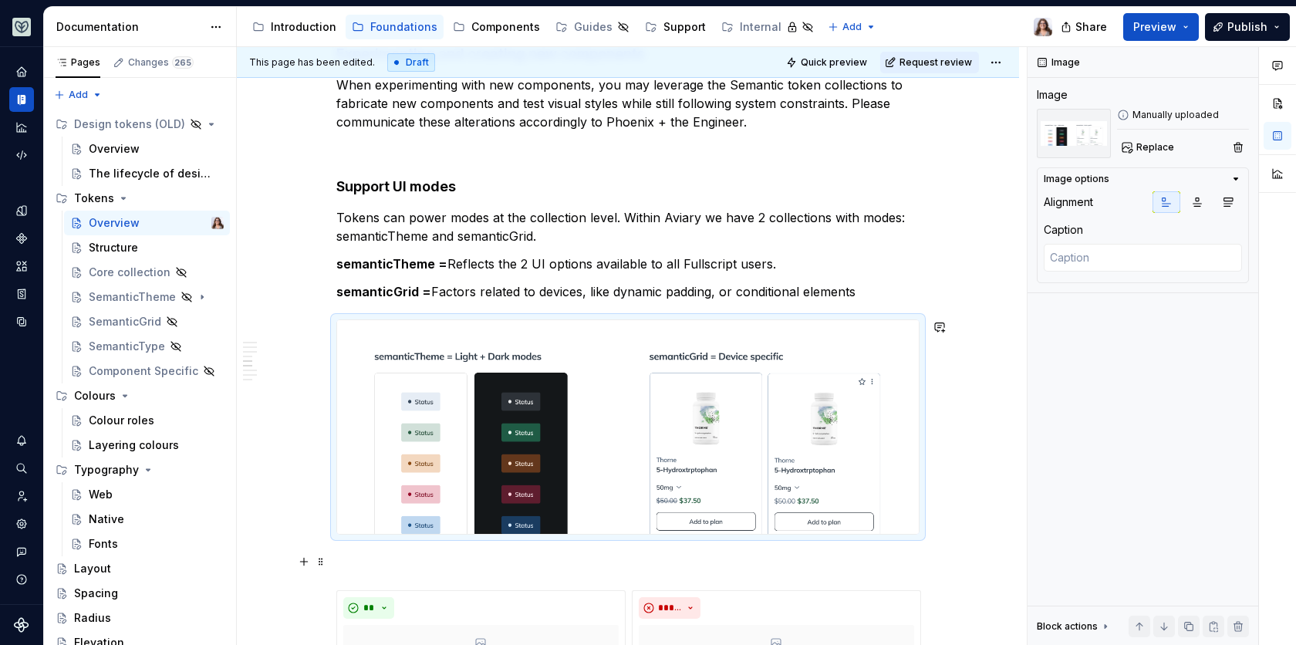
click at [653, 571] on div "What are tokens in a design system? Design tokens are the named style values us…" at bounding box center [627, 241] width 583 height 2732
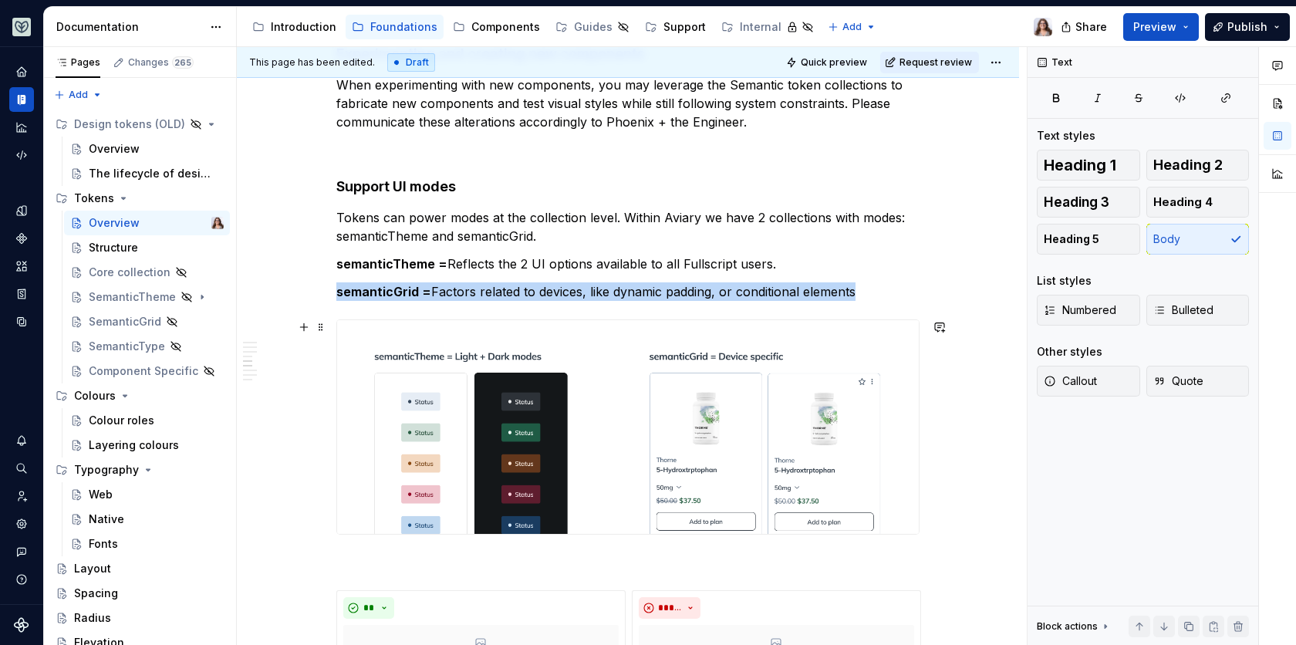
click at [605, 389] on img at bounding box center [627, 427] width 581 height 214
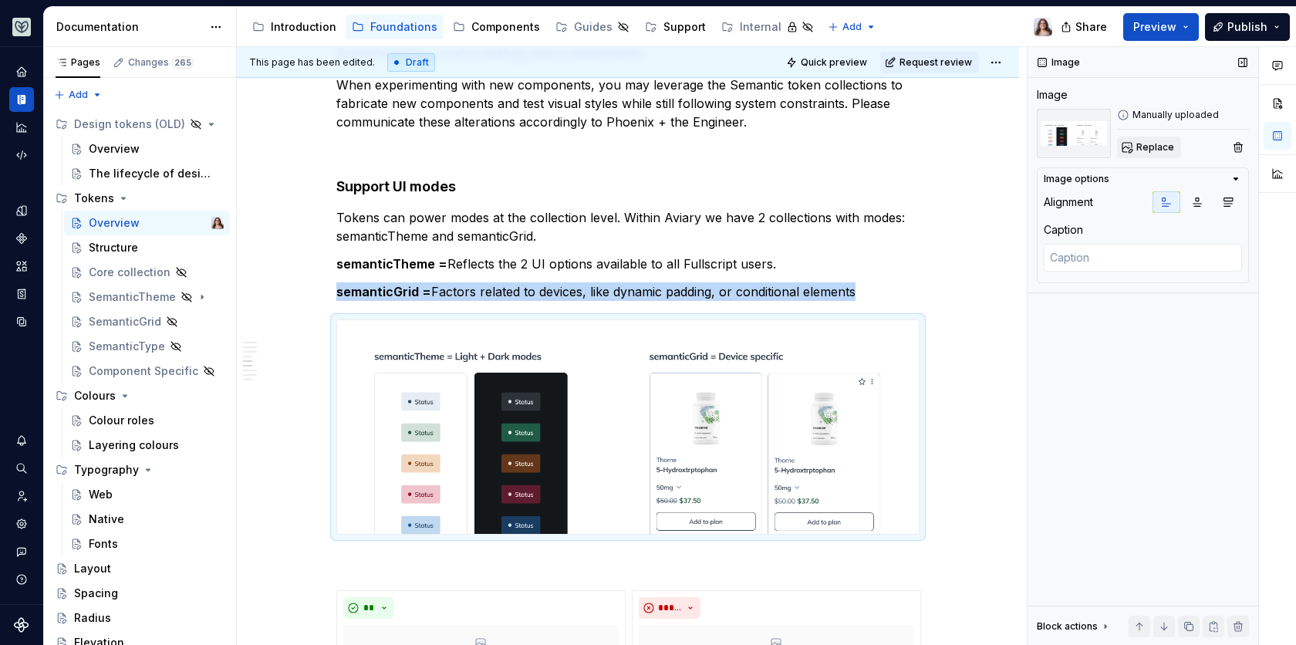
click at [1159, 148] on span "Replace" at bounding box center [1155, 147] width 38 height 12
click at [871, 288] on p "semanticGrid = Factors related to devices, like dynamic padding, or conditional…" at bounding box center [627, 291] width 583 height 19
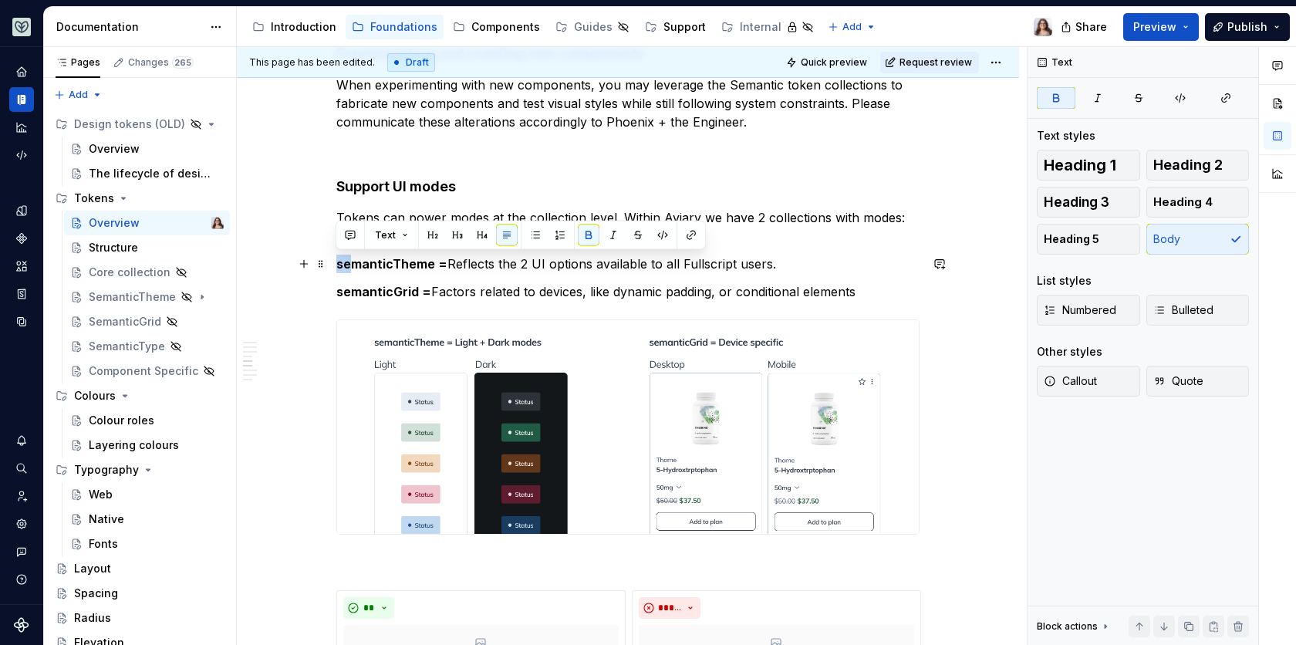
drag, startPoint x: 335, startPoint y: 264, endPoint x: 348, endPoint y: 264, distance: 12.3
click at [348, 264] on strong "semanticTheme =" at bounding box center [391, 263] width 111 height 15
click at [875, 293] on p "semanticGrid = Factors related to devices, like dynamic padding, or conditional…" at bounding box center [627, 291] width 583 height 19
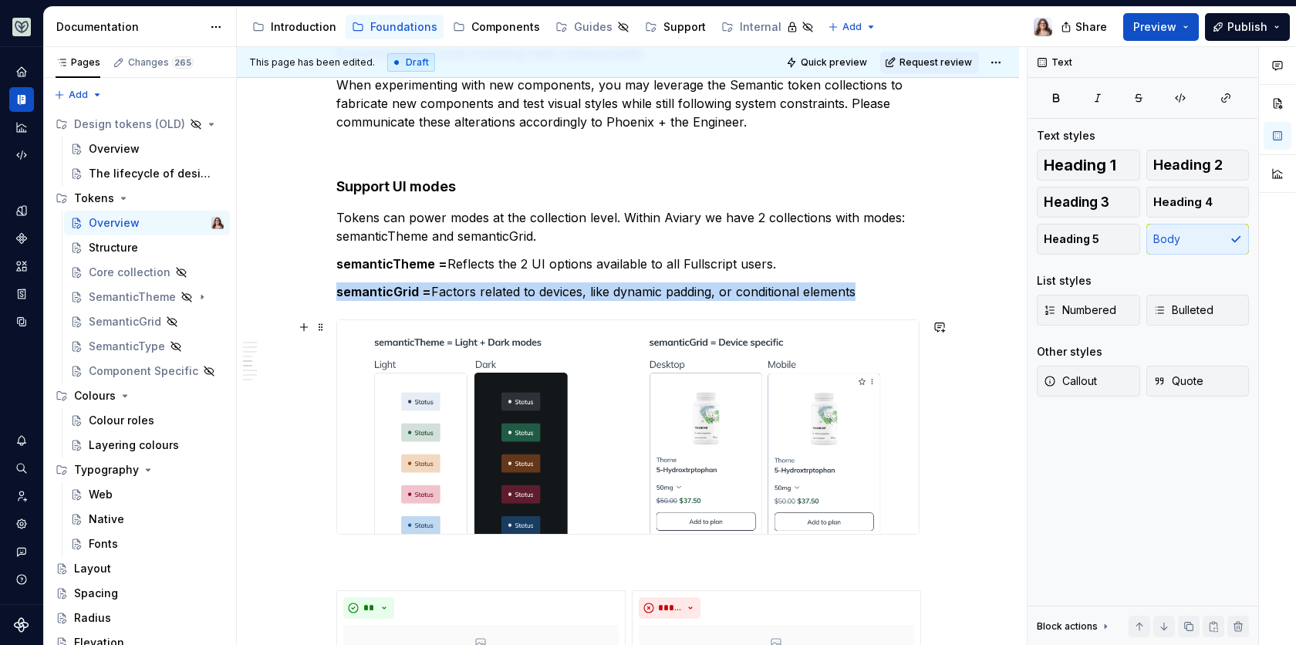
click at [659, 416] on img at bounding box center [627, 427] width 581 height 214
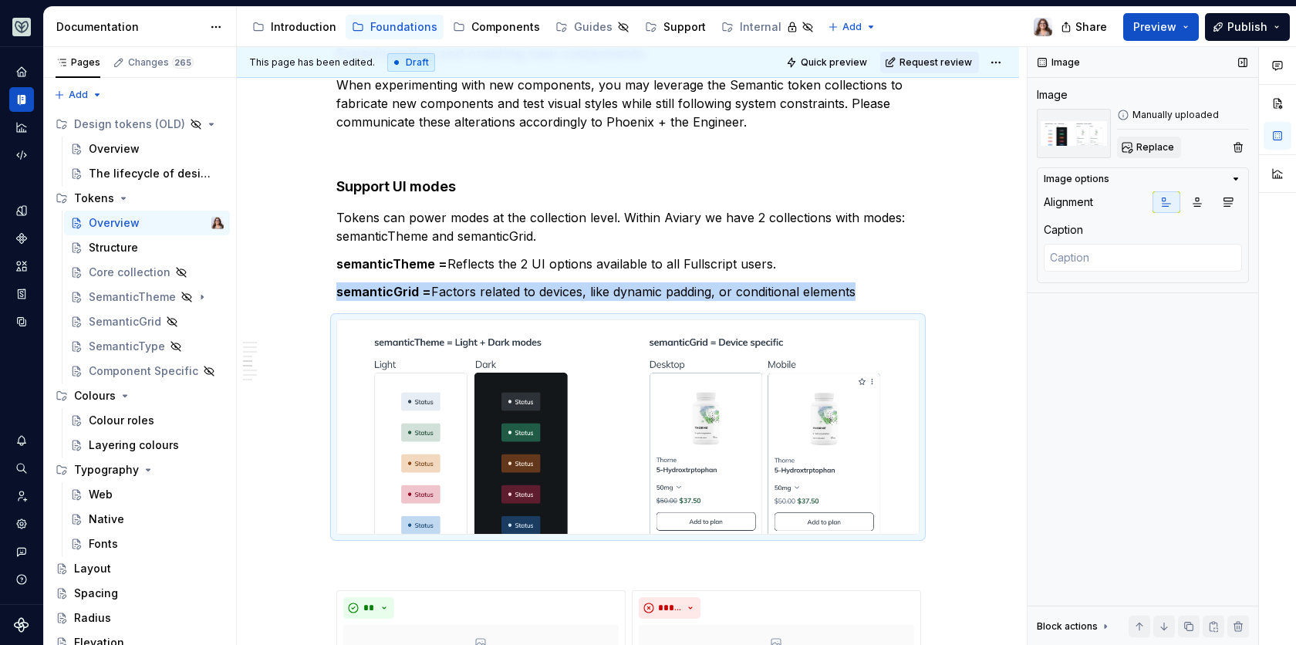
click at [1147, 150] on span "Replace" at bounding box center [1155, 147] width 38 height 12
click at [867, 299] on div "What are tokens in a design system? Design tokens are the named style values us…" at bounding box center [627, 261] width 583 height 2772
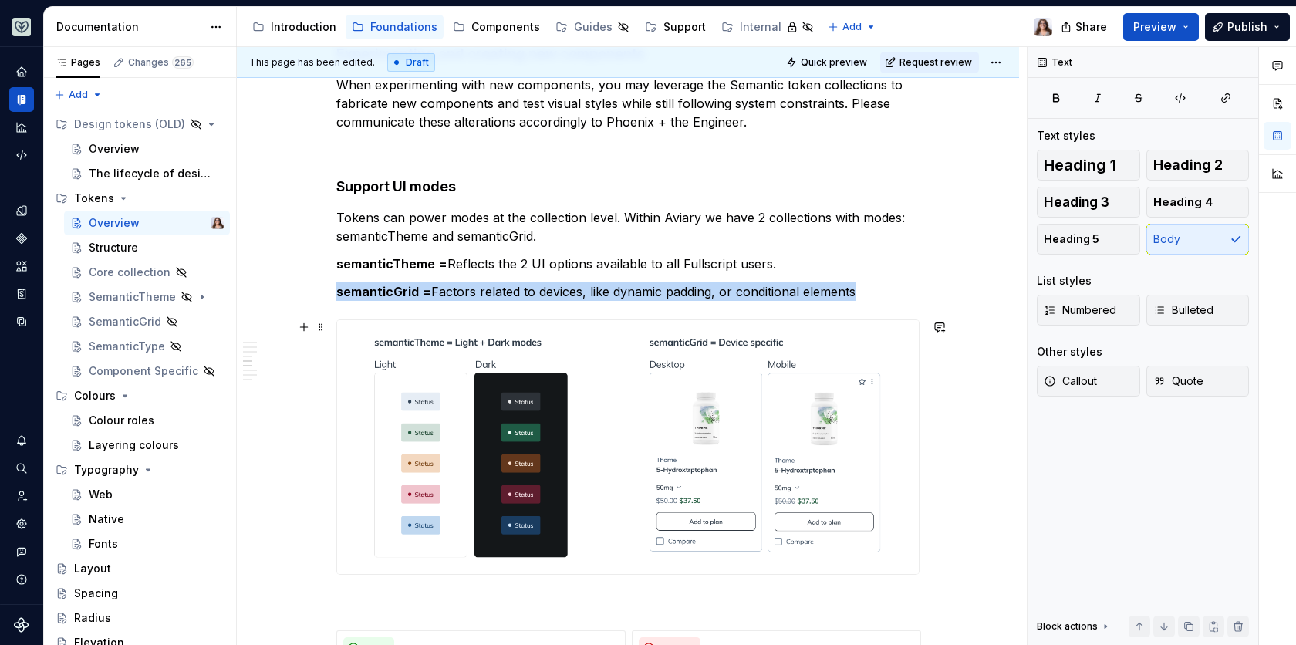
click at [723, 405] on img at bounding box center [627, 447] width 581 height 254
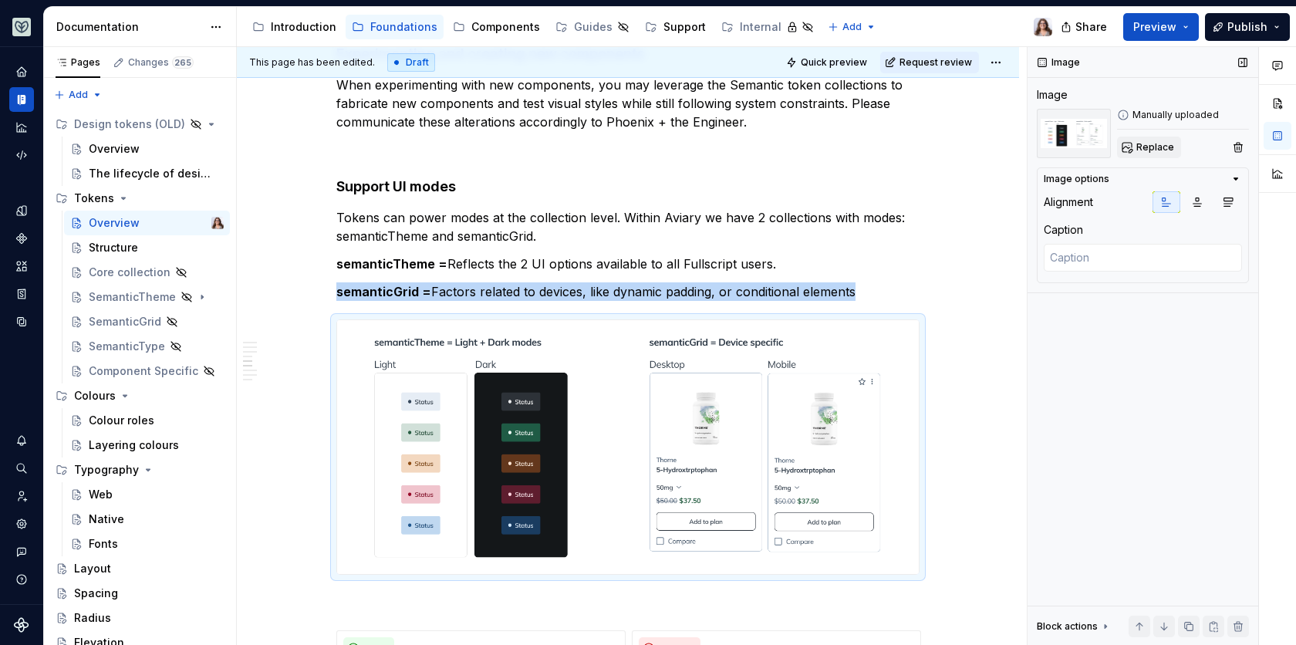
click at [1169, 146] on span "Replace" at bounding box center [1155, 147] width 38 height 12
click at [868, 288] on p "semanticGrid = Factors related to devices, like dynamic padding, or conditional…" at bounding box center [627, 291] width 583 height 19
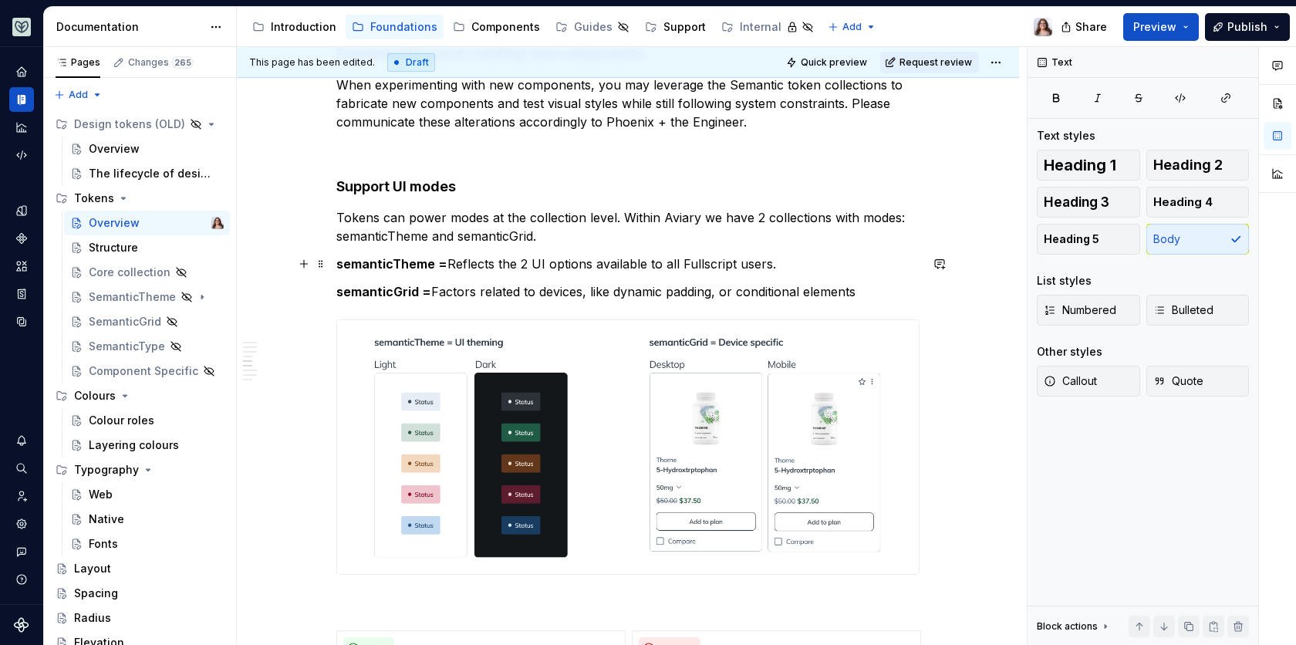
click at [768, 261] on p "semanticTheme = Reflects the 2 UI options available to all Fullscript users." at bounding box center [627, 263] width 583 height 19
click at [686, 216] on p "Tokens can power modes at the collection level. Within Aviary we have 2 collect…" at bounding box center [627, 226] width 583 height 37
click at [798, 265] on p "semanticTheme = Reflects the 2 UI options available to all Fullscript users." at bounding box center [627, 263] width 583 height 19
click at [431, 290] on p "semanticGrid = Factors related to devices, like dynamic padding, or conditional…" at bounding box center [627, 291] width 583 height 19
click at [858, 286] on p "semanticGrid = Factors related to devices, like dynamic padding, or conditional…" at bounding box center [627, 291] width 583 height 19
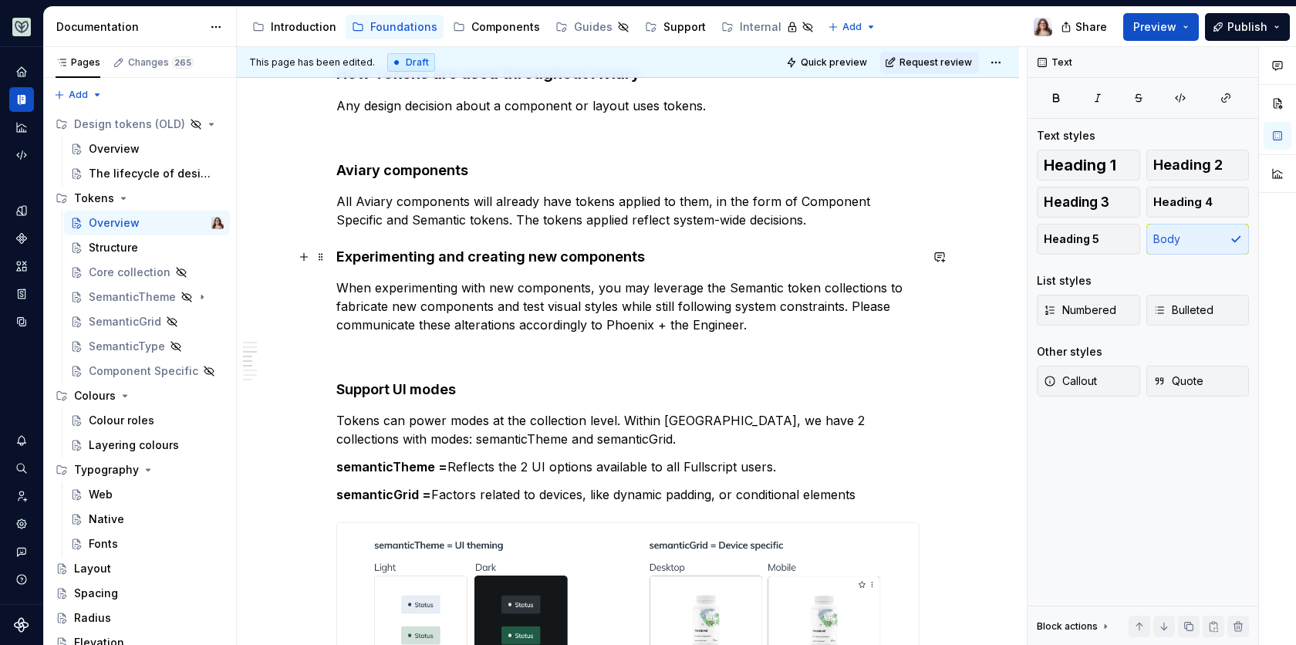
scroll to position [1225, 0]
click at [375, 345] on p at bounding box center [627, 351] width 583 height 19
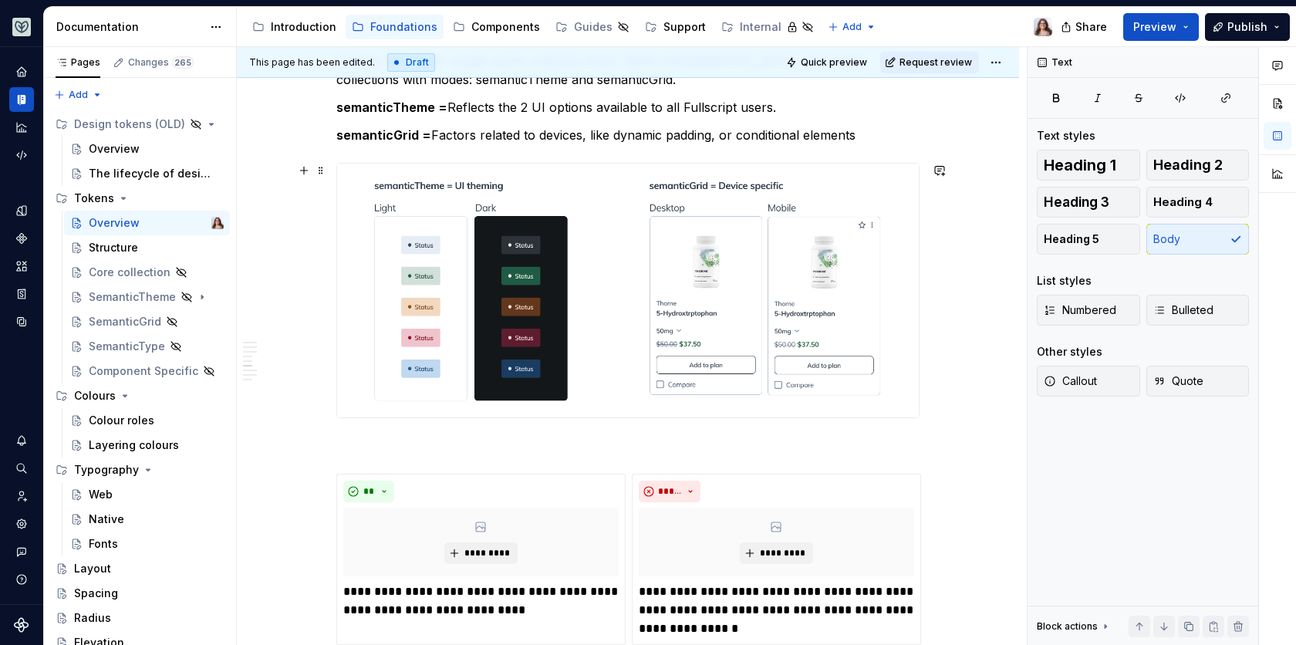
scroll to position [1565, 0]
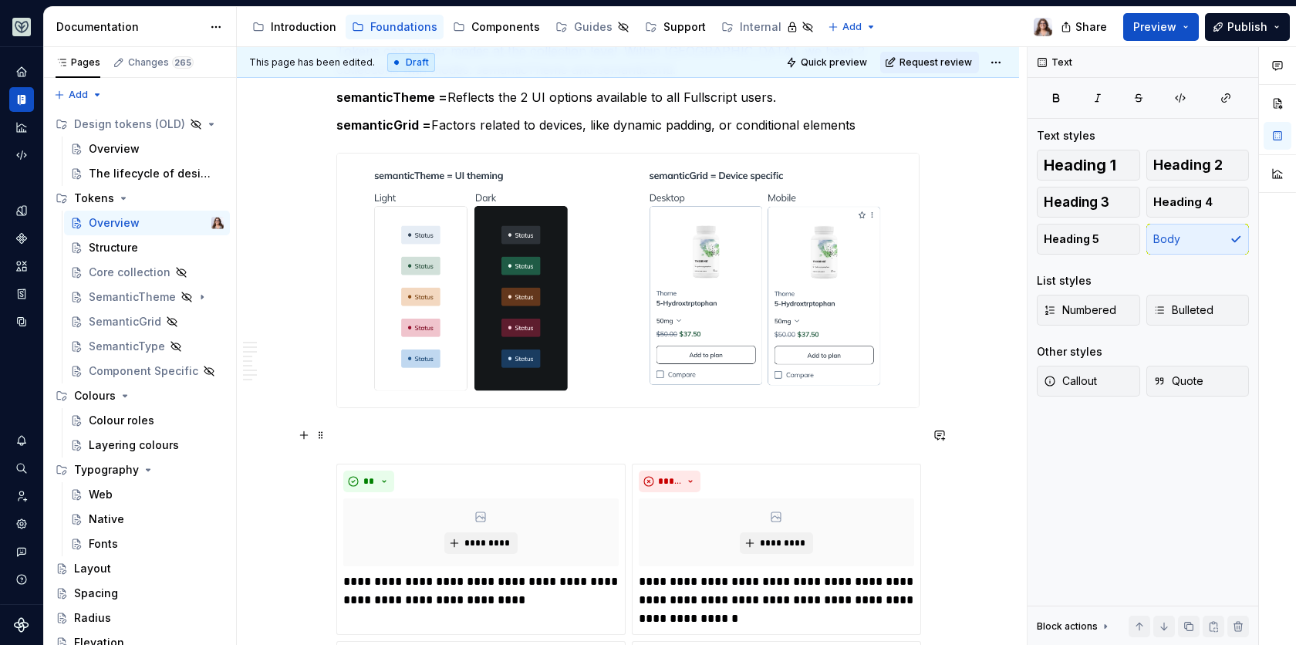
click at [359, 430] on p at bounding box center [627, 435] width 583 height 19
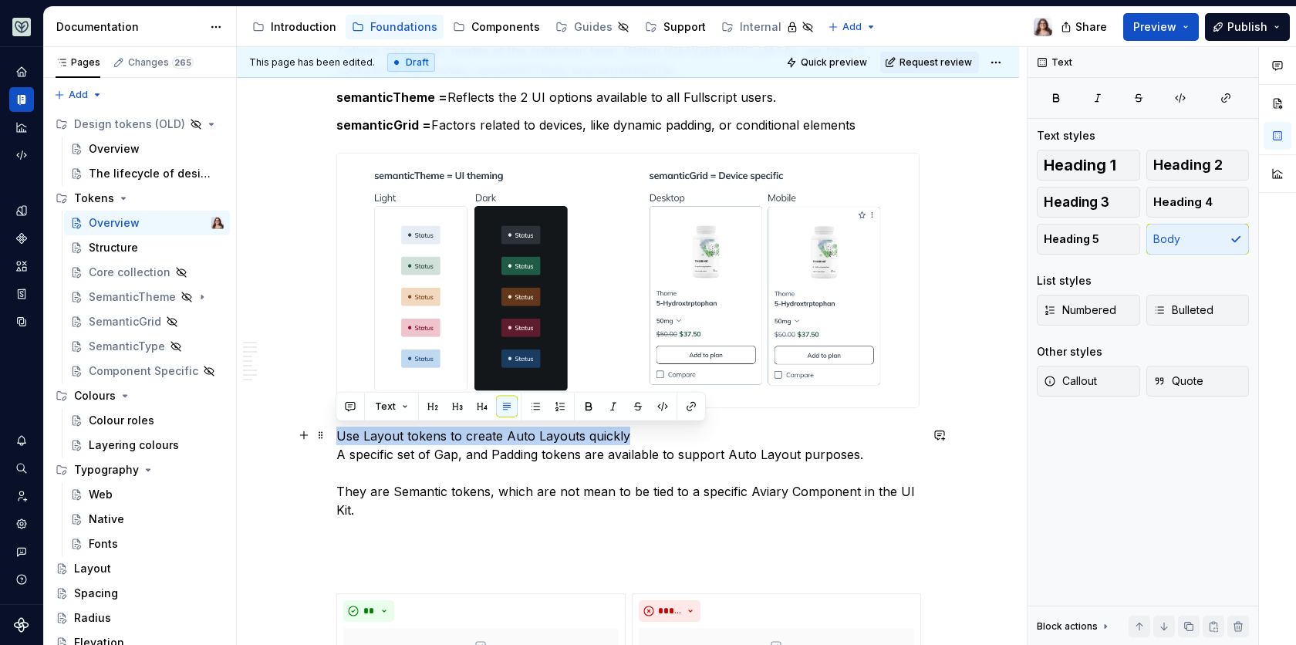
drag, startPoint x: 629, startPoint y: 433, endPoint x: 273, endPoint y: 438, distance: 355.5
click at [274, 439] on div "What are tokens in a design system? Design tokens are the named style values us…" at bounding box center [628, 260] width 782 height 3123
click at [480, 408] on button "button" at bounding box center [482, 407] width 22 height 22
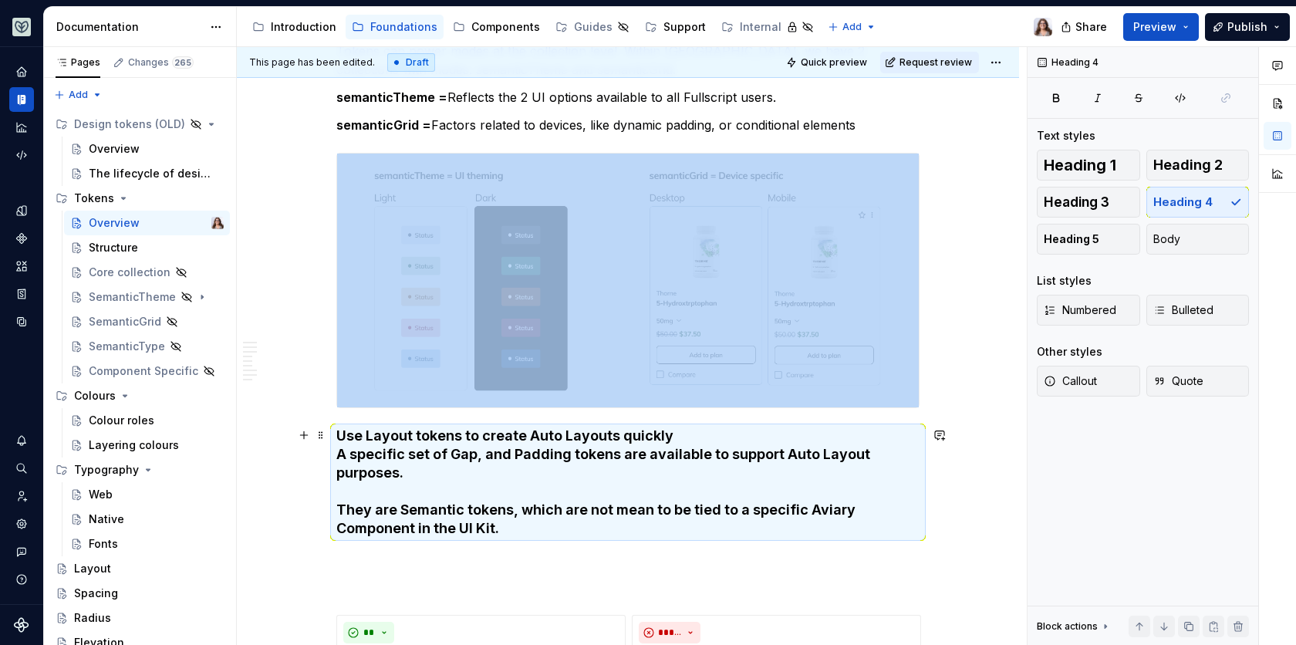
click at [464, 502] on h4 "Use Layout tokens to create Auto Layouts quickly A specific set of Gap, and Pad…" at bounding box center [627, 481] width 583 height 111
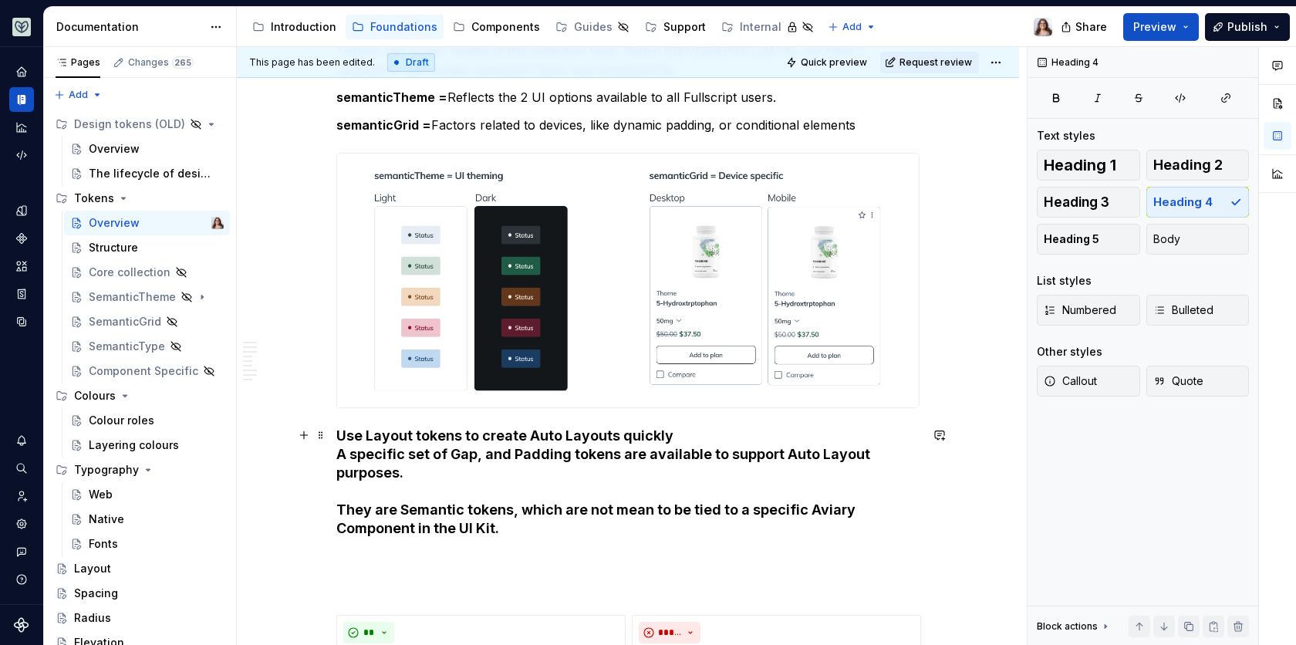
click at [690, 427] on h4 "Use Layout tokens to create Auto Layouts quickly A specific set of Gap, and Pad…" at bounding box center [627, 481] width 583 height 111
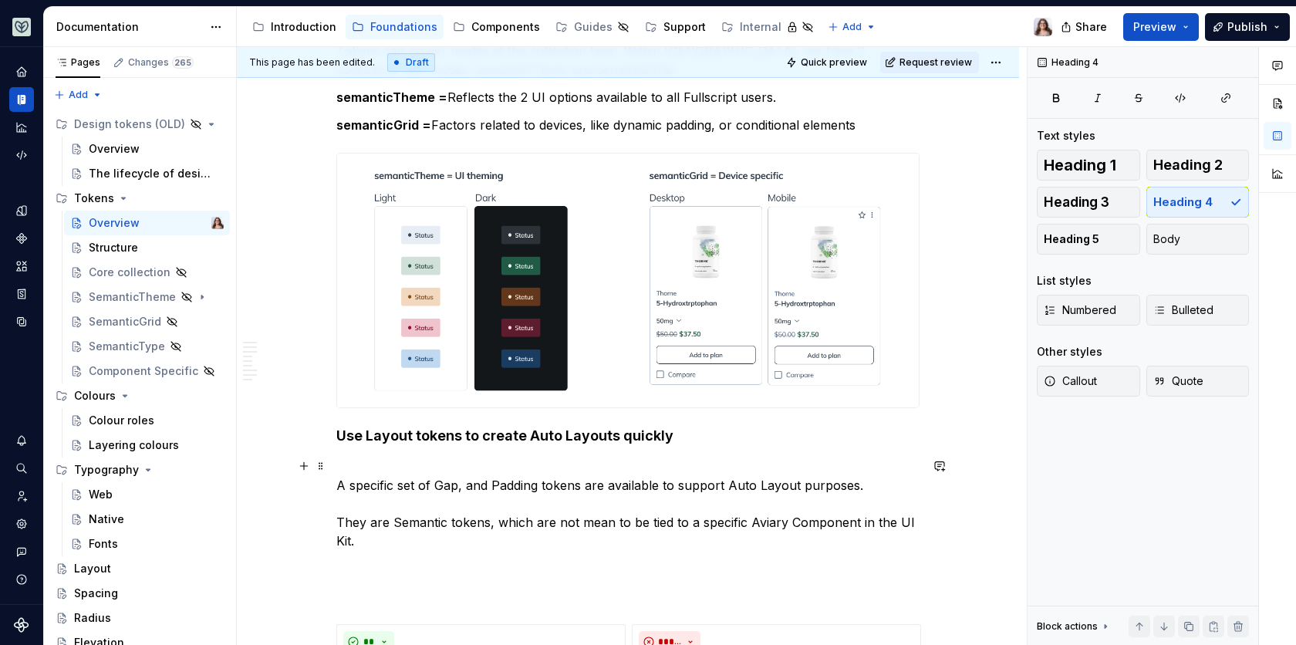
click at [338, 484] on p "A specific set of Gap, and Padding tokens are available to support Auto Layout …" at bounding box center [627, 503] width 583 height 93
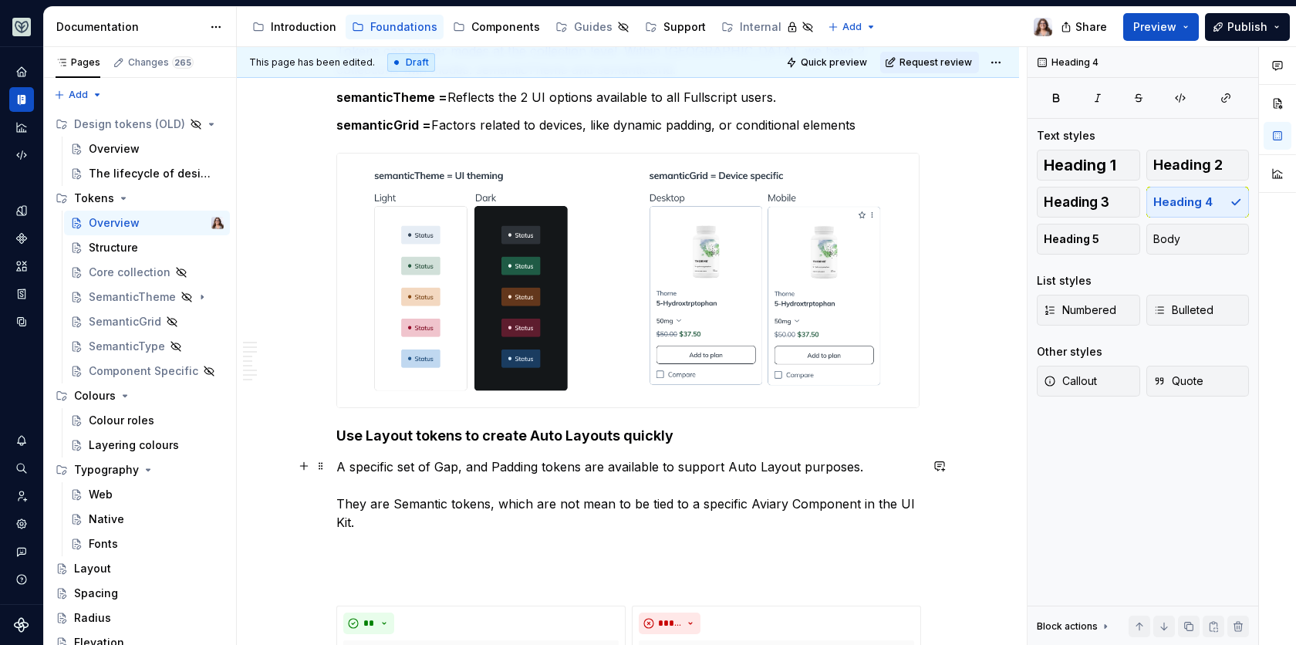
click at [334, 501] on div "What are tokens in a design system? Design tokens are the named style values us…" at bounding box center [628, 266] width 782 height 3135
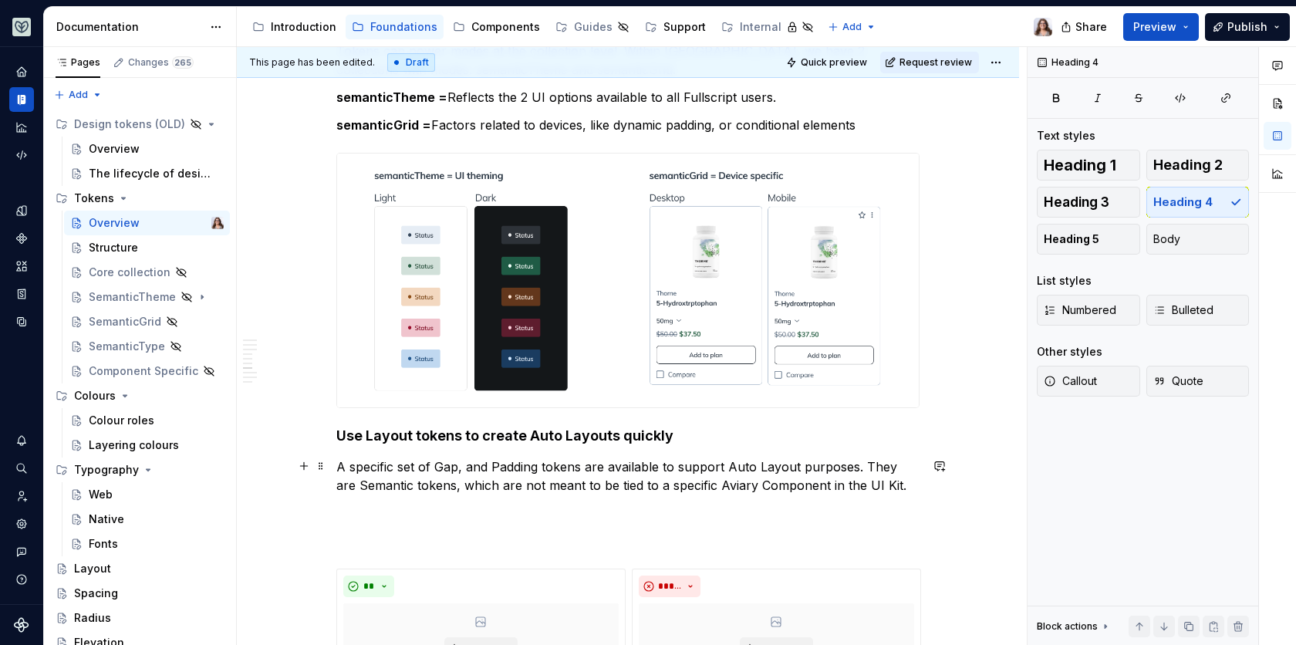
click at [878, 487] on p "A specific set of Gap, and Padding tokens are available to support Auto Layout …" at bounding box center [627, 475] width 583 height 37
click at [621, 457] on p "A specific set of Gap, and Padding tokens are available to support Auto Layout …" at bounding box center [627, 475] width 583 height 37
drag, startPoint x: 457, startPoint y: 466, endPoint x: 433, endPoint y: 466, distance: 24.7
click at [433, 466] on p "A specific set of Gap, and Padding tokens are available to support Auto Layout …" at bounding box center [627, 475] width 583 height 37
click at [544, 461] on p "A specific set of Gap, and Padding tokens are available to support Auto Layout …" at bounding box center [627, 475] width 583 height 37
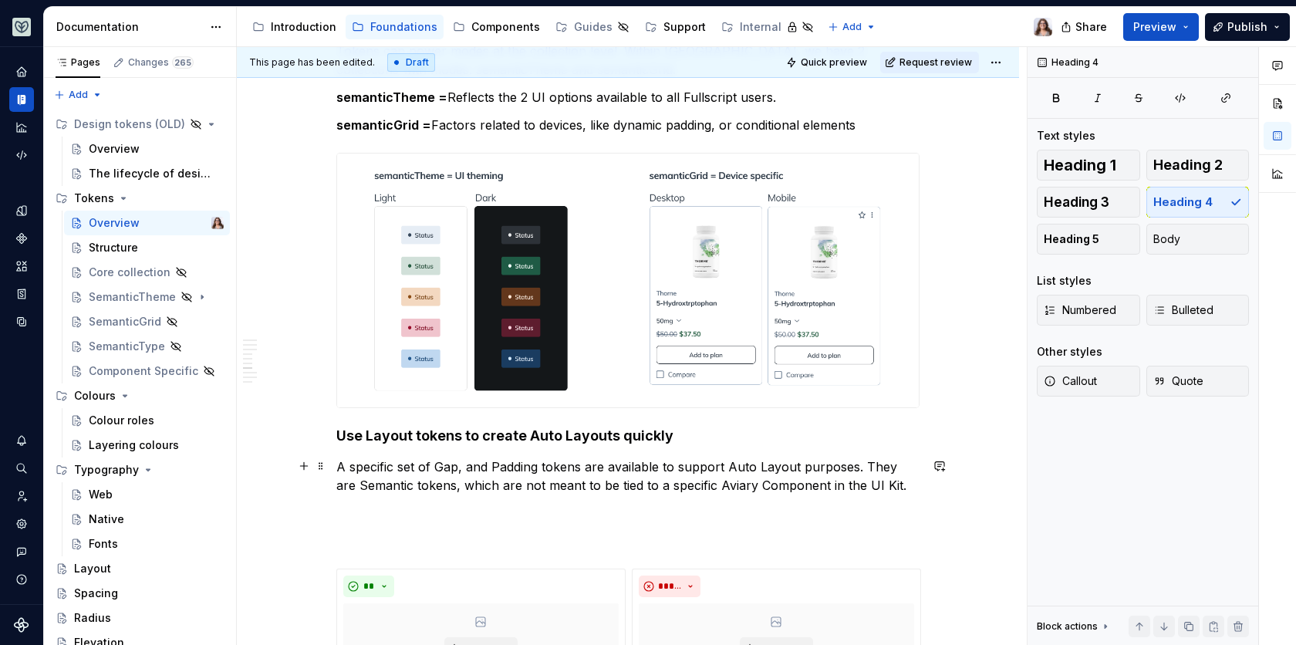
click at [883, 487] on p "A specific set of Gap, and Padding tokens are available to support Auto Layout …" at bounding box center [627, 475] width 583 height 37
click at [401, 507] on p at bounding box center [627, 513] width 583 height 19
click at [337, 432] on h4 "Use Layout tokens to create Auto Layouts quickly" at bounding box center [627, 435] width 583 height 19
click at [672, 430] on h4 "Use Layout tokens to create Auto Layouts quickly" at bounding box center [627, 435] width 583 height 19
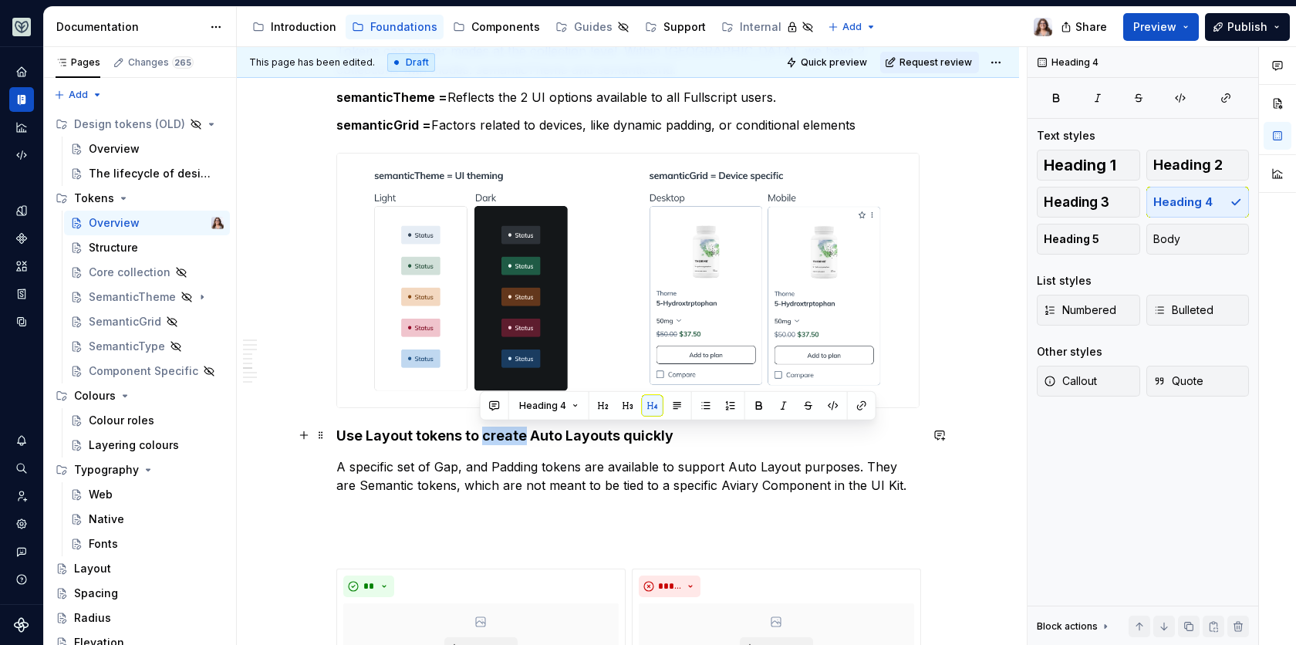
drag, startPoint x: 479, startPoint y: 434, endPoint x: 523, endPoint y: 433, distance: 44.0
click at [523, 433] on h4 "Use Layout tokens to create Auto Layouts quickly" at bounding box center [627, 435] width 583 height 19
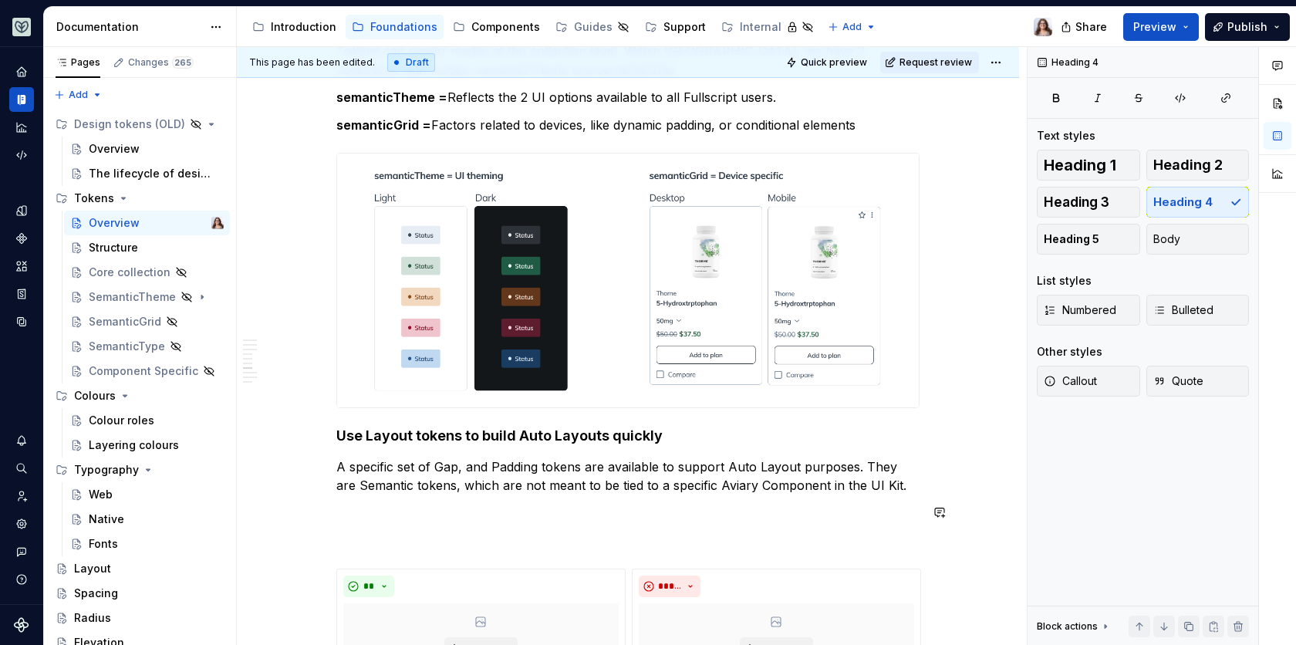
click at [399, 495] on div "What are tokens in a design system? Design tokens are the named style values us…" at bounding box center [627, 160] width 583 height 2849
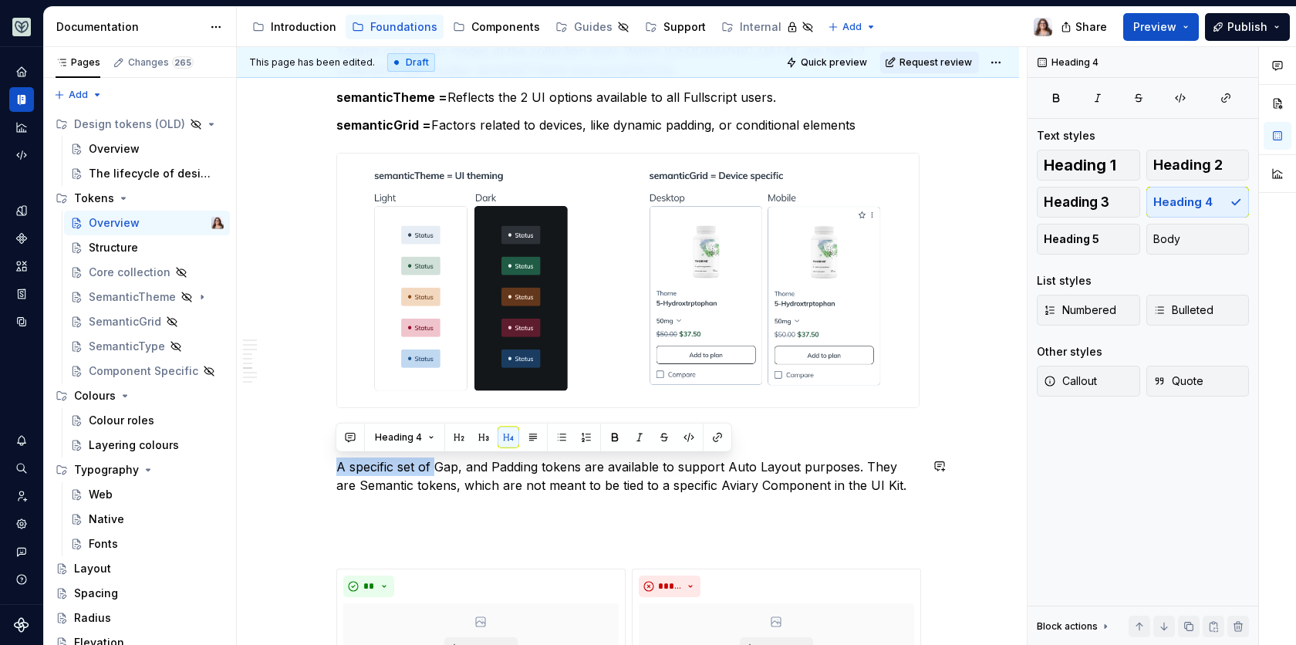
drag, startPoint x: 433, startPoint y: 463, endPoint x: 544, endPoint y: 453, distance: 112.3
click at [544, 453] on div "What are tokens in a design system? Design tokens are the named style values us…" at bounding box center [627, 160] width 583 height 2849
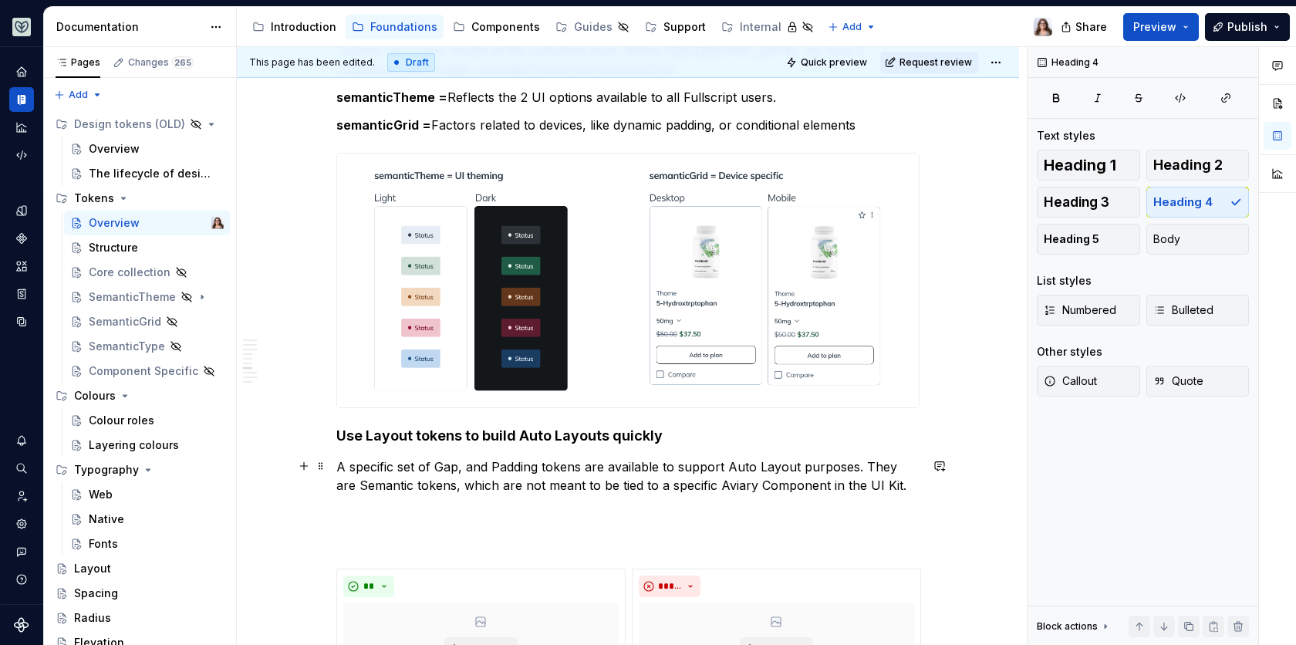
click at [602, 473] on p "A specific set of Gap, and Padding tokens are available to support Auto Layout …" at bounding box center [627, 475] width 583 height 37
click at [849, 467] on p "A specific set of Gap, and Padding tokens are available to support Auto Layout …" at bounding box center [627, 475] width 583 height 37
click at [490, 498] on p "A specific set of Gap, and Padding tokens are available to support Auto Layout …" at bounding box center [627, 485] width 583 height 56
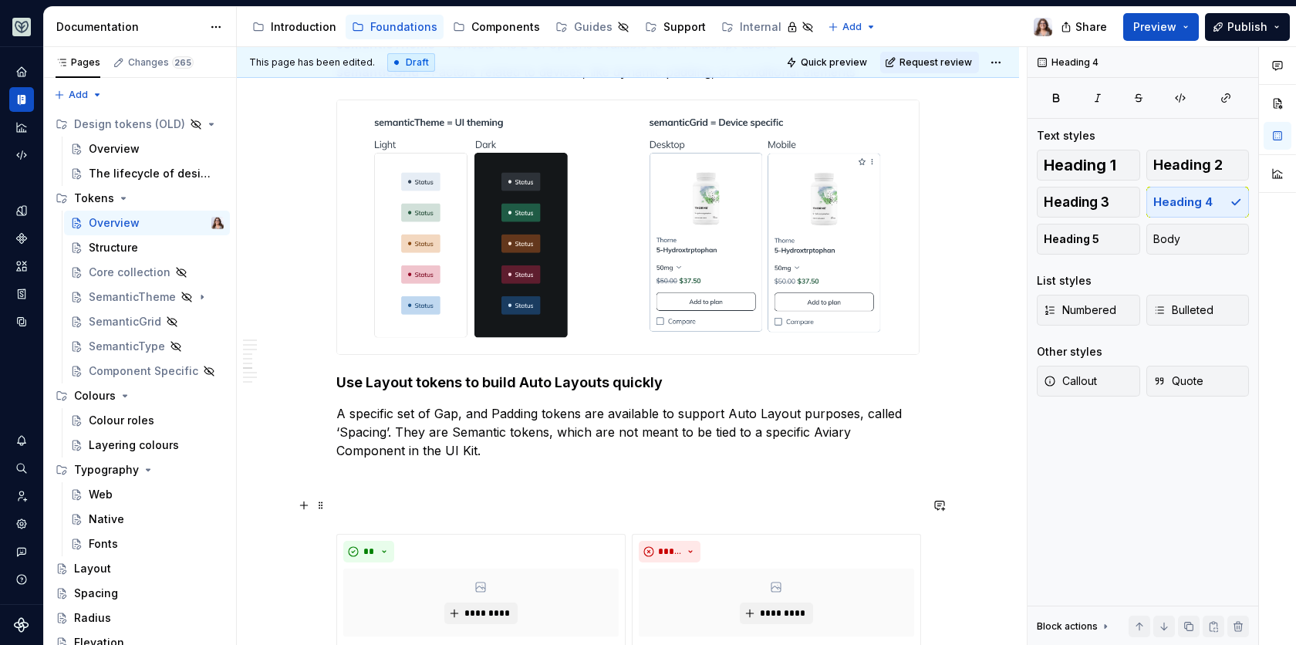
scroll to position [1619, 0]
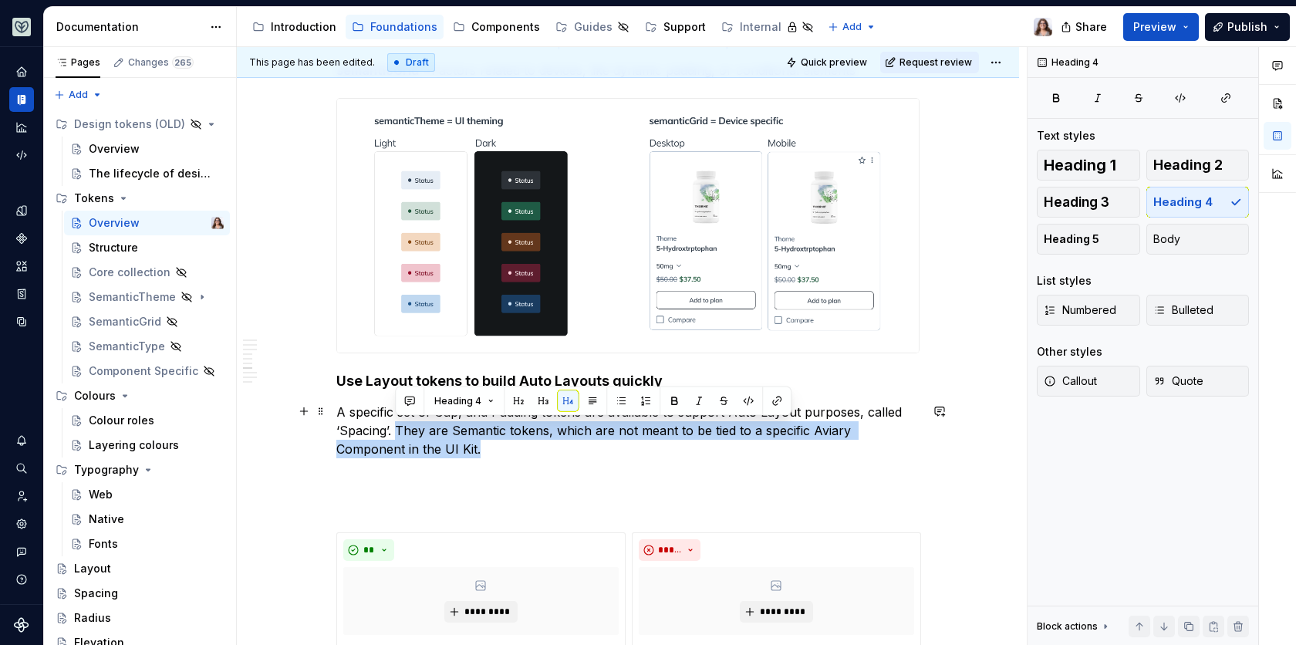
drag, startPoint x: 478, startPoint y: 447, endPoint x: 396, endPoint y: 423, distance: 86.1
click at [396, 423] on p "A specific set of Gap, and Padding tokens are available to support Auto Layout …" at bounding box center [627, 431] width 583 height 56
